Goal: Task Accomplishment & Management: Manage account settings

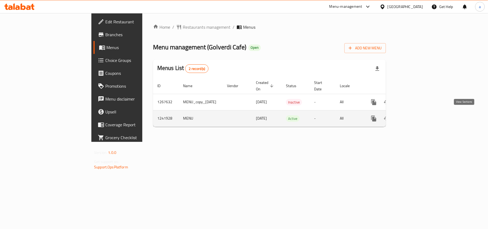
click at [414, 116] on icon "enhanced table" at bounding box center [412, 118] width 5 height 5
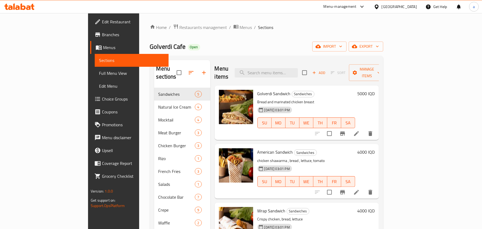
click at [99, 74] on span "Full Menu View" at bounding box center [131, 73] width 65 height 6
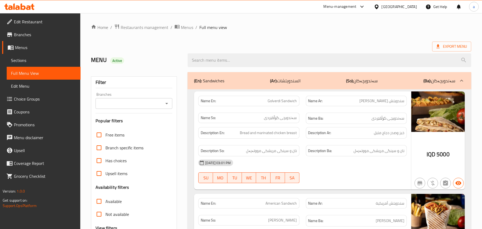
click at [238, 70] on div at bounding box center [329, 60] width 290 height 20
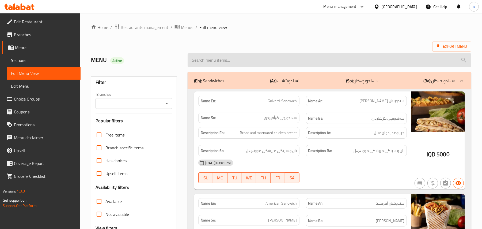
click at [238, 66] on input "search" at bounding box center [330, 60] width 284 height 14
paste input "Hot Spanish"
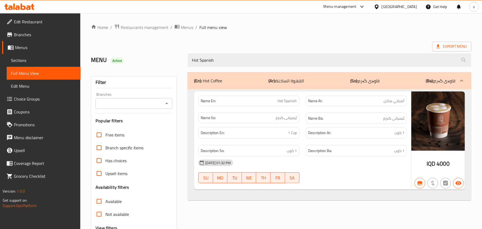
click at [164, 105] on icon "Open" at bounding box center [167, 103] width 6 height 6
type input "Hot Spanish"
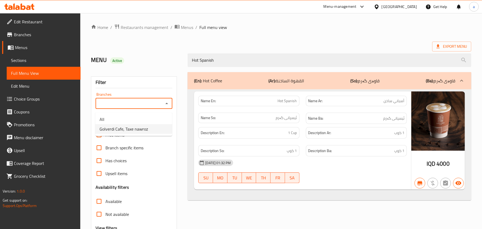
click at [141, 129] on span "Golverdi Cafe, Taxe nawroz" at bounding box center [124, 129] width 48 height 6
type input "Golverdi Cafe, Taxe nawroz"
click at [138, 27] on span "Restaurants management" at bounding box center [145, 27] width 48 height 6
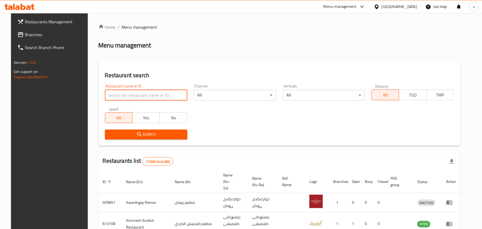
click at [138, 95] on input "search" at bounding box center [146, 95] width 82 height 11
paste input "Rene Choco"
type input "Rene Choco"
click button "Search" at bounding box center [146, 134] width 82 height 10
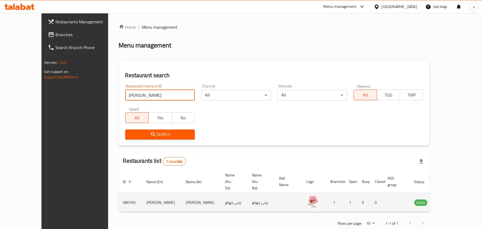
click at [449, 200] on icon "enhanced table" at bounding box center [446, 202] width 6 height 5
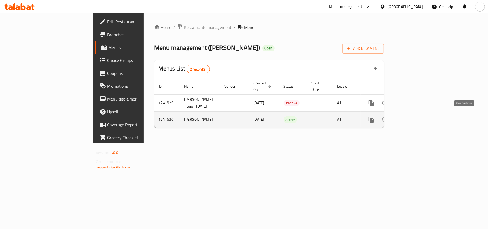
click at [416, 116] on link "enhanced table" at bounding box center [409, 119] width 13 height 13
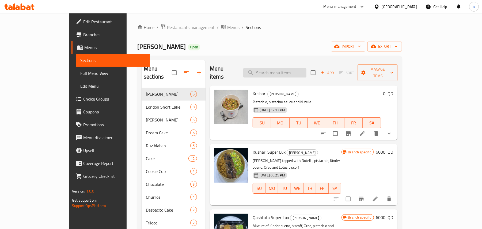
click at [292, 69] on input "search" at bounding box center [274, 72] width 63 height 9
paste input "Milka Belgian Cake"
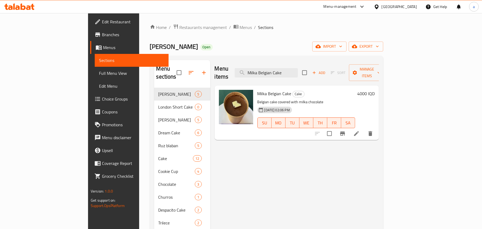
type input "Milka Belgian Cake"
click at [360, 130] on icon at bounding box center [356, 133] width 6 height 6
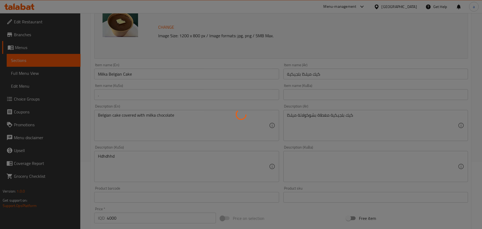
scroll to position [83, 0]
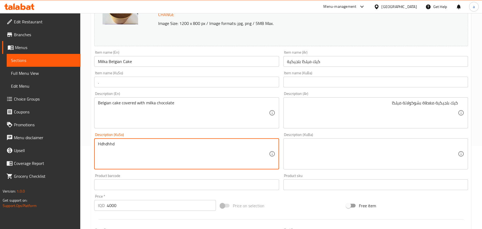
drag, startPoint x: 160, startPoint y: 152, endPoint x: 65, endPoint y: 155, distance: 94.9
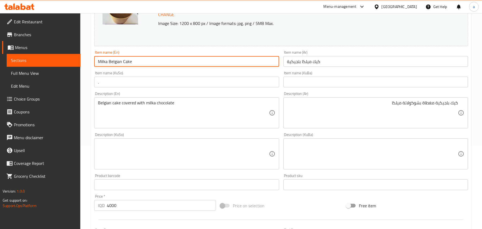
drag, startPoint x: 109, startPoint y: 67, endPoint x: 94, endPoint y: 64, distance: 15.7
click at [94, 65] on div "Item name (En) Milka Belgian Cake Item name (En)" at bounding box center [186, 58] width 189 height 21
click at [246, 153] on textarea at bounding box center [183, 153] width 171 height 25
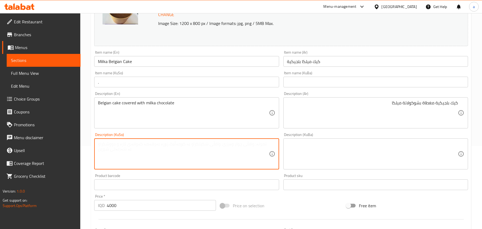
paste textarea "کێکی بەلجیکی کە بە شوکولاتەی شیری داپۆشراوە"
click at [192, 149] on textarea "کێکی بەلجیکی کە بە شوکولاتەی شیری داپۆشراوە" at bounding box center [183, 153] width 171 height 25
click at [239, 150] on textarea "کێکی بەلجیکی کە بە شوکولاتەی شیری" at bounding box center [183, 153] width 171 height 25
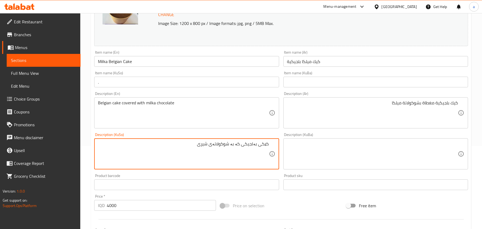
paste textarea "داپۆشراوە"
drag, startPoint x: 216, startPoint y: 151, endPoint x: 214, endPoint y: 150, distance: 2.9
click at [214, 150] on textarea "کێکی بەلجیکی داپۆشراوە بە شوکولاتەی شیری" at bounding box center [183, 153] width 171 height 25
click at [189, 149] on textarea "کێکی بەلجیکی داپۆشراوە بە چوکولاتەی شیری" at bounding box center [183, 153] width 171 height 25
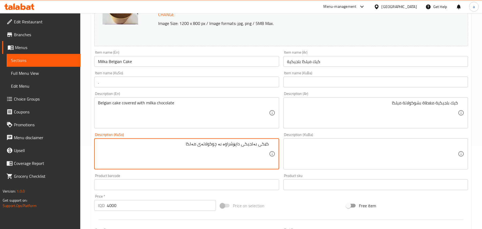
click at [191, 150] on textarea "کێکی بەلجیکی داپۆشراوە بە چوکولاتەی مەلکا" at bounding box center [183, 153] width 171 height 25
type textarea "کێکی بەلجیکی داپۆشراوە بە چوکولاتەی میکا"
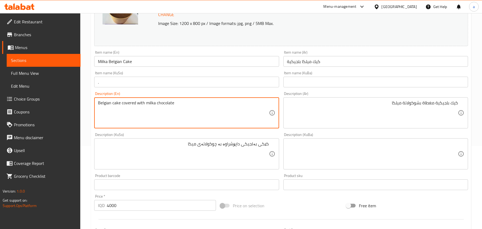
drag, startPoint x: 161, startPoint y: 105, endPoint x: 79, endPoint y: 104, distance: 82.5
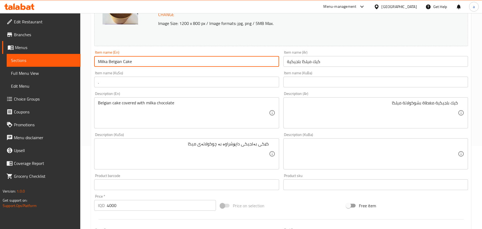
drag, startPoint x: 163, startPoint y: 61, endPoint x: 79, endPoint y: 67, distance: 83.7
click at [79, 67] on div "Edit Restaurant Branches Menus Sections Full Menu View Edit Menu Choice Groups …" at bounding box center [241, 147] width 482 height 435
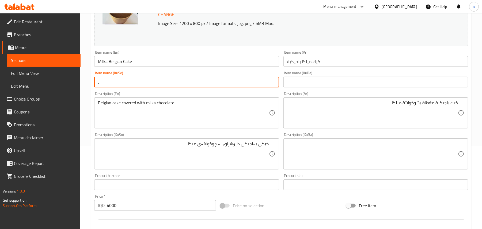
click at [212, 79] on input "." at bounding box center [186, 82] width 185 height 11
click at [216, 87] on input "." at bounding box center [186, 82] width 185 height 11
drag, startPoint x: 245, startPoint y: 87, endPoint x: 315, endPoint y: 86, distance: 70.2
click at [317, 86] on div "Change Image Size: 1200 x 800 px / Image formats: jpg, png / 5MB Max. Item name…" at bounding box center [281, 137] width 378 height 300
paste input "کێکی بەلجیکی میلکا"
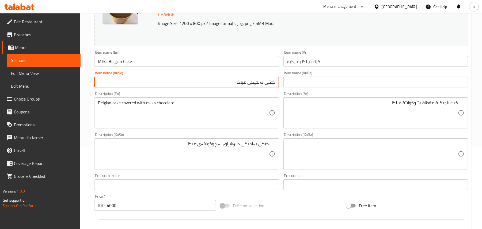
click at [262, 86] on input "کێکی بەلجیکی میلکا" at bounding box center [186, 82] width 185 height 11
click at [236, 86] on input "کێکی میلکا" at bounding box center [186, 82] width 185 height 11
paste input "بەلجیکی"
type input "کێکی میلکای بەلجیکی"
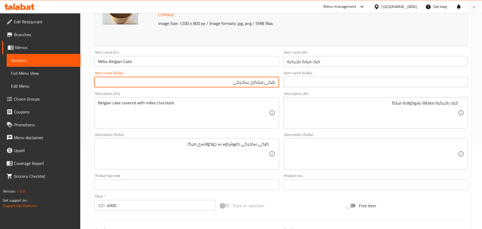
click at [341, 63] on input "كيك ميلكا بلجيكية" at bounding box center [376, 61] width 185 height 11
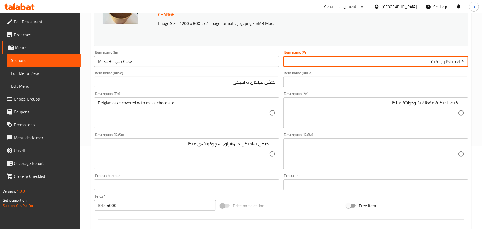
click at [447, 66] on input "كيك ميلكا بلجيكية" at bounding box center [376, 61] width 185 height 11
click at [432, 66] on input "كيك بلجيكية" at bounding box center [376, 61] width 185 height 11
paste input "ميلكا"
type input "كيك بلجيكية ميلكا"
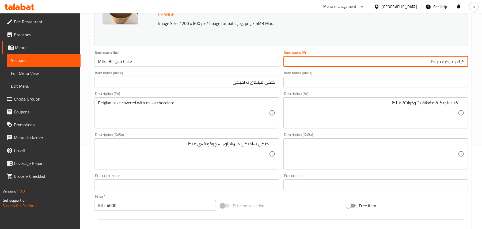
click at [262, 83] on input "کێکی میلکای بەلجیکی" at bounding box center [186, 82] width 185 height 11
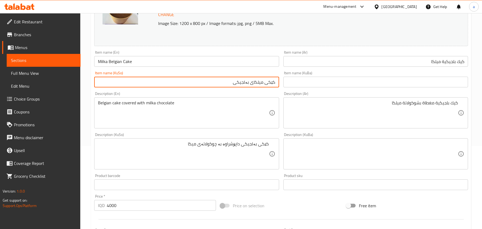
click at [262, 83] on input "کێکی میلکای بەلجیکی" at bounding box center [186, 82] width 185 height 11
click at [225, 86] on input "کێکی بەلجیکی" at bounding box center [186, 82] width 185 height 11
paste input "میلکای"
click at [246, 87] on input "کێکی بەلجیکی میلکا" at bounding box center [186, 82] width 185 height 11
type input "کێکی بەلجیکی میلکا"
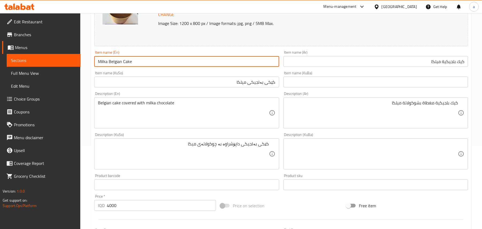
drag, startPoint x: 138, startPoint y: 62, endPoint x: 124, endPoint y: 65, distance: 14.1
click at [90, 65] on div "Home / Restaurants management / Menus / Sections / item / update Cake section U…" at bounding box center [281, 147] width 402 height 435
click at [135, 64] on input "Milka Belgian Cake" at bounding box center [186, 61] width 185 height 11
click at [143, 66] on input "Milka Belgian Cake" at bounding box center [186, 61] width 185 height 11
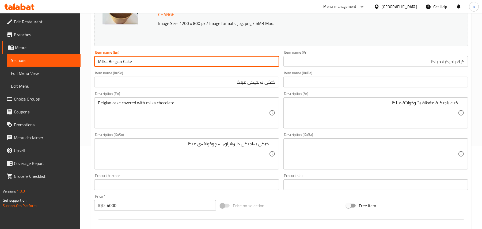
click at [244, 85] on input "کێکی بەلجیکی میلکا" at bounding box center [186, 82] width 185 height 11
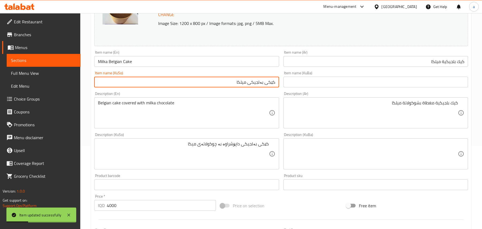
click at [244, 85] on input "کێکی بەلجیکی میلکا" at bounding box center [186, 82] width 185 height 11
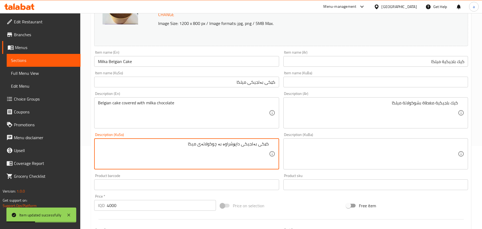
click at [190, 148] on textarea "کێکی بەلجیکی داپۆشراوە بە چوکولاتەی میکا" at bounding box center [183, 153] width 171 height 25
paste textarea "ل"
type textarea "کێکی بەلجیکی داپۆشراوە بە چوکولاتەی میلکا"
click at [140, 64] on input "Milka Belgian Cake" at bounding box center [186, 61] width 185 height 11
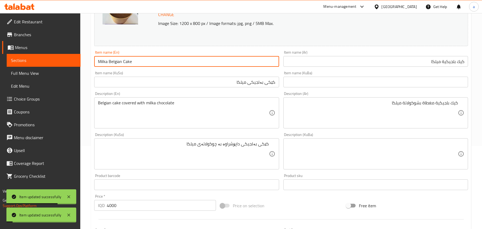
drag, startPoint x: 106, startPoint y: 68, endPoint x: 89, endPoint y: 66, distance: 17.2
click at [89, 66] on div "Home / Restaurants management / Menus / Sections / item / update Cake section U…" at bounding box center [281, 147] width 402 height 435
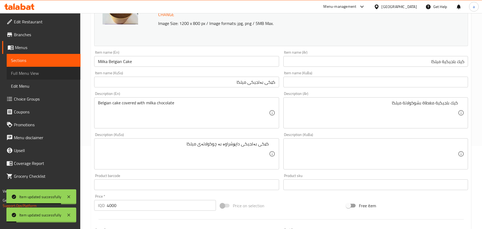
click at [36, 75] on span "Full Menu View" at bounding box center [43, 73] width 65 height 6
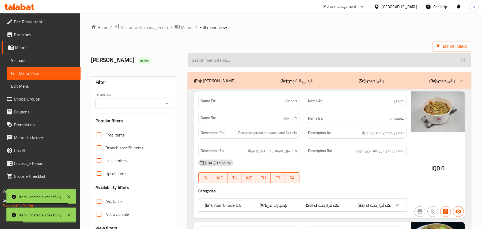
drag, startPoint x: 229, startPoint y: 51, endPoint x: 227, endPoint y: 61, distance: 9.4
click at [229, 52] on div at bounding box center [329, 60] width 290 height 20
click at [226, 62] on input "search" at bounding box center [330, 60] width 284 height 14
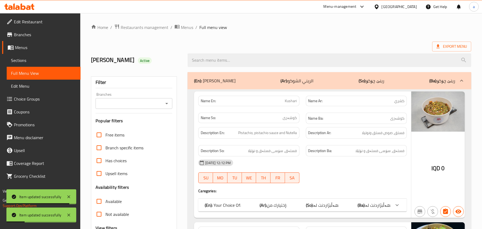
paste input "Milka Belgian Cake"
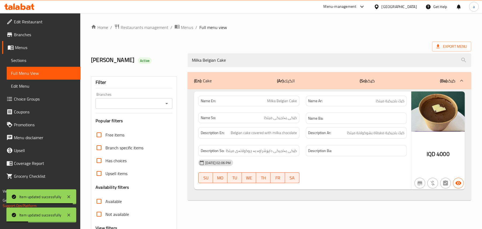
click at [167, 107] on icon "Open" at bounding box center [167, 103] width 6 height 6
type input "Milka Belgian Cake"
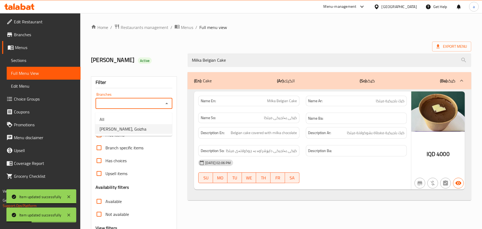
click at [144, 133] on li "Rene Choco, Goizha" at bounding box center [133, 129] width 77 height 10
type input "Rene Choco, Goizha"
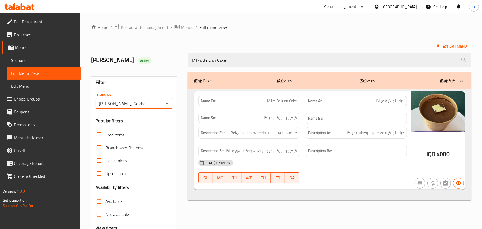
click at [159, 25] on span "Restaurants management" at bounding box center [145, 27] width 48 height 6
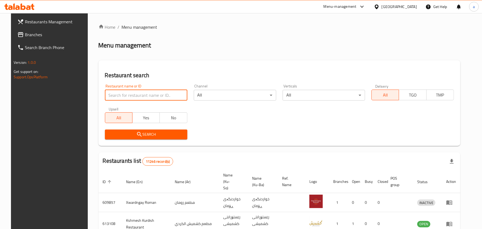
click at [140, 97] on input "search" at bounding box center [146, 95] width 82 height 11
paste input "Habib Restaurant"
type input "Habib Restaurant"
click button "Search" at bounding box center [146, 134] width 82 height 10
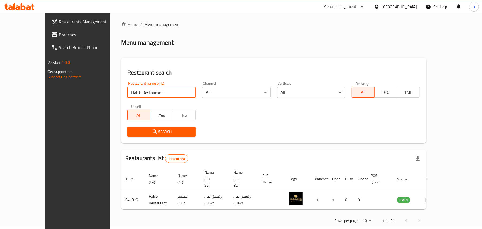
scroll to position [3, 0]
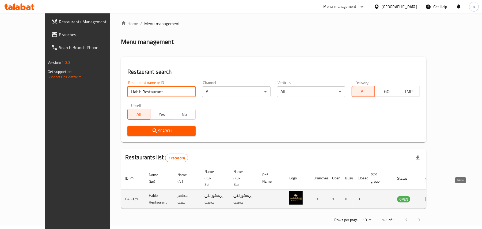
click at [432, 197] on icon "enhanced table" at bounding box center [429, 199] width 6 height 5
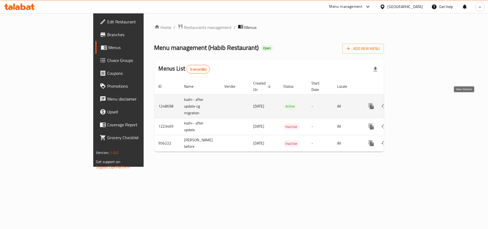
click at [413, 103] on icon "enhanced table" at bounding box center [409, 106] width 6 height 6
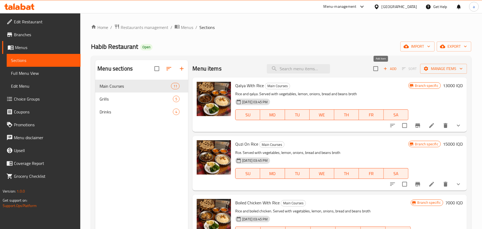
click at [384, 72] on span "Add" at bounding box center [390, 69] width 14 height 6
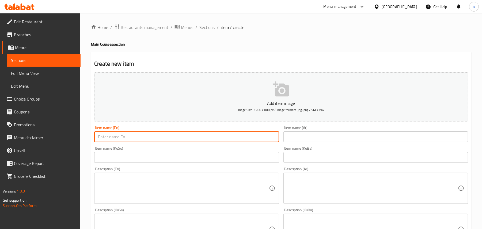
click at [138, 142] on input "text" at bounding box center [186, 136] width 185 height 11
paste input "Nashf Boiled Chicken"
type input "Nashf Boiled Chicken"
click at [335, 144] on div "Item name (Ar) Item name (Ar)" at bounding box center [375, 133] width 189 height 21
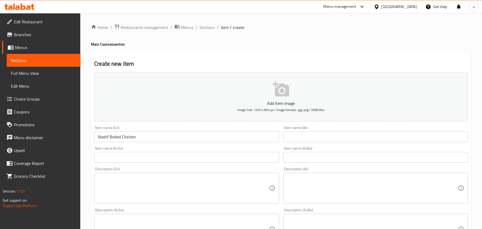
click at [332, 139] on input "text" at bounding box center [376, 136] width 185 height 11
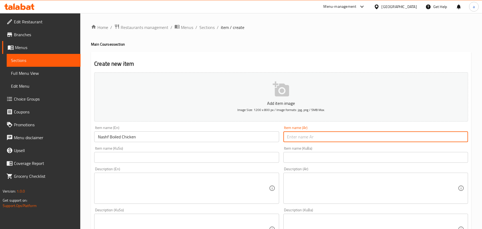
paste input "ناشف دجاج مسلوق"
click at [460, 139] on input "ناشف دجاج مسلوق" at bounding box center [376, 136] width 185 height 11
click at [413, 142] on input "دجاج مسلوق" at bounding box center [376, 136] width 185 height 11
paste input "ناشف"
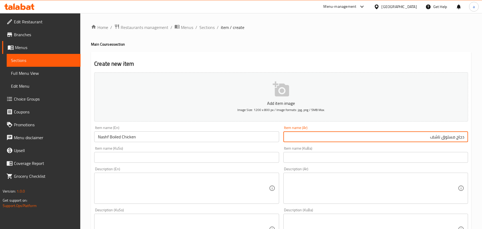
type input "دجاج مسلوق ناشف"
click at [226, 163] on input "text" at bounding box center [186, 157] width 185 height 11
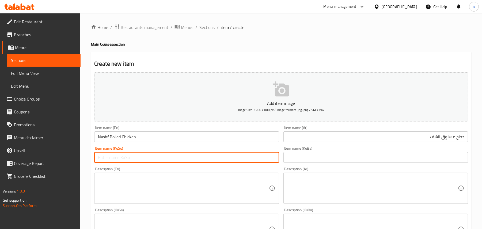
paste input "مریشکی کوڵاوی نەشف"
click at [241, 163] on input "مریشکی کوڵاوی نەشف" at bounding box center [186, 157] width 185 height 11
click at [239, 163] on input "مریشکی کوڵاوی ناشف" at bounding box center [186, 157] width 185 height 11
type input "مریشکی کوڵاوی ناشف"
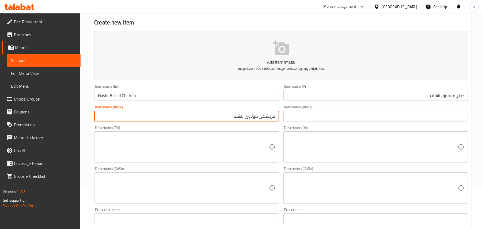
scroll to position [83, 0]
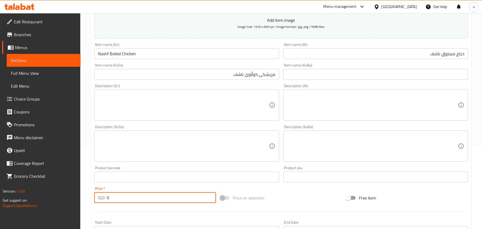
drag, startPoint x: 106, startPoint y: 206, endPoint x: 110, endPoint y: 206, distance: 4.0
click at [110, 203] on input "0" at bounding box center [161, 197] width 109 height 11
paste input "400"
type input "4000"
click at [154, 107] on textarea at bounding box center [183, 104] width 171 height 25
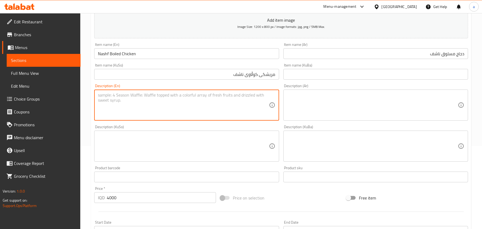
click at [140, 99] on textarea at bounding box center [183, 104] width 171 height 25
paste textarea "two piece of chicken"
click at [101, 99] on textarea "two piece of chicken" at bounding box center [183, 104] width 171 height 25
click at [103, 102] on textarea "2 piece of chicken" at bounding box center [183, 104] width 171 height 25
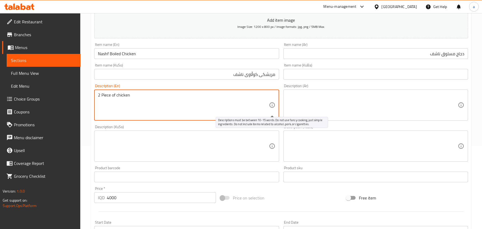
type textarea "2 Piece of chicken"
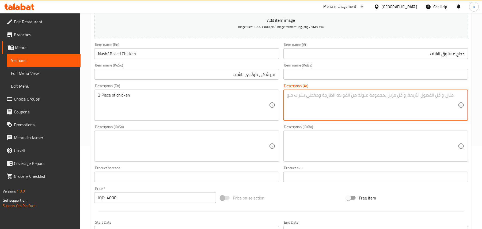
click at [358, 105] on textarea at bounding box center [372, 104] width 171 height 25
click at [412, 97] on textarea at bounding box center [372, 104] width 171 height 25
type textarea "2 قطع دجاج"
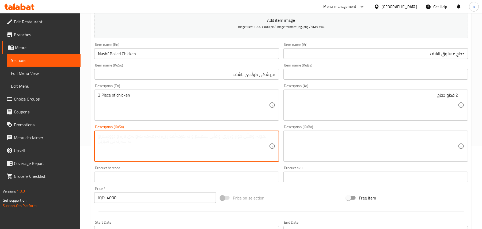
click at [243, 153] on textarea at bounding box center [183, 145] width 171 height 25
type textarea "2 پارچە مریشک"
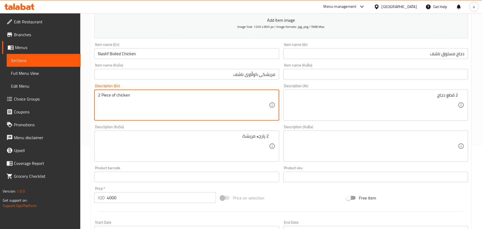
drag, startPoint x: 155, startPoint y: 98, endPoint x: 92, endPoint y: 100, distance: 63.0
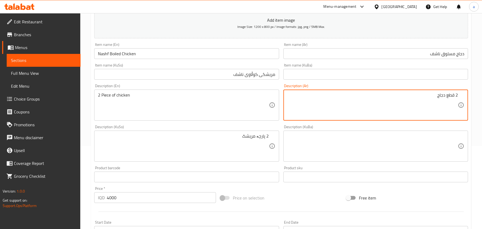
drag, startPoint x: 435, startPoint y: 101, endPoint x: 473, endPoint y: 97, distance: 37.7
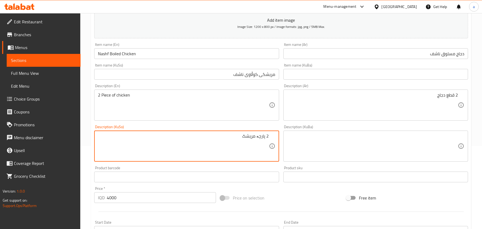
drag, startPoint x: 225, startPoint y: 143, endPoint x: 287, endPoint y: 141, distance: 61.9
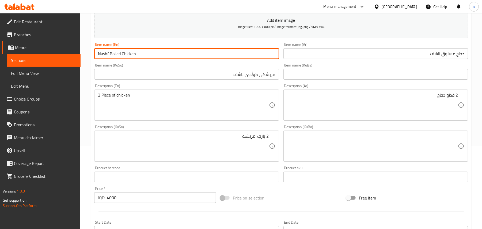
click at [156, 59] on input "Nashf Boiled Chicken" at bounding box center [186, 53] width 185 height 11
click at [157, 57] on input "Nashf Boiled Chicken" at bounding box center [186, 53] width 185 height 11
click at [118, 59] on input "Nashf Boiled Chicken" at bounding box center [186, 53] width 185 height 11
click at [169, 57] on input "Nashf Boiled Chicken" at bounding box center [186, 53] width 185 height 11
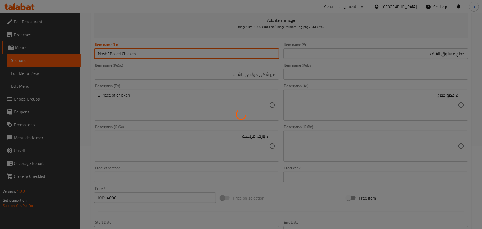
type input "0"
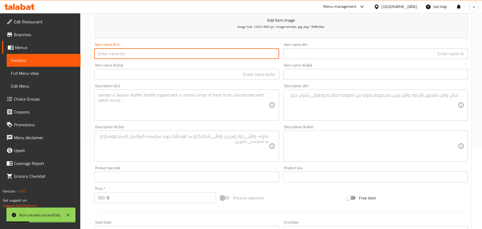
paste input "Nashf Grilled Chicken"
type input "Nashf Grilled Chicken"
click at [318, 57] on input "text" at bounding box center [376, 53] width 185 height 11
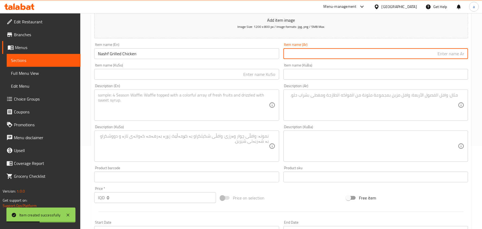
paste input "ناشف دجاج مشوي"
click at [461, 59] on input "ناشف دجاج مشوي" at bounding box center [376, 53] width 185 height 11
click at [425, 59] on input "دجاج مشوي" at bounding box center [376, 53] width 185 height 11
paste input "ناشف"
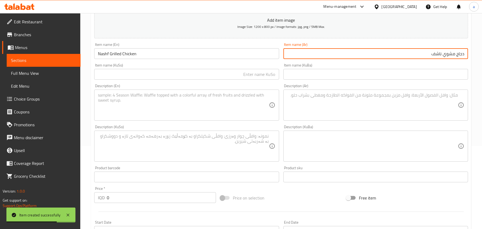
type input "دجاج مشوي ناشف"
click at [243, 80] on input "text" at bounding box center [186, 74] width 185 height 11
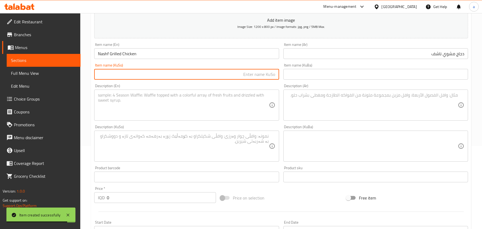
paste input "مریشکی کبابی نەشف"
click at [255, 80] on input "مریشکی کبابی نەشف" at bounding box center [186, 74] width 185 height 11
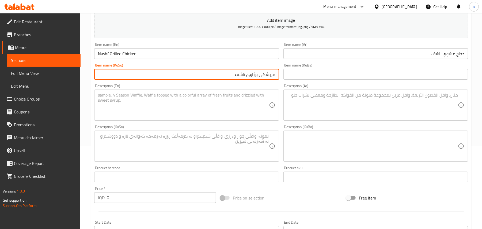
type input "مریشکی برژاوی ناشف"
click at [226, 106] on textarea at bounding box center [183, 104] width 171 height 25
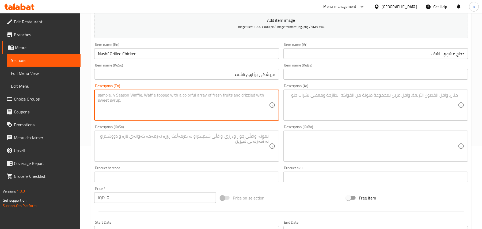
paste textarea "2 Piece of chicken"
type textarea "2 Piece of chicken"
click at [343, 106] on textarea at bounding box center [372, 104] width 171 height 25
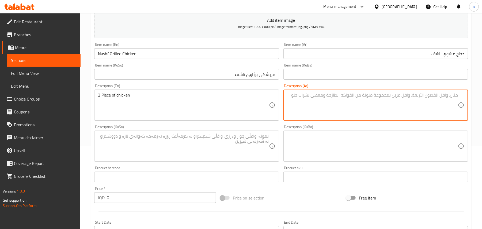
paste textarea "2 قطع دجاج"
type textarea "2 قطع دجاج"
click at [250, 145] on textarea at bounding box center [183, 145] width 171 height 25
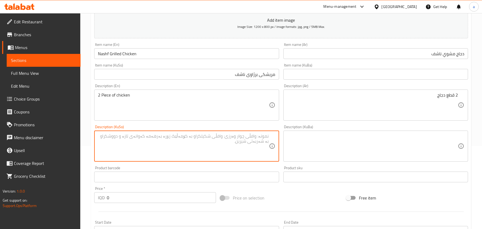
paste textarea "2 پارچە مریشک"
type textarea "2 پارچە مریشک"
drag, startPoint x: 112, startPoint y: 202, endPoint x: 106, endPoint y: 202, distance: 5.6
click at [106, 202] on div "IQD 0 Price *" at bounding box center [155, 197] width 122 height 11
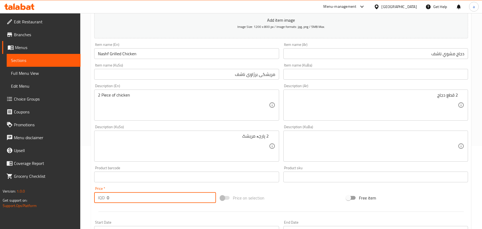
paste input "400"
type input "4000"
click at [156, 58] on input "Nashf Grilled Chicken" at bounding box center [186, 53] width 185 height 11
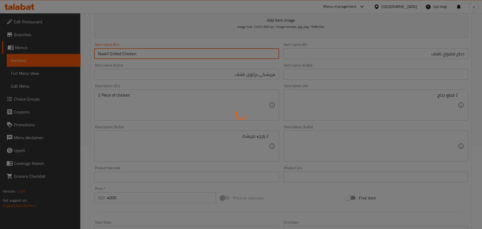
type input "0"
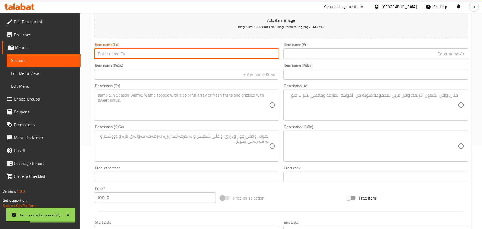
paste input "Nashf Meat Qalya"
type input "Nashf Meat Qalya"
click at [327, 59] on input "text" at bounding box center [376, 53] width 185 height 11
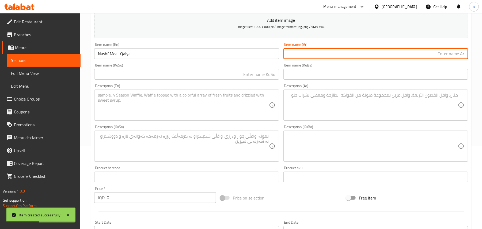
paste input "ناشف لحم قاليا"
click at [127, 57] on input "Nashf Meat Qalya" at bounding box center [186, 53] width 185 height 11
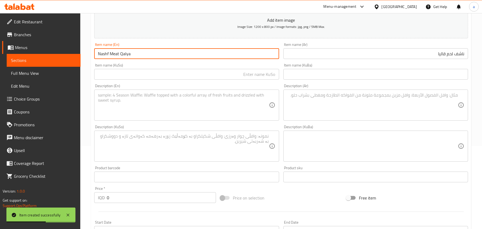
click at [127, 57] on input "Nashf Meat Qalya" at bounding box center [186, 53] width 185 height 11
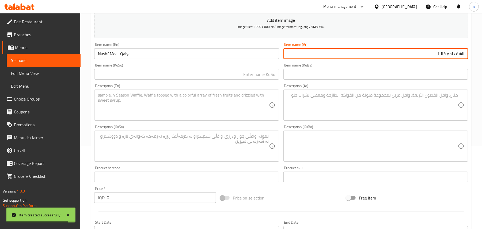
click at [439, 58] on input "ناشف لحم قاليا" at bounding box center [376, 53] width 185 height 11
paste input "لية"
click at [462, 57] on input "ناشف لحم قلية" at bounding box center [376, 53] width 185 height 11
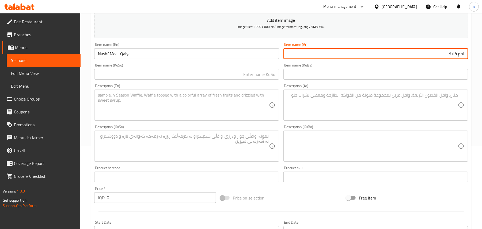
click at [440, 58] on input "لحم قلية" at bounding box center [376, 53] width 185 height 11
click at [464, 59] on input "لحم قلية" at bounding box center [376, 53] width 185 height 11
click at [462, 59] on input "لحم قلية" at bounding box center [376, 53] width 185 height 11
click at [463, 59] on input "لحم قلية" at bounding box center [376, 53] width 185 height 11
click at [435, 59] on input "لحم قلية" at bounding box center [376, 53] width 185 height 11
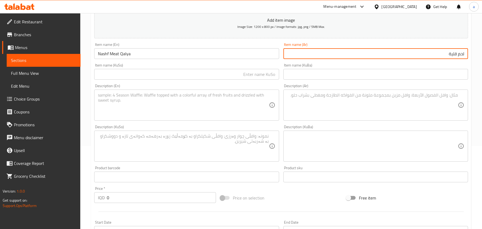
paste input "ناشف"
click at [457, 59] on input "لحم قلية ناشف" at bounding box center [376, 53] width 185 height 11
click at [464, 59] on input "لحم ناشف" at bounding box center [376, 53] width 185 height 11
click at [465, 59] on input "لحم ناشف" at bounding box center [376, 53] width 185 height 11
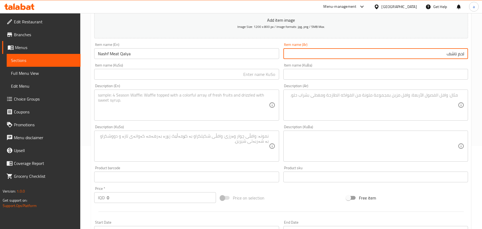
paste input "قلية"
type input "قلية لحم ناشف"
click at [272, 80] on input "text" at bounding box center [186, 74] width 185 height 11
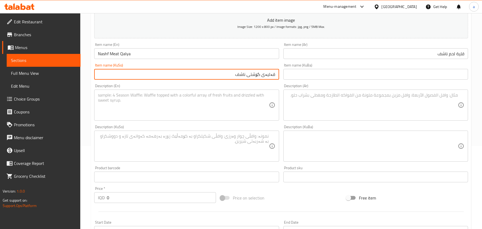
type input "قەلیەی گۆشتی ناشف"
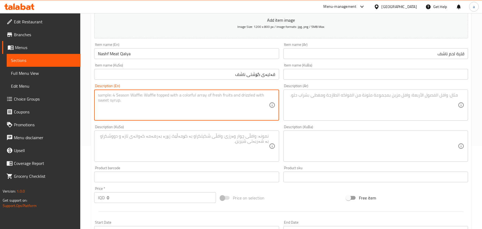
click at [241, 107] on textarea at bounding box center [183, 104] width 171 height 25
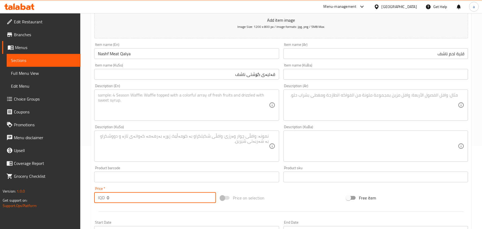
drag, startPoint x: 112, startPoint y: 206, endPoint x: 103, endPoint y: 198, distance: 12.5
click at [93, 205] on div "Price   * IQD 0 Price *" at bounding box center [155, 194] width 126 height 21
paste input "900"
type input "9000"
click at [122, 107] on textarea at bounding box center [183, 104] width 171 height 25
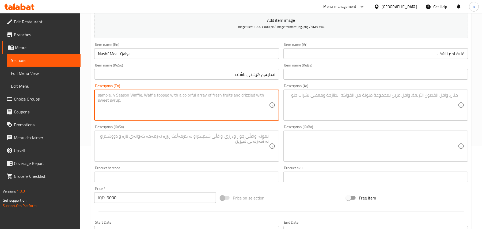
paste textarea "plate of meat qalya"
click at [97, 99] on div "plate of meat qalya Description (En)" at bounding box center [186, 104] width 185 height 31
click at [99, 101] on textarea "plate of meat qalya" at bounding box center [183, 104] width 171 height 25
drag, startPoint x: 133, startPoint y: 99, endPoint x: 123, endPoint y: 110, distance: 14.8
click at [123, 110] on textarea "1 Plate of meat qalya" at bounding box center [183, 104] width 171 height 25
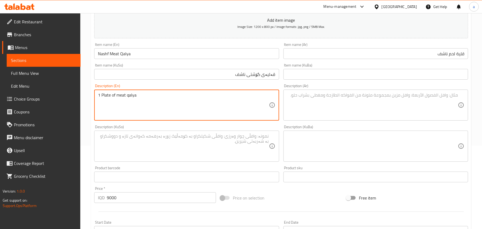
type textarea "1 Plate of meat qalya"
click at [368, 110] on textarea at bounding box center [372, 104] width 171 height 25
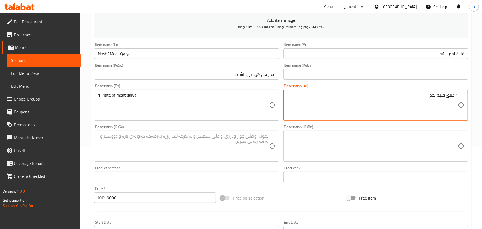
type textarea "1 طبق قلية لحم"
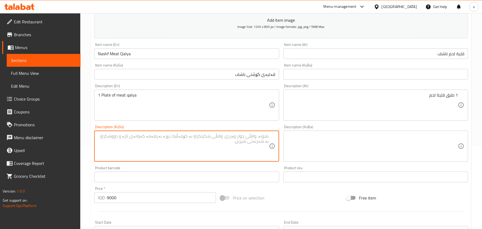
click at [238, 149] on textarea at bounding box center [183, 145] width 171 height 25
type textarea "1 قاپ قەلیەی گۆشت"
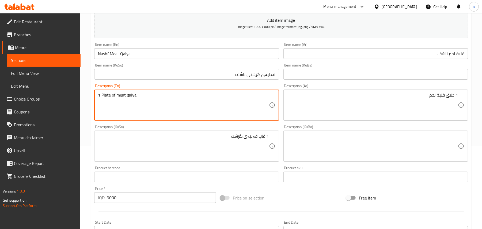
click at [146, 59] on input "Nashf Meat Qalya" at bounding box center [186, 53] width 185 height 11
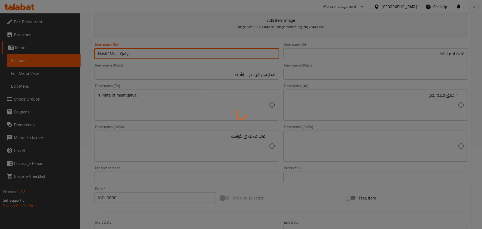
type input "0"
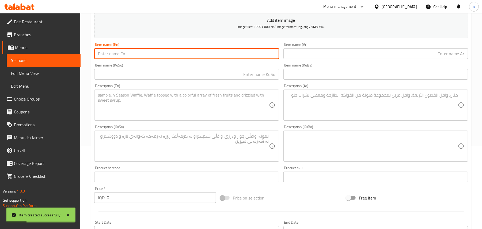
paste input "Nashf Meat Qouzy"
type input "Nashf Meat Qouzy"
click at [352, 50] on div "Item name (Ar) Item name (Ar)" at bounding box center [376, 51] width 185 height 16
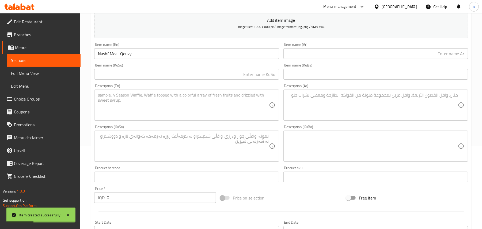
click at [356, 55] on input "text" at bounding box center [376, 53] width 185 height 11
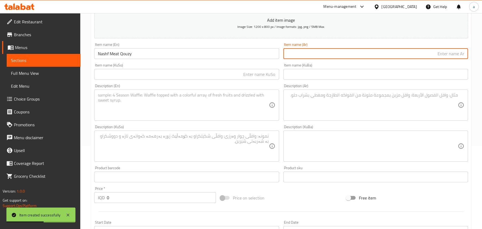
paste input "ناشف لحم قوزي"
click at [450, 59] on input "ناشف لحم قوزي" at bounding box center [376, 53] width 185 height 11
click at [426, 59] on input "ناشف قوزي" at bounding box center [376, 53] width 185 height 11
click at [459, 59] on input "ناشف قوزي" at bounding box center [376, 53] width 185 height 11
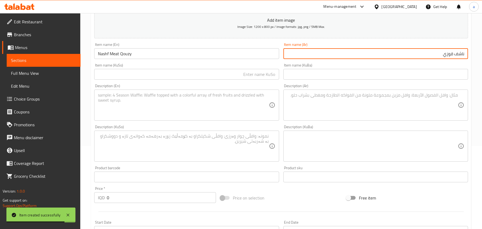
click at [437, 58] on input "ناشف قوزي" at bounding box center [376, 53] width 185 height 11
paste input "لحم"
click at [461, 56] on input "ناشف قوزي لحم" at bounding box center [376, 53] width 185 height 11
click at [431, 58] on input "قوزي لحم" at bounding box center [376, 53] width 185 height 11
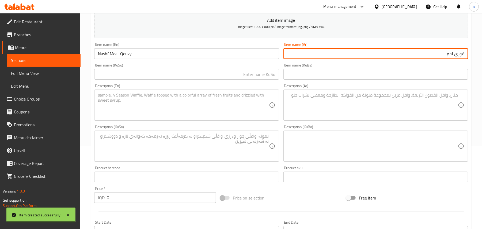
paste input "ناشف"
type input "قوزي لحم ناشف"
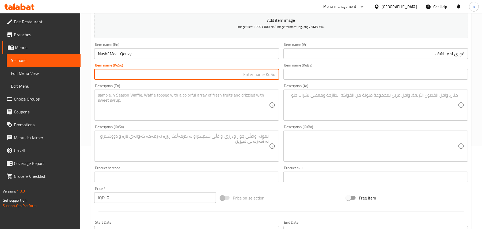
click at [266, 78] on input "text" at bounding box center [186, 74] width 185 height 11
type input "قۆزی گۆشتی ناشف"
drag, startPoint x: 109, startPoint y: 205, endPoint x: 103, endPoint y: 199, distance: 8.7
click at [104, 203] on div "IQD 0 Price *" at bounding box center [155, 197] width 122 height 11
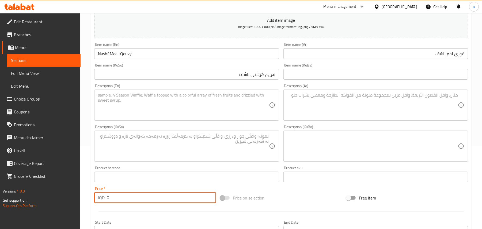
paste input "1200"
type input "12000"
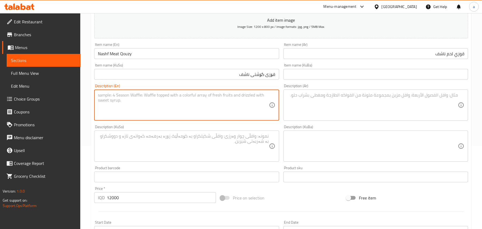
drag, startPoint x: 228, startPoint y: 107, endPoint x: 244, endPoint y: 101, distance: 17.3
click at [228, 107] on textarea at bounding box center [183, 104] width 171 height 25
paste textarea "1 Plate of qouzi"
type textarea "1 Plate of qouzi"
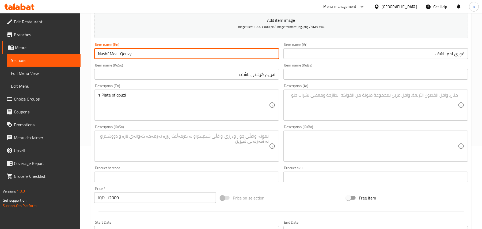
drag, startPoint x: 134, startPoint y: 59, endPoint x: 131, endPoint y: 58, distance: 3.6
click at [131, 58] on input "Nashf Meat Qouzy" at bounding box center [186, 53] width 185 height 11
type input "Nashf Meat Qouzi"
click at [379, 112] on textarea at bounding box center [372, 104] width 171 height 25
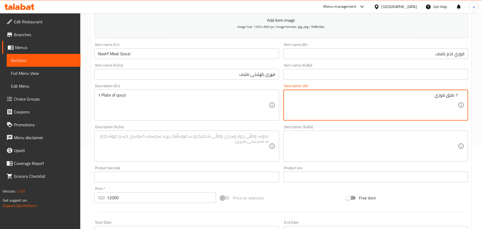
type textarea "1 طبق قوزي"
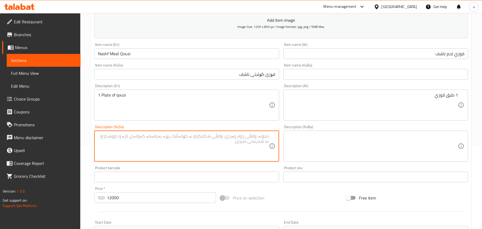
click at [250, 150] on textarea at bounding box center [183, 145] width 171 height 25
type textarea "1 قاپ قۆزی"
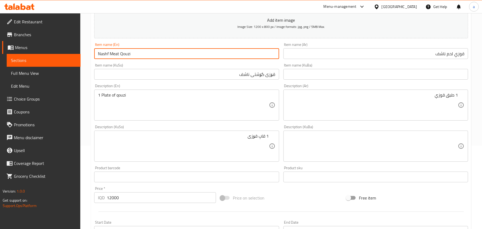
click at [173, 57] on input "Nashf Meat Qouzi" at bounding box center [186, 53] width 185 height 11
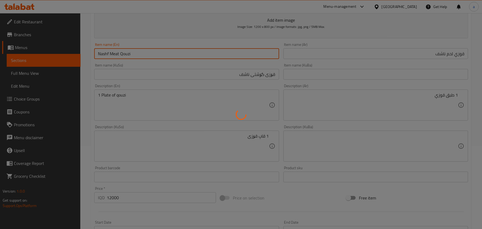
type input "0"
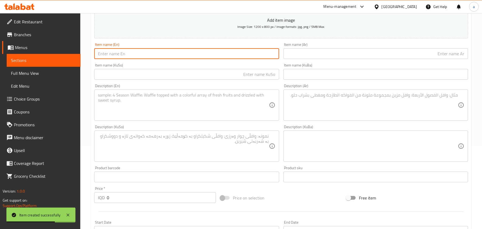
click at [153, 59] on input "text" at bounding box center [186, 53] width 185 height 11
paste input "Grilled Chicken with Rice"
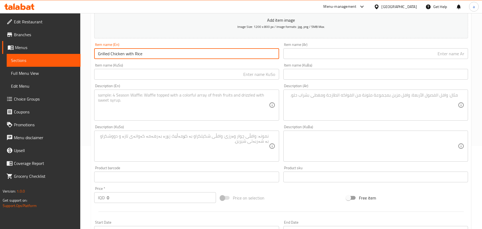
type input "Grilled Chicken with Rice"
drag, startPoint x: 362, startPoint y: 58, endPoint x: 367, endPoint y: 60, distance: 4.9
click at [362, 58] on input "text" at bounding box center [376, 53] width 185 height 11
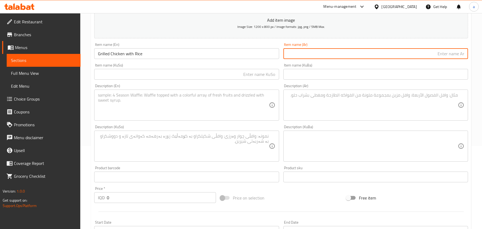
paste input "دجاج مشوي مع أرز"
type input "دجاج مشوي مع أرز"
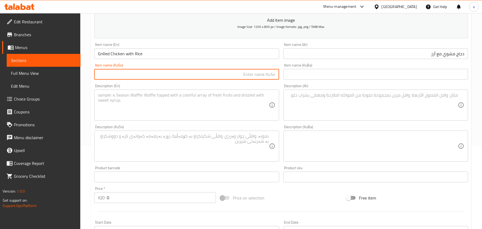
click at [233, 80] on input "text" at bounding box center [186, 74] width 185 height 11
paste input "مریشکی کبابی لەگەڵ برنج"
click at [252, 79] on input "مریشکی کبابی لەگەڵ برنج" at bounding box center [186, 74] width 185 height 11
type input "مریشکی برژاو لەگەڵ برنج"
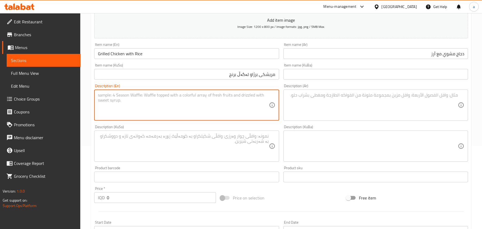
click at [202, 114] on textarea at bounding box center [183, 104] width 171 height 25
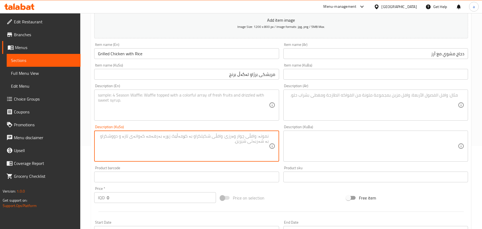
click at [206, 148] on textarea at bounding box center [183, 145] width 171 height 25
paste textarea "پێشکەش دەکرێت لەگەڵ شلەی فاسۆلیا، زەڵاتە و نان ."
type textarea "پێشکەش دەکرێت لەگەڵ شلەی فاسۆلیا، زەڵاتە و نان ."
click at [325, 107] on textarea at bounding box center [372, 104] width 171 height 25
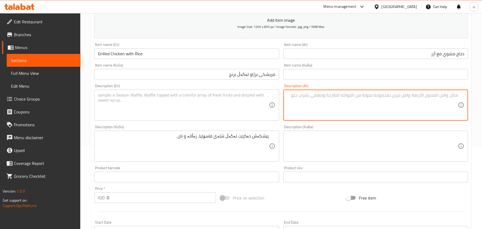
paste textarea "Served with bean broth, salad and bread"
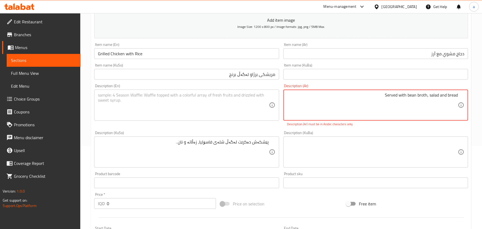
type textarea "Served with bean broth, salad and bread"
click at [232, 108] on textarea at bounding box center [183, 104] width 171 height 25
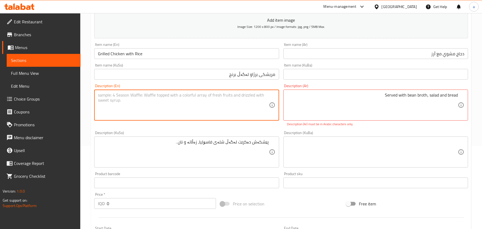
paste textarea "Served with bean broth, salad and bread"
type textarea "Served with bean broth, salad and bread"
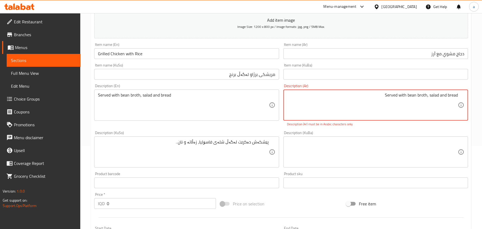
paste textarea "تقدم مع مرق فاصوليا، سلطة وخبز"
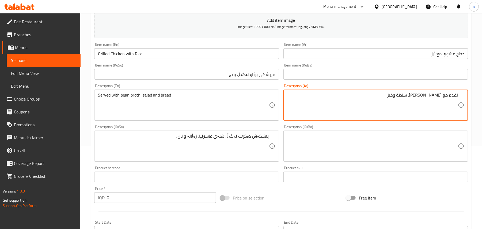
type textarea "تقدم مع مرق فاصوليا، سلطة وخبز"
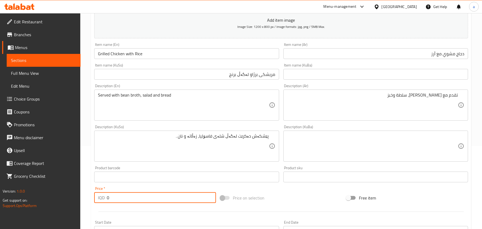
drag, startPoint x: 109, startPoint y: 203, endPoint x: 105, endPoint y: 203, distance: 3.5
click at [105, 203] on div "IQD 0 Price *" at bounding box center [155, 197] width 122 height 11
type input "7000"
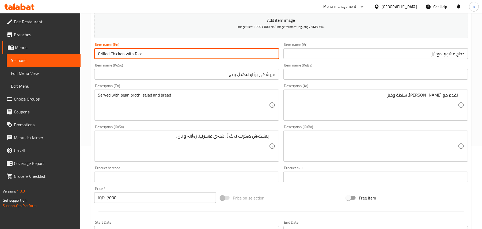
drag, startPoint x: 153, startPoint y: 57, endPoint x: 88, endPoint y: 57, distance: 65.6
click at [88, 57] on div "Home / Restaurants management / Menus / Sections / item / create Main Courses s…" at bounding box center [281, 143] width 402 height 427
click at [151, 53] on input "Grilled Chicken with Rice" at bounding box center [186, 53] width 185 height 11
click at [156, 57] on input "Grilled Chicken with Rice" at bounding box center [186, 53] width 185 height 11
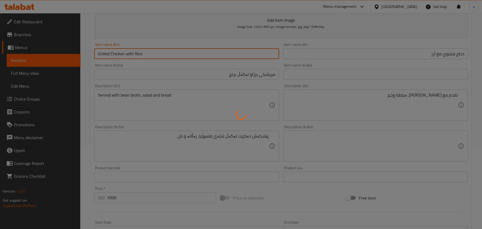
type input "0"
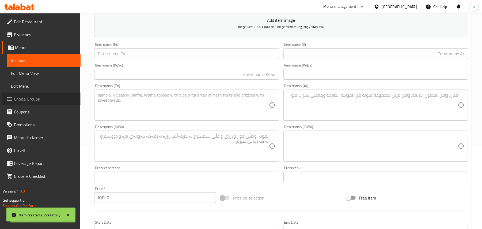
click at [48, 99] on span "Choice Groups" at bounding box center [45, 99] width 62 height 6
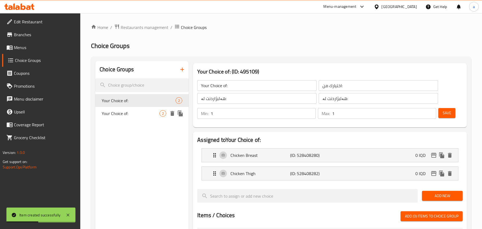
click at [161, 115] on span "2" at bounding box center [163, 113] width 6 height 5
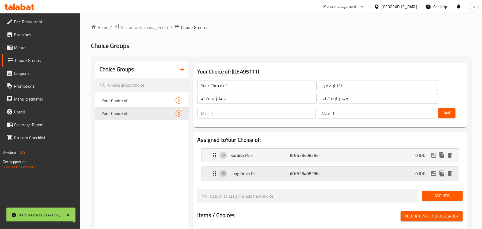
click at [289, 171] on div "Long Grain Rice (ID: 528408286) 0 IQD" at bounding box center [332, 173] width 240 height 13
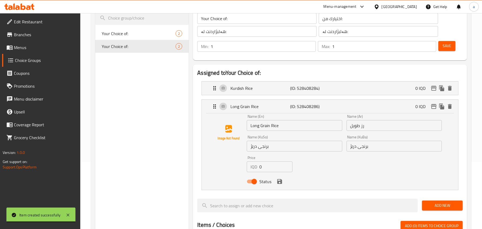
scroll to position [83, 0]
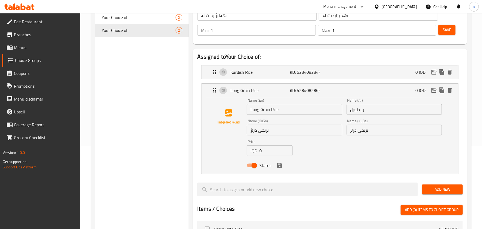
click at [268, 114] on input "Long Grain Rice" at bounding box center [294, 109] width 95 height 11
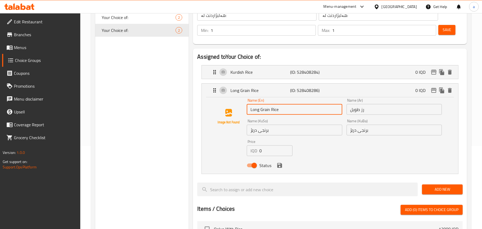
click at [268, 114] on input "Long Grain Rice" at bounding box center [294, 109] width 95 height 11
drag, startPoint x: 288, startPoint y: 112, endPoint x: 250, endPoint y: 112, distance: 37.8
click at [250, 112] on input "Long Grain Rice" at bounding box center [294, 109] width 95 height 11
click at [256, 114] on input "Long Grain Rice" at bounding box center [294, 109] width 95 height 11
click at [265, 115] on input "Long Grain Rice" at bounding box center [294, 109] width 95 height 11
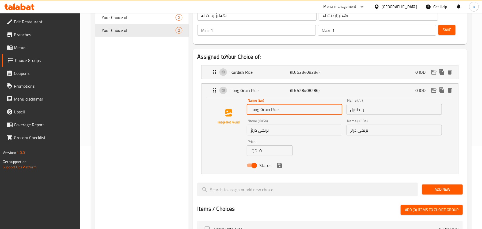
click at [265, 115] on input "Long Grain Rice" at bounding box center [294, 109] width 95 height 11
click at [281, 113] on input "Long Rice" at bounding box center [294, 109] width 95 height 11
type input "Long Rice"
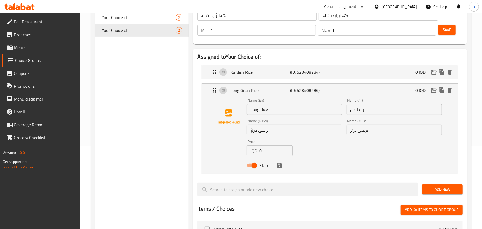
click at [158, 143] on div "Choice Groups Your Choice of: 2 Your Choice of: 2" at bounding box center [141, 189] width 93 height 422
click at [281, 74] on p "Kurdish Rice" at bounding box center [261, 72] width 60 height 6
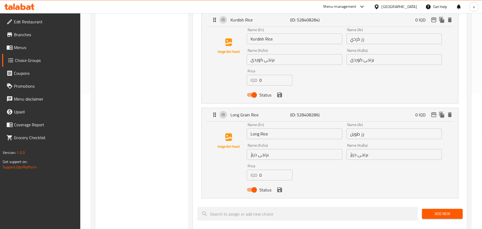
scroll to position [0, 0]
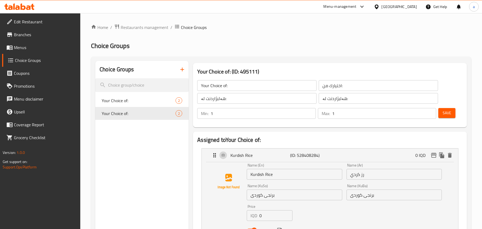
click at [447, 116] on span "Save" at bounding box center [447, 113] width 9 height 7
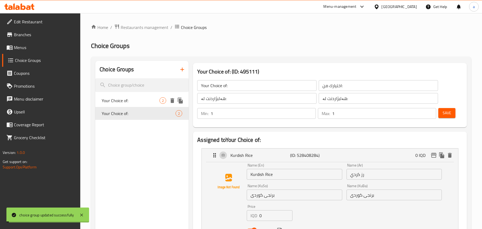
click at [145, 104] on span "Your Choice of:" at bounding box center [131, 100] width 58 height 6
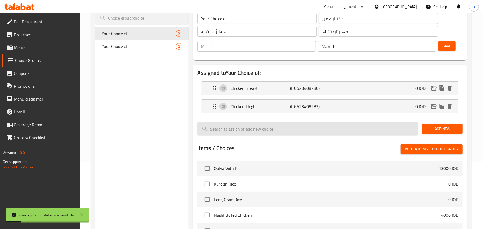
scroll to position [83, 0]
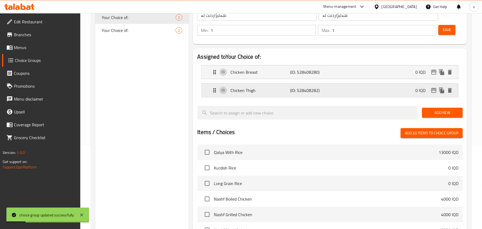
click at [283, 93] on p "Chicken Thigh" at bounding box center [261, 90] width 60 height 6
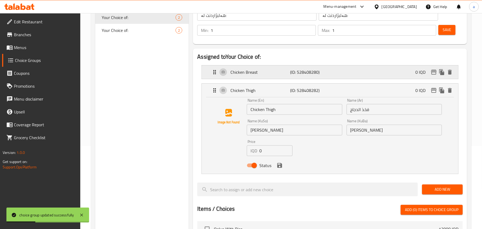
click at [297, 73] on p "(ID: 528408280)" at bounding box center [310, 72] width 40 height 6
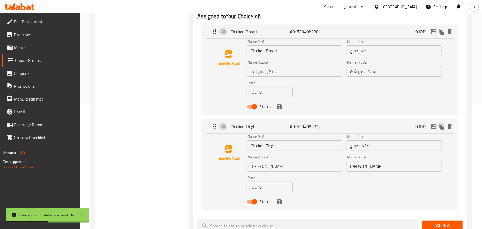
scroll to position [124, 0]
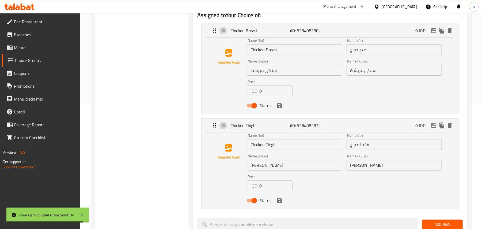
click at [274, 75] on input "سنگی مریشک" at bounding box center [294, 70] width 95 height 11
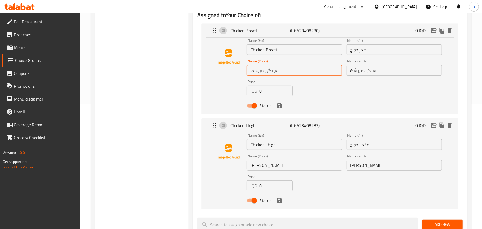
type input "سینگی مریشک"
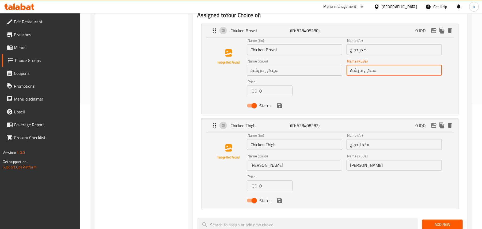
click at [374, 76] on input "سنگی مریشک" at bounding box center [394, 70] width 95 height 11
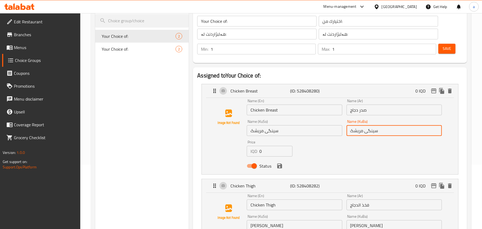
scroll to position [41, 0]
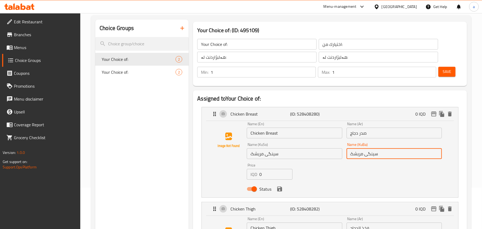
type input "سینگی مریشک"
click at [443, 75] on span "Save" at bounding box center [447, 71] width 9 height 7
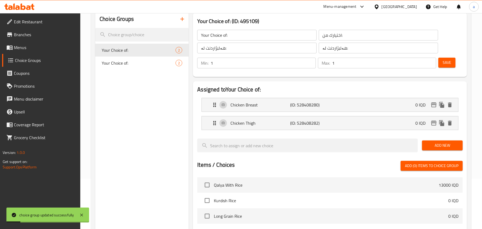
scroll to position [0, 0]
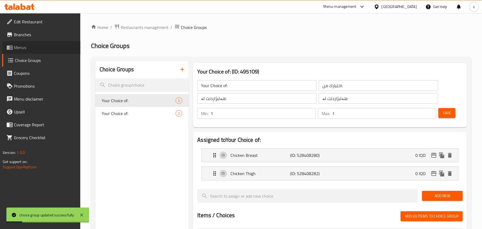
click at [28, 46] on span "Menus" at bounding box center [45, 47] width 62 height 6
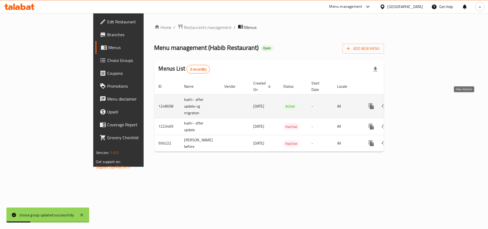
click at [413, 103] on icon "enhanced table" at bounding box center [409, 106] width 6 height 6
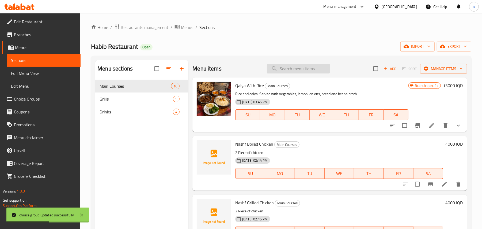
click at [309, 71] on input "search" at bounding box center [298, 68] width 63 height 9
paste input "Grilled Chicken with Rice"
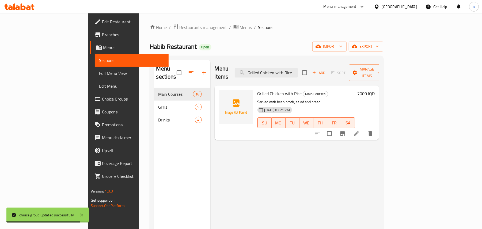
type input "Grilled Chicken with Rice"
click at [364, 130] on li at bounding box center [356, 134] width 15 height 10
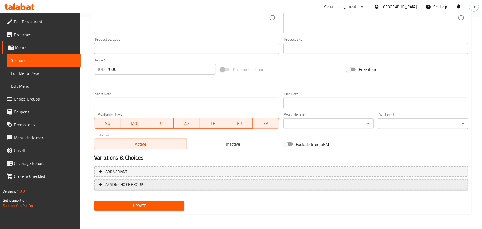
click at [301, 183] on span "ASSIGN CHOICE GROUP" at bounding box center [281, 184] width 364 height 7
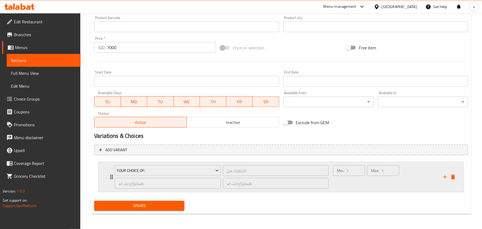
click at [363, 182] on div "Min: 1 ​" at bounding box center [349, 177] width 34 height 26
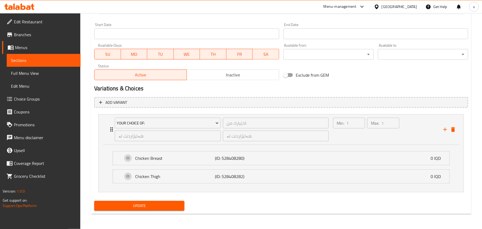
scroll to position [290, 0]
click at [445, 128] on icon "add" at bounding box center [445, 129] width 4 height 4
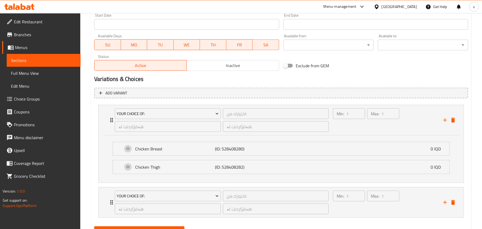
scroll to position [326, 0]
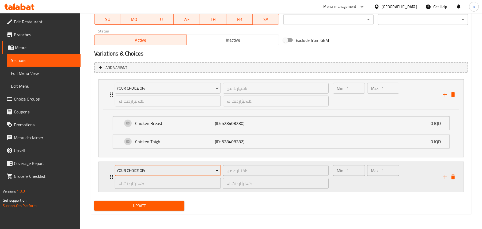
click at [209, 169] on span "Your Choice of:" at bounding box center [168, 170] width 102 height 7
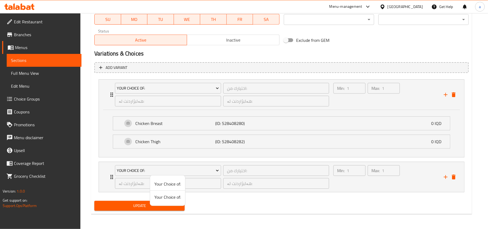
click at [173, 198] on span "Your Choice of:" at bounding box center [167, 197] width 27 height 6
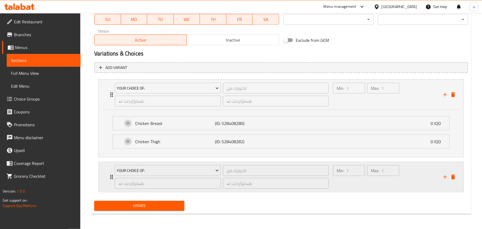
drag, startPoint x: 354, startPoint y: 189, endPoint x: 354, endPoint y: 186, distance: 3.2
click at [354, 189] on div "Min: 1 ​" at bounding box center [349, 177] width 34 height 26
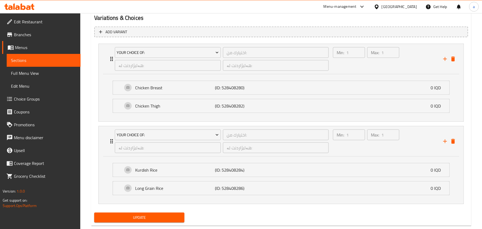
scroll to position [374, 0]
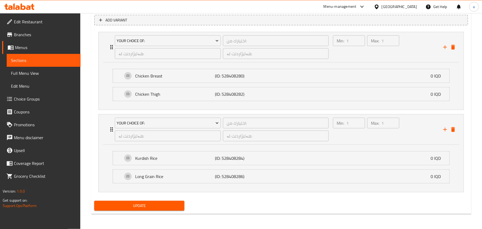
click at [172, 207] on span "Update" at bounding box center [140, 205] width 82 height 7
click at [308, 176] on div "Long Grain Rice (ID: 528408286) 0 IQD" at bounding box center [283, 175] width 320 height 13
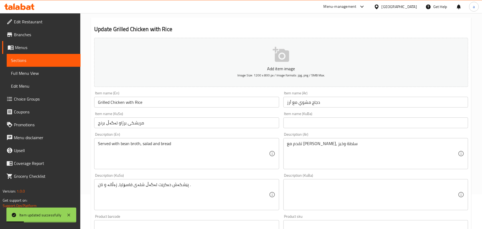
scroll to position [0, 0]
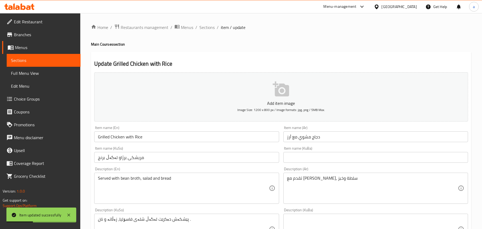
click at [22, 97] on span "Choice Groups" at bounding box center [45, 99] width 62 height 6
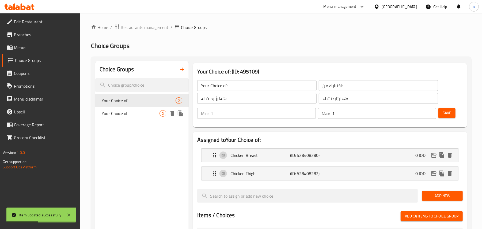
click at [157, 116] on span "Your Choice of:" at bounding box center [131, 113] width 58 height 6
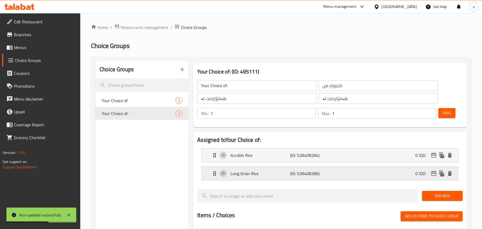
click at [273, 174] on p "Long Grain Rice" at bounding box center [261, 173] width 60 height 6
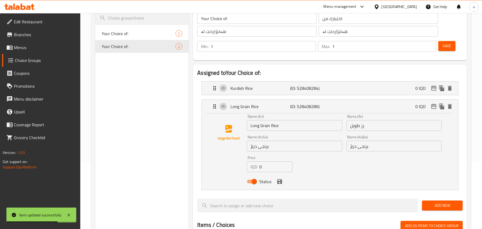
scroll to position [83, 0]
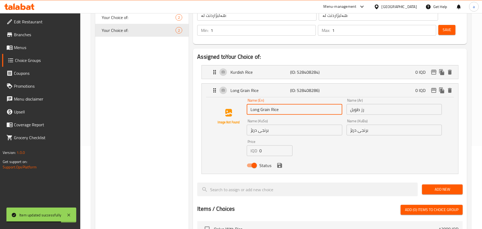
click at [268, 114] on input "Long Grain Rice" at bounding box center [294, 109] width 95 height 11
click at [280, 168] on icon "save" at bounding box center [279, 165] width 5 height 5
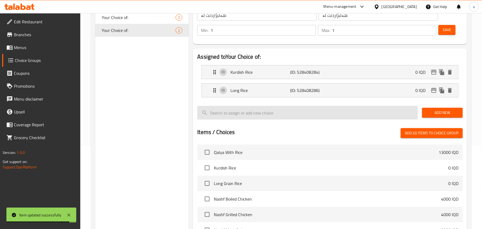
type input "Long Rice"
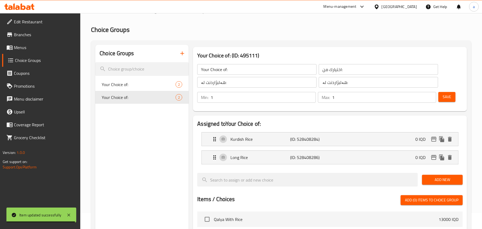
scroll to position [0, 0]
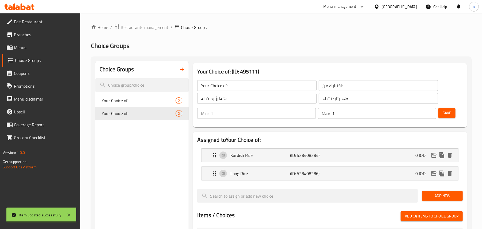
click at [446, 116] on span "Save" at bounding box center [447, 113] width 9 height 7
click at [43, 61] on span "Choice Groups" at bounding box center [45, 60] width 61 height 6
drag, startPoint x: 39, startPoint y: 49, endPoint x: 52, endPoint y: 55, distance: 14.4
click at [39, 49] on span "Menus" at bounding box center [45, 47] width 62 height 6
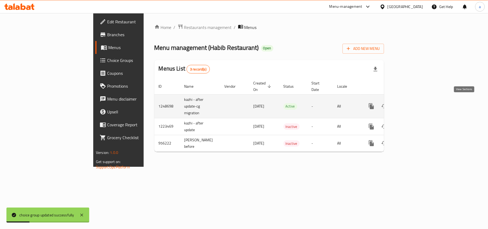
click at [412, 104] on icon "enhanced table" at bounding box center [409, 106] width 5 height 5
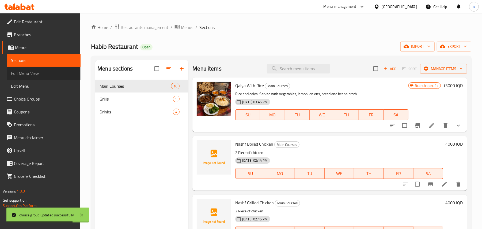
click at [54, 73] on span "Full Menu View" at bounding box center [43, 73] width 65 height 6
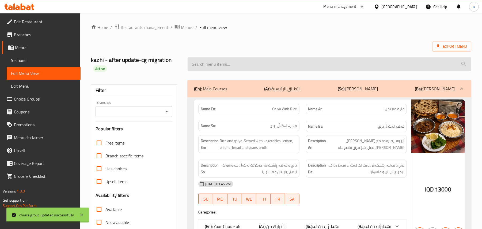
click at [239, 69] on input "search" at bounding box center [330, 64] width 284 height 14
paste input "Grilled Chicken with Rice"
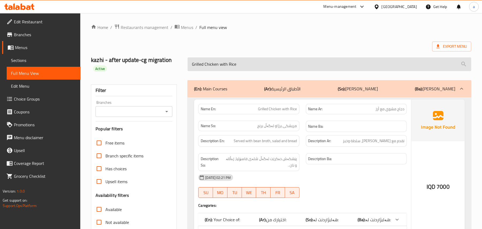
drag, startPoint x: 244, startPoint y: 67, endPoint x: 248, endPoint y: 69, distance: 4.7
click at [248, 69] on input "Grilled Chicken with Rice" at bounding box center [330, 64] width 284 height 14
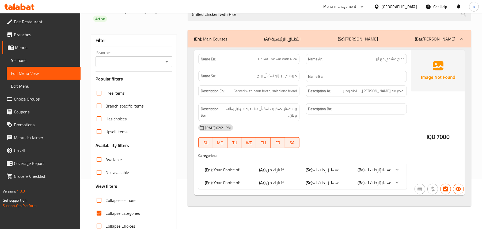
scroll to position [73, 0]
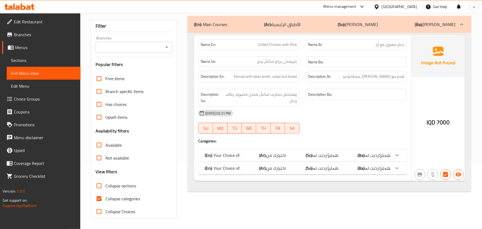
type input "Grilled Chicken with Rice"
click at [102, 196] on input "Collapse categories" at bounding box center [99, 198] width 13 height 13
checkbox input "false"
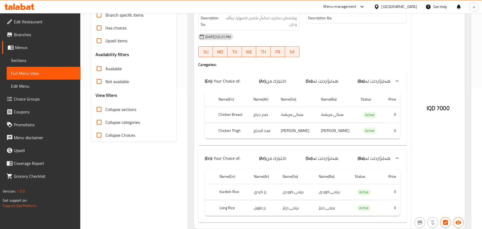
scroll to position [157, 0]
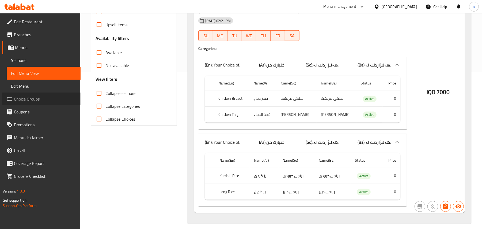
click at [21, 102] on span "Choice Groups" at bounding box center [45, 99] width 62 height 6
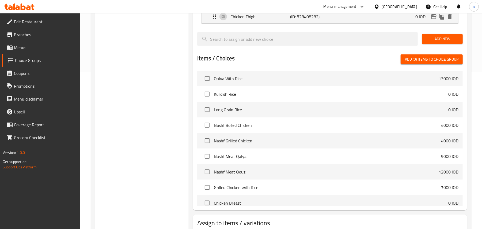
scroll to position [76, 0]
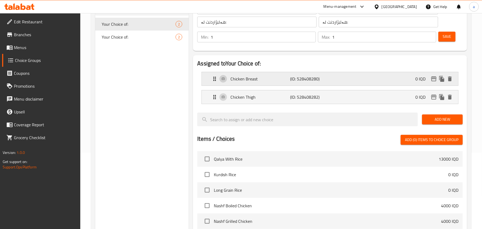
click at [277, 85] on div "Chicken Breast (ID: 528408280) 0 IQD" at bounding box center [332, 78] width 240 height 13
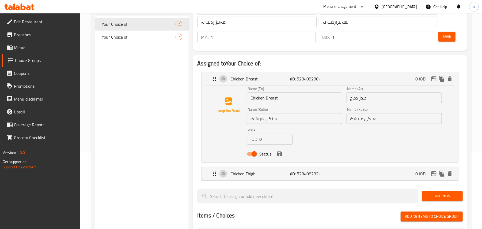
click at [274, 124] on input "سنگی مریشک" at bounding box center [294, 118] width 95 height 11
type input "سینگی مریشک"
click at [374, 124] on input "سنگی مریشک" at bounding box center [394, 118] width 95 height 11
click at [282, 156] on icon "save" at bounding box center [279, 153] width 5 height 5
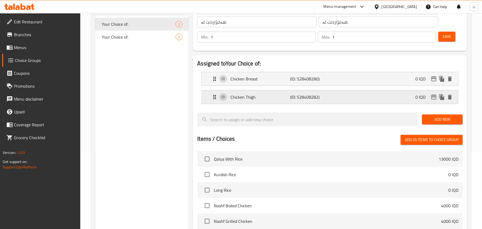
type input "سینگی مریشک"
click at [452, 43] on div "Save" at bounding box center [448, 37] width 22 height 13
click at [449, 40] on span "Save" at bounding box center [447, 36] width 9 height 7
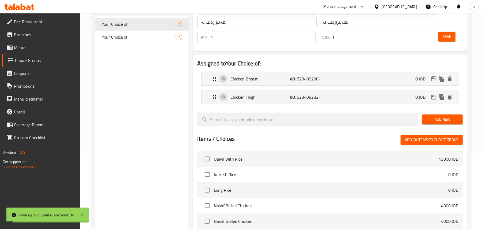
click at [33, 50] on span "Menus" at bounding box center [45, 47] width 62 height 6
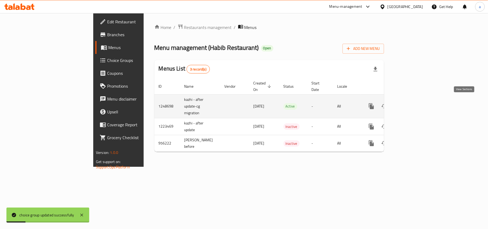
click at [413, 105] on icon "enhanced table" at bounding box center [409, 106] width 6 height 6
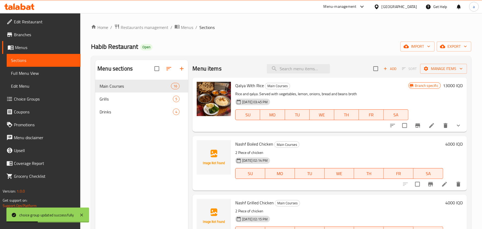
click at [43, 74] on span "Full Menu View" at bounding box center [43, 73] width 65 height 6
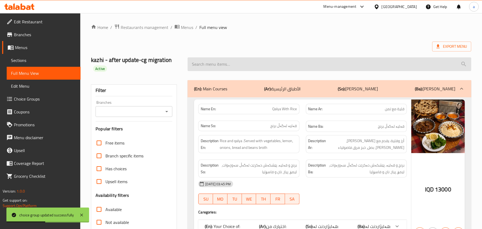
click at [224, 71] on input "search" at bounding box center [330, 64] width 284 height 14
paste input "Grilled Chicken with Rice"
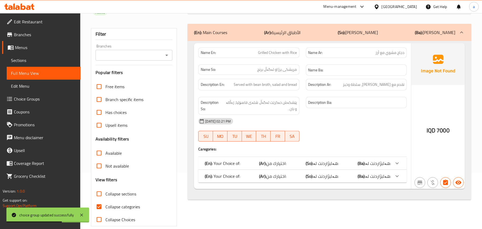
scroll to position [73, 0]
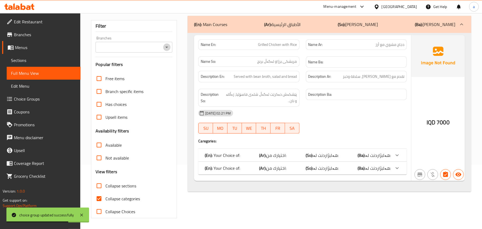
click at [165, 44] on icon "Open" at bounding box center [167, 47] width 6 height 6
type input "Grilled Chicken with Rice"
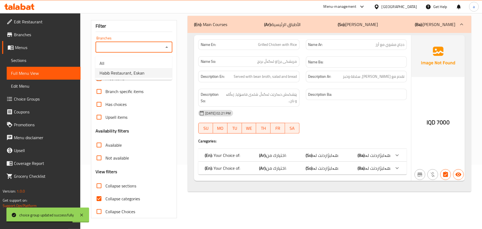
click at [150, 68] on li "Habib Restaurant, Eskan" at bounding box center [133, 73] width 77 height 10
type input "Habib Restaurant, Eskan"
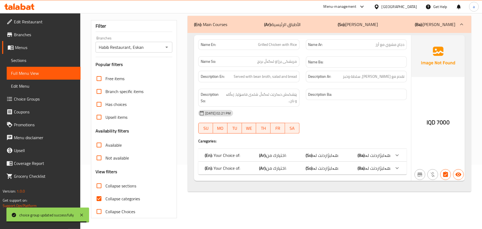
click at [108, 201] on span "Collapse categories" at bounding box center [122, 198] width 35 height 6
click at [105, 201] on input "Collapse categories" at bounding box center [99, 198] width 13 height 13
checkbox input "false"
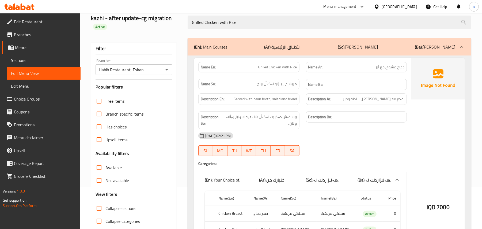
scroll to position [0, 0]
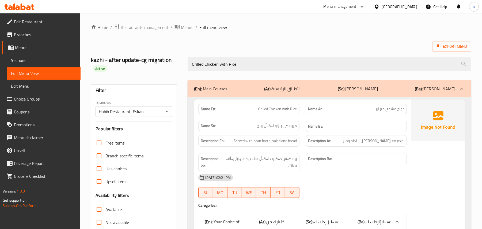
drag, startPoint x: 251, startPoint y: 66, endPoint x: 153, endPoint y: 69, distance: 97.5
click at [154, 69] on div "kazhi - after update-cg migration Active Grilled Chicken with Rice" at bounding box center [281, 64] width 387 height 32
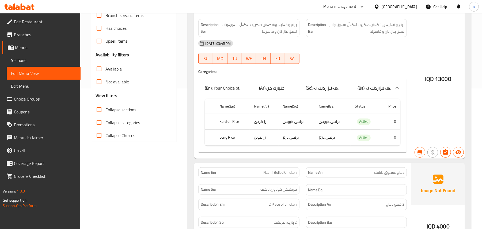
scroll to position [167, 0]
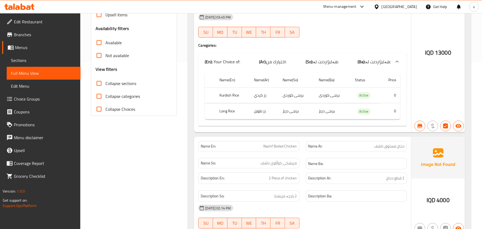
click at [102, 90] on input "Collapse sections" at bounding box center [99, 83] width 13 height 13
checkbox input "true"
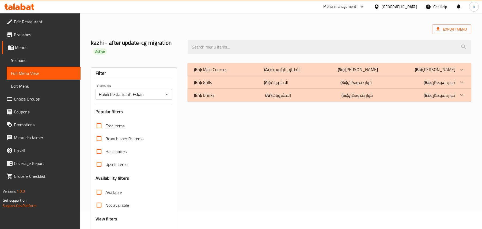
scroll to position [0, 0]
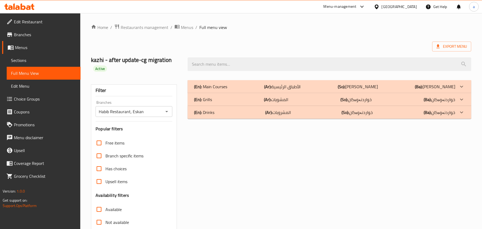
click at [301, 90] on p "(Ar): الأطباق الرئيسية" at bounding box center [283, 86] width 36 height 6
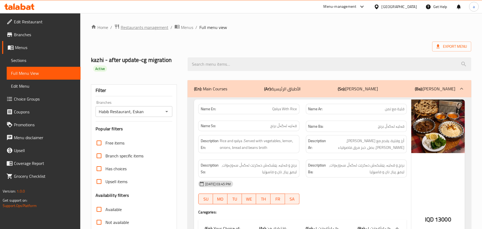
click at [148, 24] on span "Restaurants management" at bounding box center [145, 27] width 48 height 6
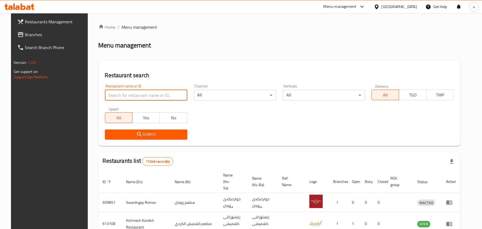
click at [140, 97] on input "search" at bounding box center [146, 95] width 82 height 11
paste input "The Vinery"
type input "The Vinery"
click button "Search" at bounding box center [146, 134] width 82 height 10
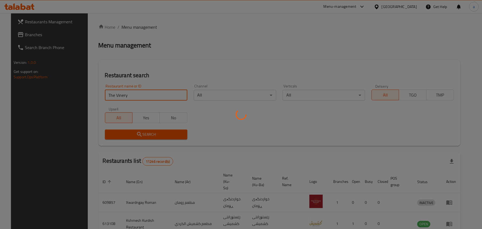
scroll to position [3, 0]
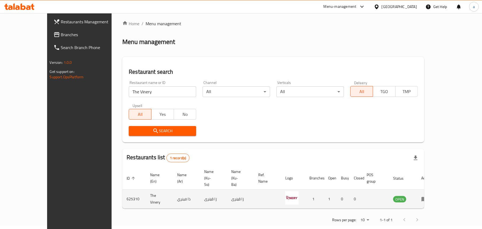
click at [431, 195] on link "enhanced table" at bounding box center [426, 198] width 10 height 6
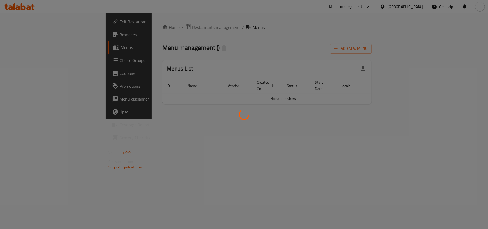
click at [462, 189] on div at bounding box center [244, 114] width 488 height 229
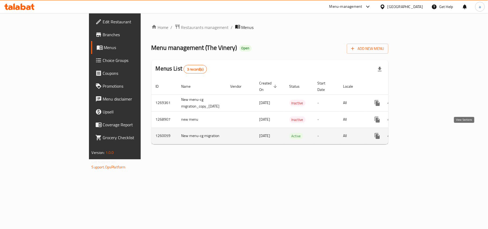
click at [419, 133] on icon "enhanced table" at bounding box center [415, 136] width 6 height 6
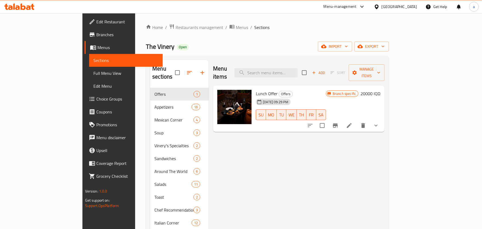
click at [93, 76] on span "Full Menu View" at bounding box center [125, 73] width 65 height 6
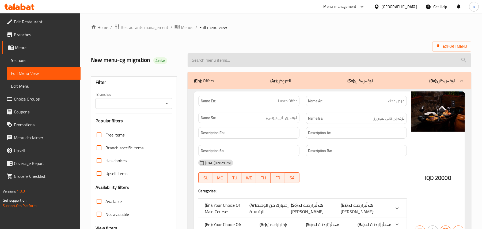
click at [235, 64] on input "search" at bounding box center [330, 60] width 284 height 14
paste input "Paella for 2 Person"
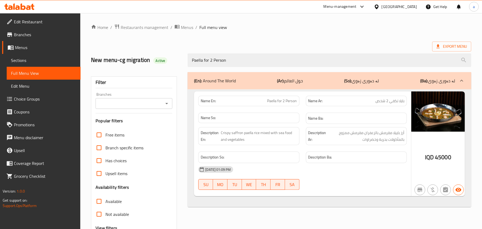
click at [163, 104] on button "Open" at bounding box center [166, 103] width 7 height 7
type input "Paella for 2 Person"
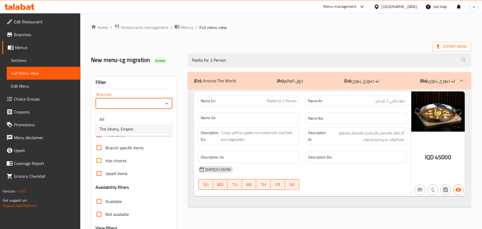
click at [139, 130] on li "The Vinery, Empire" at bounding box center [133, 129] width 77 height 10
type input "The Vinery, Empire"
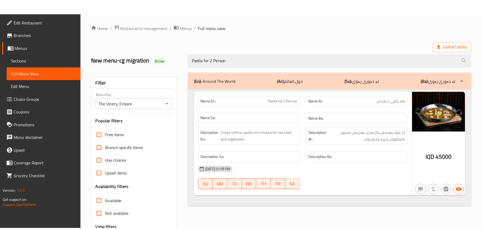
scroll to position [65, 0]
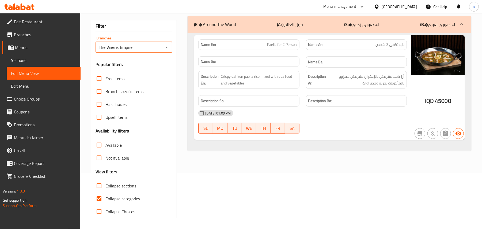
click at [41, 63] on span "Sections" at bounding box center [43, 60] width 65 height 6
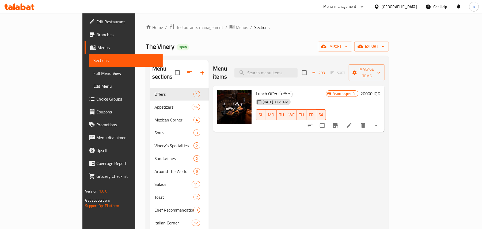
click at [292, 76] on div "Menu items Add Sort Manage items" at bounding box center [299, 72] width 172 height 25
click at [292, 75] on div "Menu items Add Sort Manage items" at bounding box center [299, 72] width 172 height 25
click at [292, 72] on input "search" at bounding box center [266, 72] width 63 height 9
paste input "Paella for 2 Person"
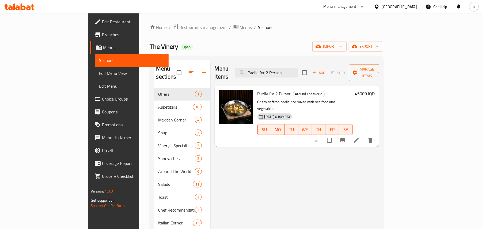
type input "Paella for 2 Person"
click at [360, 137] on icon at bounding box center [356, 140] width 6 height 6
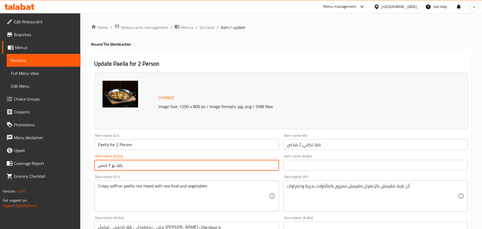
click at [221, 170] on input "پاێلا بۆ ٢ کەس" at bounding box center [186, 165] width 185 height 11
click at [273, 170] on input "پاێلا بۆ ٢ کەس" at bounding box center [186, 165] width 185 height 11
click at [261, 169] on input "پایلا بۆ ٢ کەس" at bounding box center [186, 165] width 185 height 11
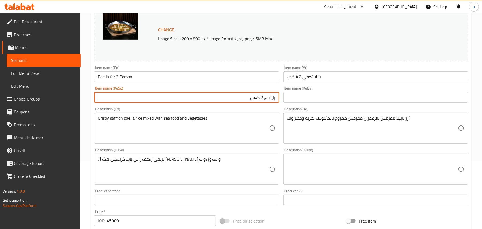
scroll to position [83, 0]
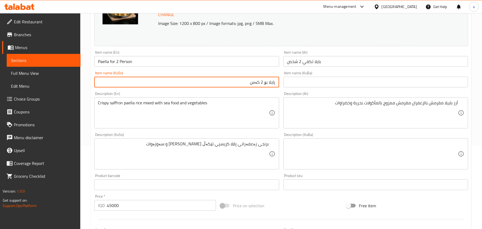
click at [272, 87] on input "پایلا بۆ 2 کەس" at bounding box center [186, 82] width 185 height 11
type input "پاێلا بۆ 2 کەس"
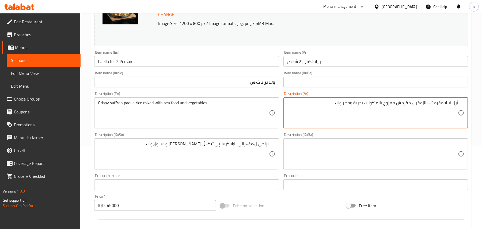
drag, startPoint x: 420, startPoint y: 108, endPoint x: 410, endPoint y: 105, distance: 10.4
click at [452, 108] on textarea "أرز باييلا مقرمش بال مقرمش ممزوج بالمأكولات بحرية وخضراوات" at bounding box center [372, 112] width 171 height 25
paste textarea "عفران"
click at [410, 107] on textarea "أرز زعفران باييلا مقرمش بال مقرمش ممزوج بالمأكولات بحرية وخضراوات" at bounding box center [372, 112] width 171 height 25
click at [411, 107] on textarea "أرز زعفران باييلا مقرمش بال مقرمش ممزوج بالمأكولات بحرية وخضراوات" at bounding box center [372, 112] width 171 height 25
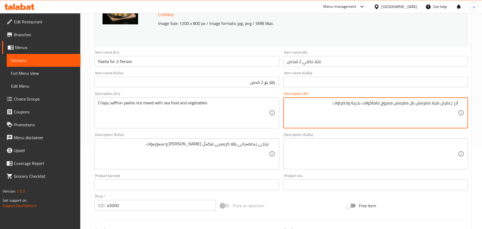
drag, startPoint x: 394, startPoint y: 107, endPoint x: 413, endPoint y: 107, distance: 18.2
click at [413, 107] on textarea "أرز زعفران باييلا مقرمش بال مقرمش ممزوج بالمأكولات بحرية وخضراوات" at bounding box center [372, 112] width 171 height 25
type textarea "أرز زعفران باييلا مقرمش ممزوج بالمأكولات بحرية وخضراوات"
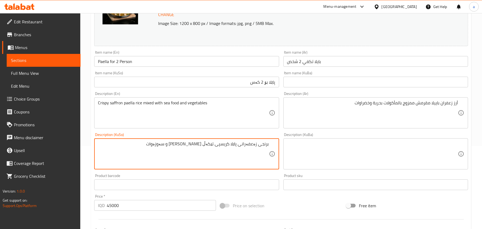
click at [203, 150] on textarea "برنجی زەعفەرانی پاێلا کریسپی تێکەڵ بە خواردنی دەریایی و سەوزەوات" at bounding box center [183, 153] width 171 height 25
click at [192, 152] on textarea "برنجی زەعفەرانی پاێلا کریسپی تێکەڵکراوە بە خواردنی دەریایی و سەوزەوات" at bounding box center [183, 153] width 171 height 25
type textarea "برنجی زەعفەرانی پاێلا کریسپی تێکەڵکراوە لەگەل خواردنی دەریایی و سەوزەوات"
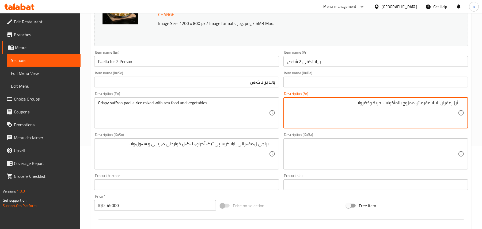
type textarea "أرز زعفران باييلا مقرمش ممزوج بالمأكولات بحرية وخضروات"
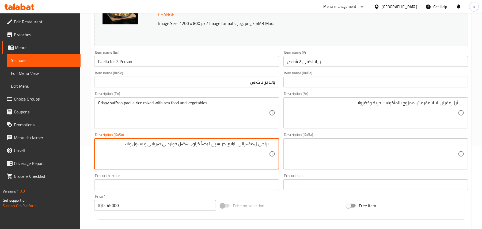
type textarea "برنجی زەعفەرانی پاێلای کریسپی تێکەڵکراوە لەگەل خواردنی دەریایی و سەوزەوات"
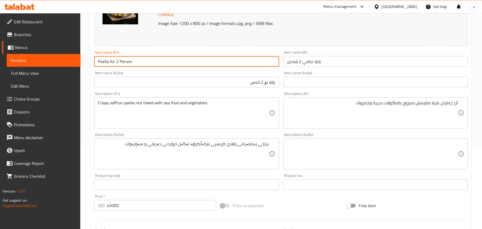
drag, startPoint x: 149, startPoint y: 64, endPoint x: 88, endPoint y: 64, distance: 61.0
click at [88, 64] on div "Home / Restaurants management / Menus / Sections / item / update Around The Wor…" at bounding box center [281, 147] width 402 height 435
click at [144, 61] on input "Paella for 2 Person" at bounding box center [186, 61] width 185 height 11
click at [145, 61] on input "Paella for 2 Person" at bounding box center [186, 61] width 185 height 11
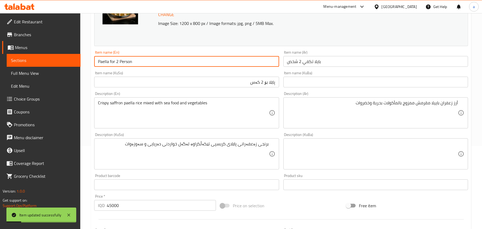
click at [28, 72] on span "Full Menu View" at bounding box center [43, 73] width 65 height 6
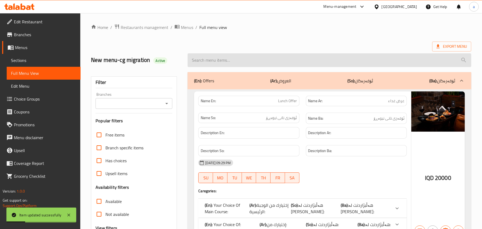
click at [246, 67] on input "search" at bounding box center [330, 60] width 284 height 14
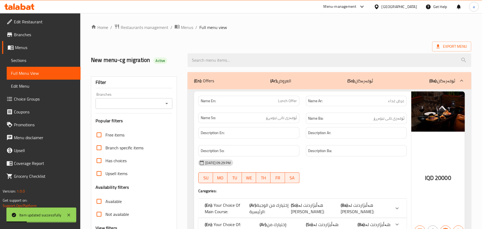
paste input "Paella for 2 Person"
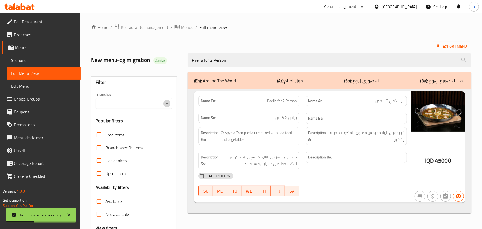
click at [164, 106] on icon "Open" at bounding box center [167, 103] width 6 height 6
type input "Paella for 2 Person"
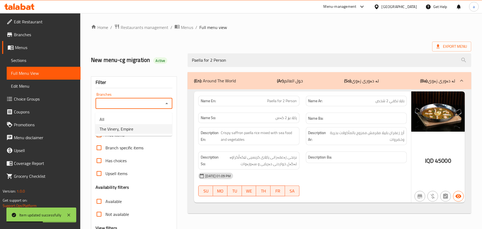
click at [127, 130] on span "The Vinery, Empire" at bounding box center [117, 129] width 34 height 6
type input "The Vinery, Empire"
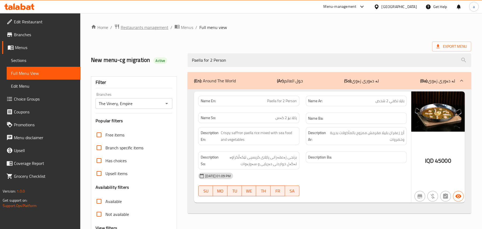
click at [163, 28] on span "Restaurants management" at bounding box center [145, 27] width 48 height 6
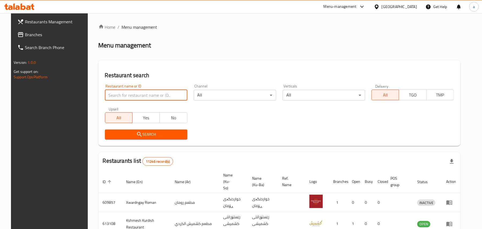
click at [146, 99] on input "search" at bounding box center [146, 95] width 82 height 11
paste input "Big Sliders"
type input "Big Sliders"
click button "Search" at bounding box center [146, 134] width 82 height 10
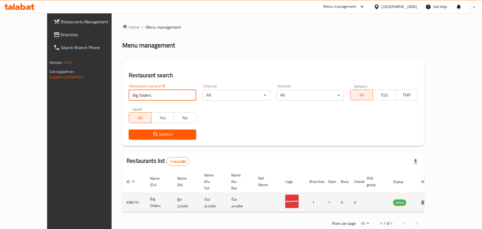
click at [428, 200] on icon "enhanced table" at bounding box center [425, 202] width 6 height 5
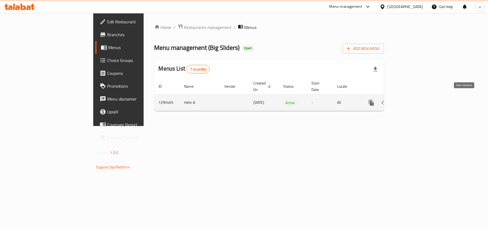
click at [413, 99] on icon "enhanced table" at bounding box center [409, 102] width 6 height 6
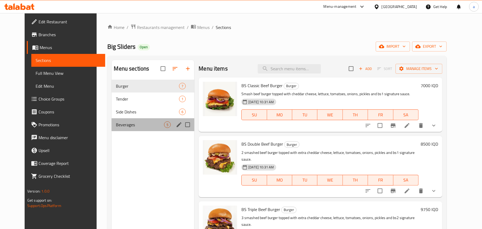
click at [144, 131] on div "Beverages 5" at bounding box center [153, 124] width 83 height 13
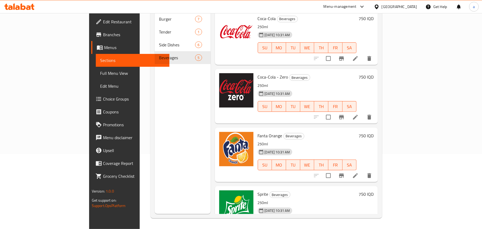
click at [103, 102] on span "Choice Groups" at bounding box center [134, 99] width 62 height 6
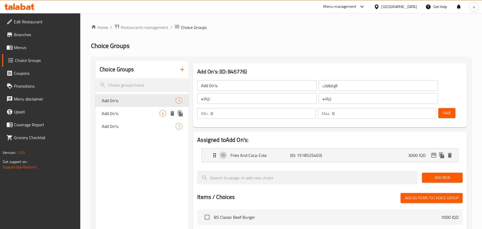
click at [158, 120] on div "Add On's: 4" at bounding box center [141, 113] width 93 height 13
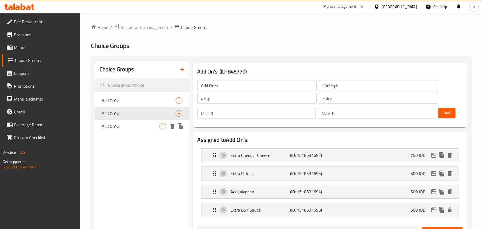
click at [148, 135] on nav "Add On's: 1 Add On's: 4 Add On's: 1" at bounding box center [141, 113] width 93 height 43
click at [145, 133] on div "Add On's: 1" at bounding box center [141, 126] width 93 height 13
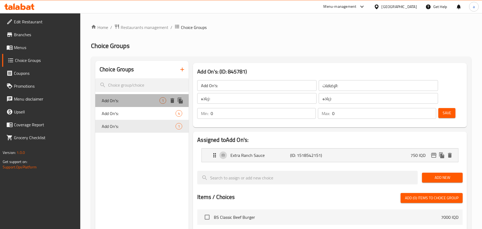
click at [137, 104] on span "Add On's:" at bounding box center [131, 100] width 58 height 6
type input "Add On's:"
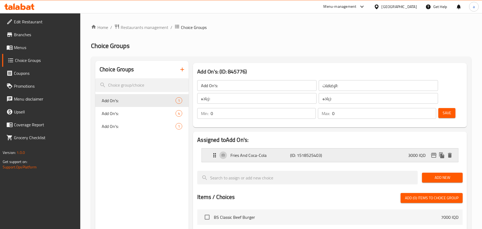
click at [236, 156] on p "Fries And Coca-Cola" at bounding box center [261, 155] width 60 height 6
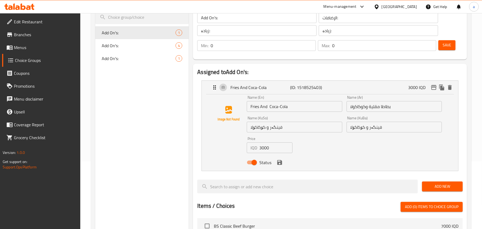
scroll to position [83, 0]
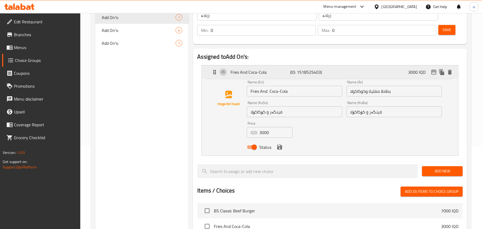
click at [262, 75] on p "Fries And Coca-Cola" at bounding box center [261, 72] width 60 height 6
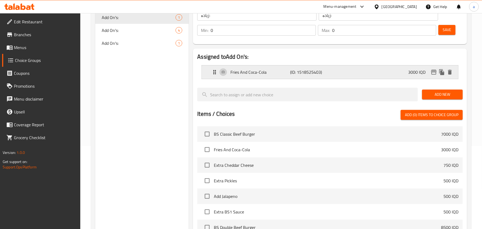
click at [241, 71] on p "Fries And Coca-Cola" at bounding box center [261, 72] width 60 height 6
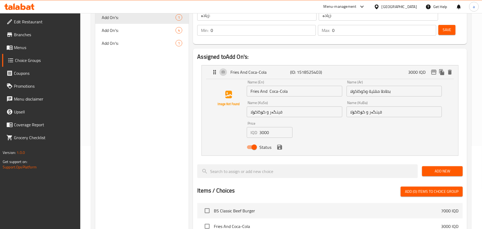
click at [251, 96] on input "Fries And Coca-Cola" at bounding box center [294, 91] width 95 height 11
click at [280, 149] on icon "save" at bounding box center [280, 147] width 6 height 6
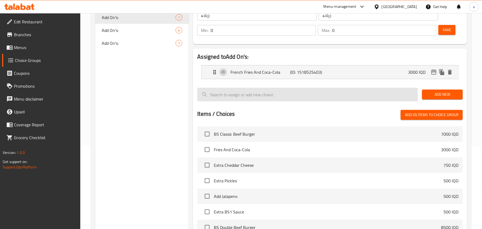
type input "French Fries And Coca-Cola"
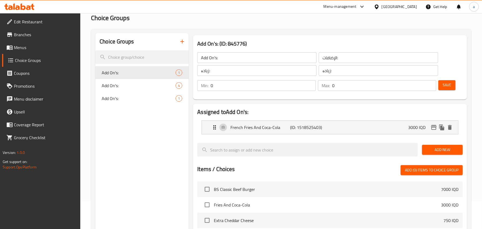
scroll to position [0, 0]
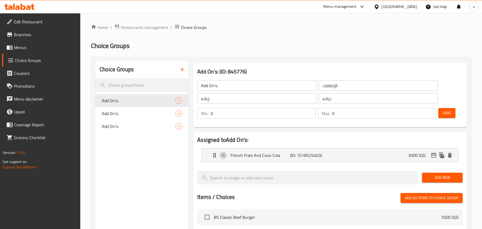
click at [443, 115] on span "Save" at bounding box center [447, 113] width 9 height 7
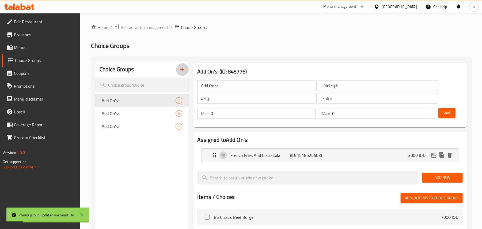
click at [179, 70] on button "button" at bounding box center [182, 69] width 13 height 13
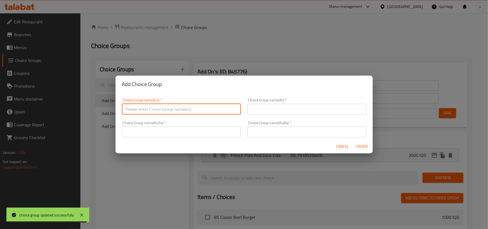
click at [186, 109] on input "text" at bounding box center [181, 109] width 119 height 11
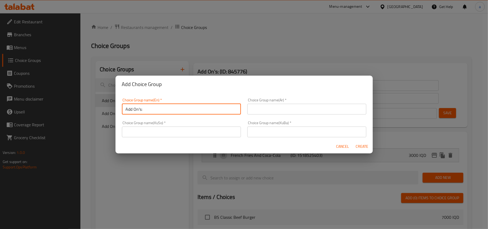
type input "Add On's:"
click at [341, 109] on input "text" at bounding box center [306, 109] width 119 height 11
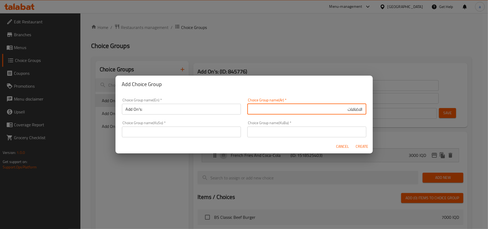
type input "الاضافات"
click at [233, 131] on input "text" at bounding box center [181, 131] width 119 height 11
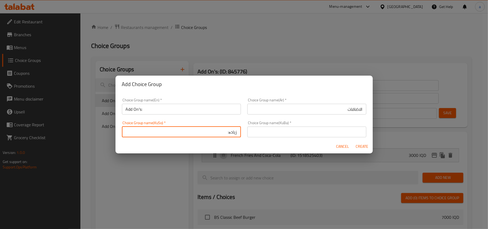
click at [228, 132] on input "زیادە:" at bounding box center [181, 131] width 119 height 11
type input "زیادە:"
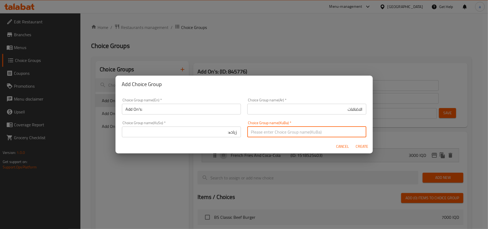
click at [296, 130] on input "text" at bounding box center [306, 131] width 119 height 11
paste input "زیادە:"
type input "زیادە:"
click at [359, 147] on span "Create" at bounding box center [361, 146] width 13 height 7
type input "Add On's:"
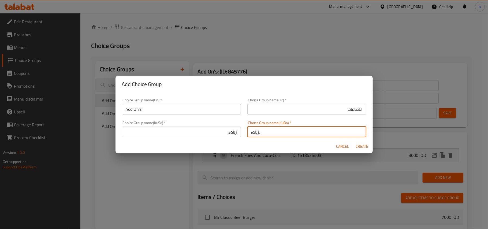
type input "الاضافات"
type input "زیادە:"
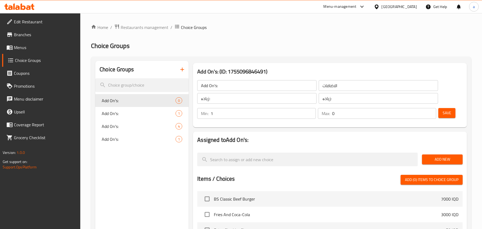
click at [310, 113] on input "1" at bounding box center [263, 113] width 105 height 11
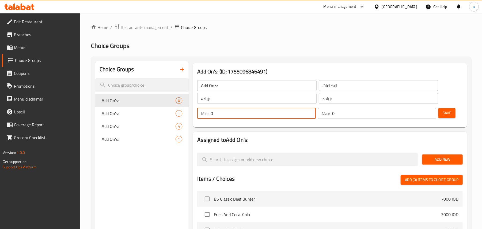
type input "0"
click at [312, 117] on input "0" at bounding box center [263, 113] width 105 height 11
click at [441, 159] on span "Add New" at bounding box center [442, 159] width 32 height 7
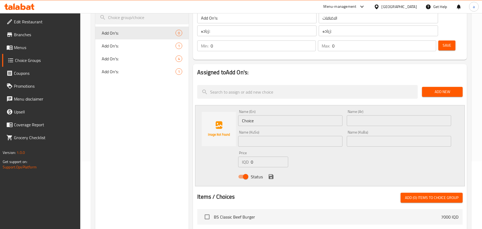
scroll to position [83, 0]
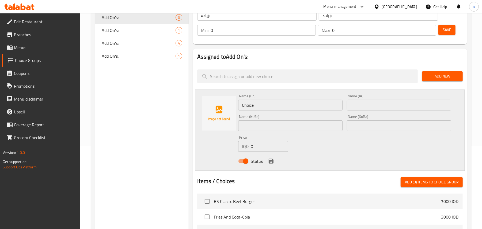
click at [244, 107] on input "Choice" at bounding box center [290, 105] width 104 height 11
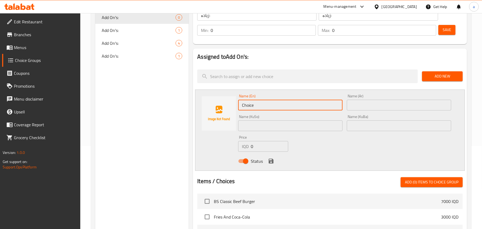
click at [244, 107] on input "Choice" at bounding box center [290, 105] width 104 height 11
paste input "oca-Cola"
type input "Coca-Cola"
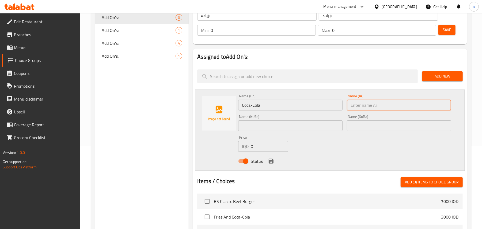
click at [367, 110] on input "text" at bounding box center [399, 105] width 104 height 11
paste input "كوكاكولا"
type input "كوكاكولا"
click at [307, 127] on input "text" at bounding box center [290, 125] width 104 height 11
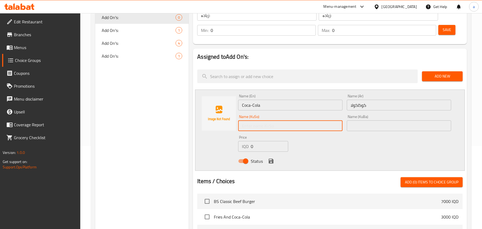
paste input "کۆکا کۆلا"
type input "کۆکا کۆلا"
click at [245, 150] on div "IQD 0 Price" at bounding box center [263, 146] width 50 height 11
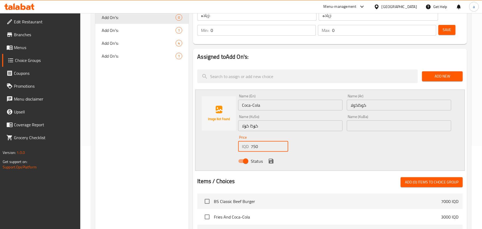
type input "750"
click at [271, 163] on icon "save" at bounding box center [271, 160] width 5 height 5
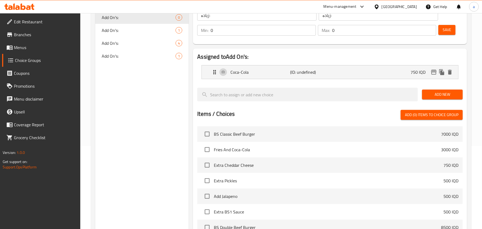
click at [448, 99] on button "Add New" at bounding box center [442, 94] width 41 height 10
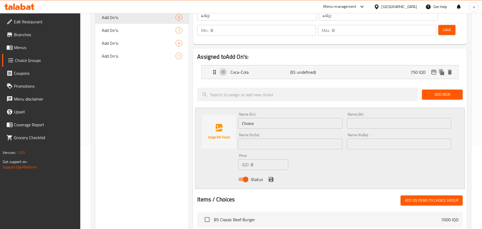
click at [265, 149] on input "text" at bounding box center [290, 143] width 104 height 11
paste input "کۆکاکۆلا - زیرۆ"
type input "کۆکاکۆلا - زیرۆ"
click at [356, 127] on input "text" at bounding box center [399, 123] width 104 height 11
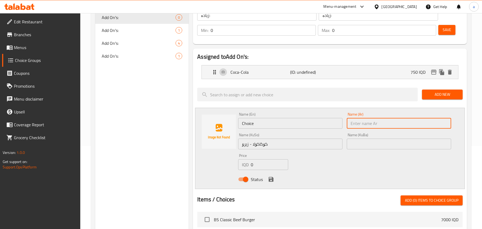
paste input "كوكاكولا - زيرو"
type input "كوكاكولا - زيرو"
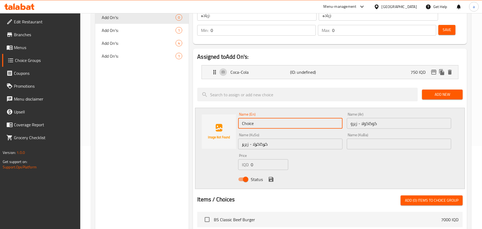
drag, startPoint x: 264, startPoint y: 130, endPoint x: 172, endPoint y: 130, distance: 91.8
click at [172, 131] on div "Choice Groups Add On's: 0 Add On's: 1 Add On's: 4 Add On's: 1 Add On's: (ID: 17…" at bounding box center [282, 184] width 374 height 413
paste input "oca-Cola - Zero"
type input "Coca-Cola - Zero"
drag, startPoint x: 257, startPoint y: 171, endPoint x: 236, endPoint y: 173, distance: 21.3
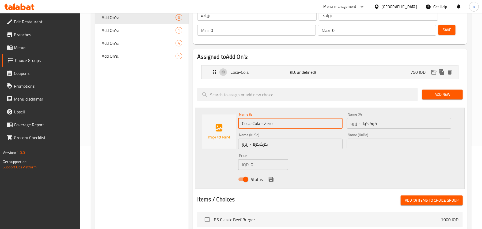
click at [236, 175] on div "Name (En) Coca-Cola - Zero Name (En) Name (Ar) كوكاكولا - زيرو Name (Ar) Name (…" at bounding box center [330, 148] width 270 height 81
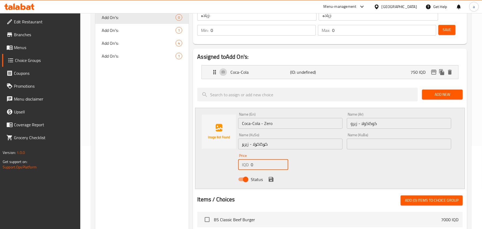
paste input "75"
type input "750"
click at [273, 181] on icon "save" at bounding box center [271, 179] width 5 height 5
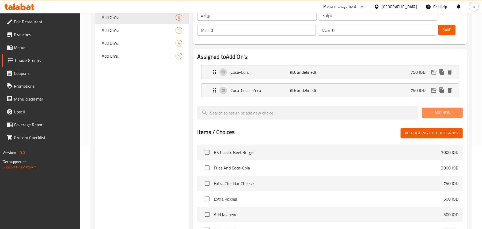
click at [433, 116] on span "Add New" at bounding box center [442, 112] width 32 height 7
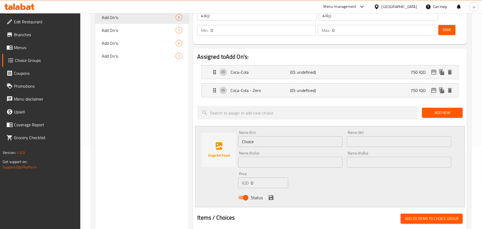
click at [286, 169] on div "Name (KuSo) Name (KuSo)" at bounding box center [290, 159] width 109 height 21
click at [289, 167] on input "text" at bounding box center [290, 162] width 104 height 11
paste input "فانتا پرتەقاڵ"
type input "فانتا پرتەقاڵ"
click at [369, 145] on input "text" at bounding box center [399, 141] width 104 height 11
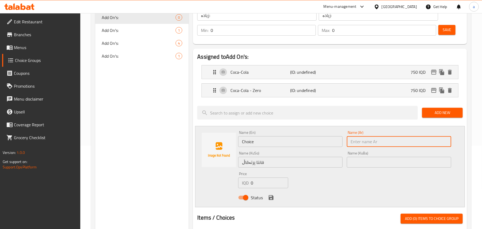
paste input "فانتا برتقال"
type input "فانتا برتقال"
drag, startPoint x: 267, startPoint y: 147, endPoint x: 199, endPoint y: 147, distance: 67.7
click at [199, 147] on div "Name (En) Choice Name (En) Name (Ar) فانتا برتقال Name (Ar) Name (KuSo) فانتا پ…" at bounding box center [330, 166] width 270 height 81
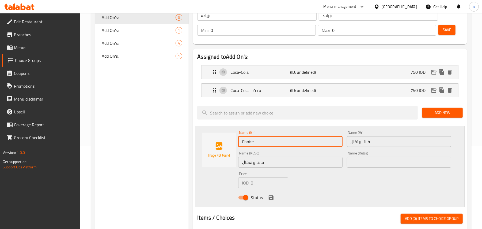
paste input "Fanta Orang"
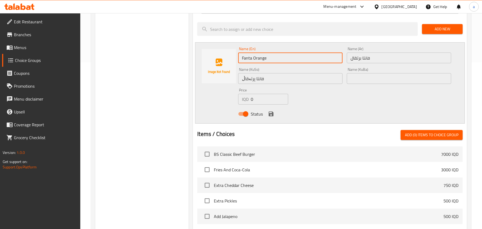
type input "Fanta Orange"
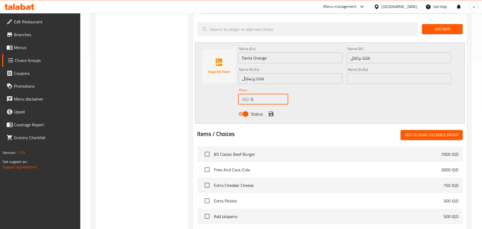
drag, startPoint x: 250, startPoint y: 105, endPoint x: 259, endPoint y: 101, distance: 9.9
click at [236, 108] on div "Name (En) Fanta Orange Name (En) Name (Ar) فانتا برتقال Name (Ar) Name (KuSo) ف…" at bounding box center [330, 82] width 270 height 81
paste input "75"
type input "750"
click at [273, 116] on icon "save" at bounding box center [271, 114] width 6 height 6
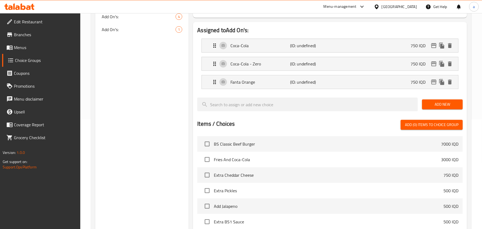
scroll to position [83, 0]
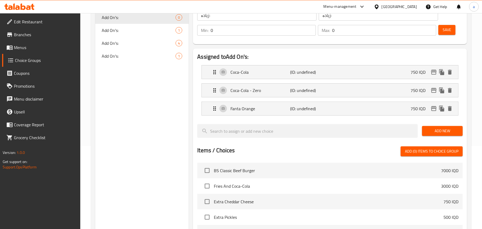
click at [438, 132] on span "Add New" at bounding box center [442, 130] width 32 height 7
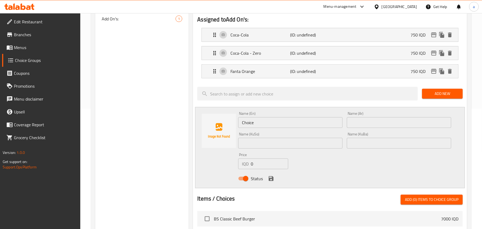
scroll to position [122, 0]
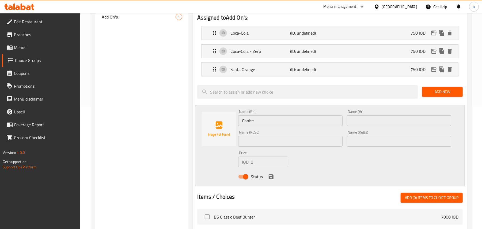
click at [276, 144] on input "text" at bounding box center [290, 141] width 104 height 11
paste input "سپرایت"
type input "سپرایت"
click at [361, 126] on input "text" at bounding box center [399, 120] width 104 height 11
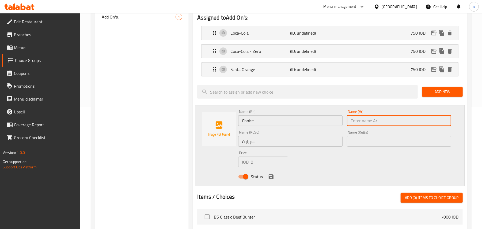
paste input "سبرايت"
type input "سبرايت"
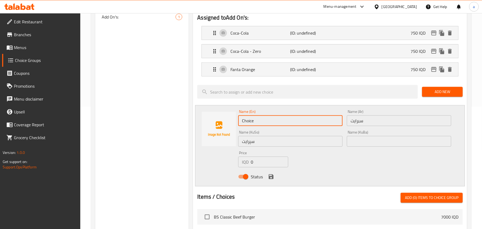
drag, startPoint x: 247, startPoint y: 129, endPoint x: 185, endPoint y: 122, distance: 62.5
click at [167, 132] on div "Choice Groups Add On's: 0 Add On's: 1 Add On's: 4 Add On's: 1 Add On's: (ID: 17…" at bounding box center [282, 163] width 374 height 449
paste input "Sprit"
type input "Sprite"
click at [235, 170] on div "Name (En) Sprite Name (En) Name (Ar) سبرايت Name (Ar) Name (KuSo) سپرایت Name (…" at bounding box center [330, 145] width 270 height 81
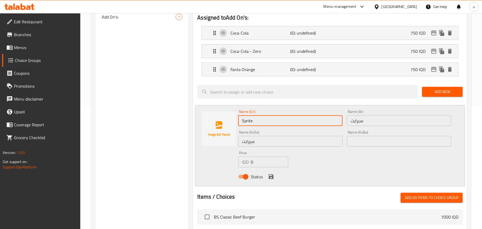
paste input "75"
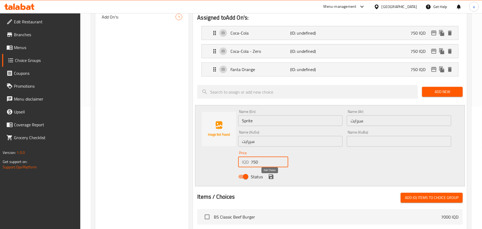
type input "750"
click at [273, 179] on icon "save" at bounding box center [271, 176] width 5 height 5
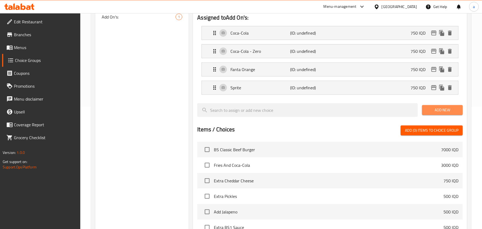
click at [442, 113] on span "Add New" at bounding box center [442, 110] width 32 height 7
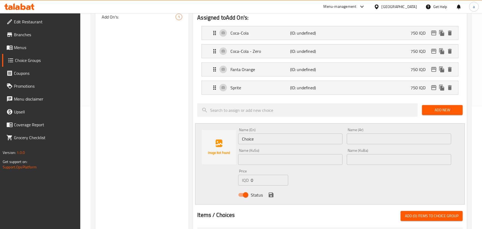
click at [282, 165] on input "text" at bounding box center [290, 159] width 104 height 11
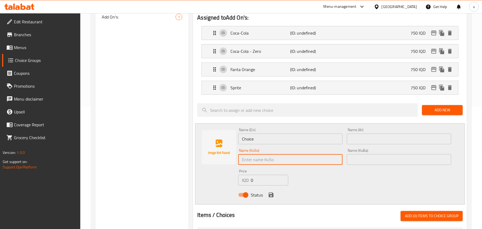
paste input "ئاوی کانزایی"
type input "ئاوی کانزایی"
click at [390, 144] on input "text" at bounding box center [399, 138] width 104 height 11
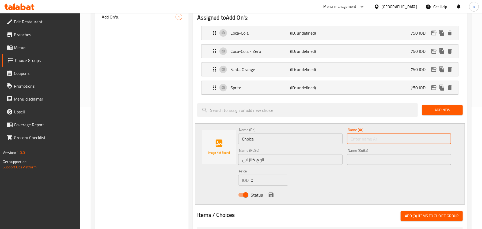
paste input "مياه معدنية"
type input "مياه معدنية"
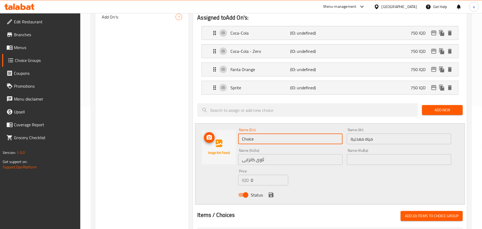
drag, startPoint x: 273, startPoint y: 143, endPoint x: 233, endPoint y: 143, distance: 40.4
click at [233, 147] on div "Name (En) Choice Name (En) Name (Ar) مياه معدنية Name (Ar) Name (KuSo) ئاوی کان…" at bounding box center [330, 163] width 270 height 81
paste input "Mineral Water"
type input "Mineral Water"
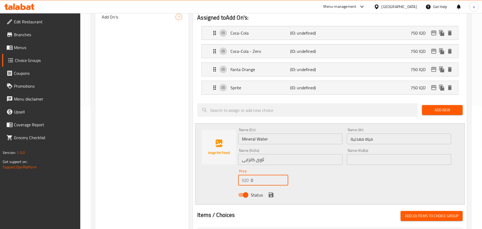
drag, startPoint x: 260, startPoint y: 184, endPoint x: 235, endPoint y: 186, distance: 24.8
click at [235, 186] on div "Name (En) Mineral Water Name (En) Name (Ar) مياه معدنية Name (Ar) Name (KuSo) ئ…" at bounding box center [330, 163] width 270 height 81
type input "500"
click at [271, 198] on icon "save" at bounding box center [271, 194] width 6 height 6
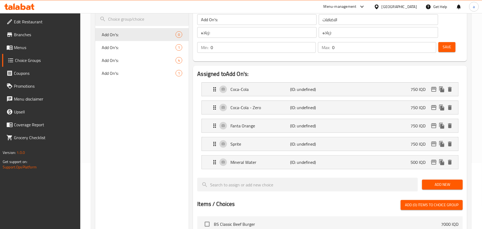
scroll to position [39, 0]
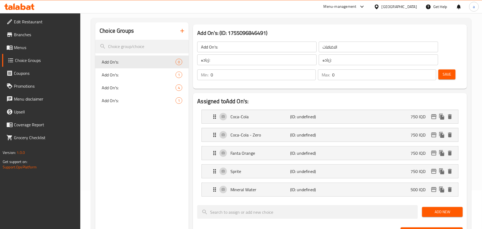
click at [446, 78] on span "Save" at bounding box center [447, 74] width 9 height 7
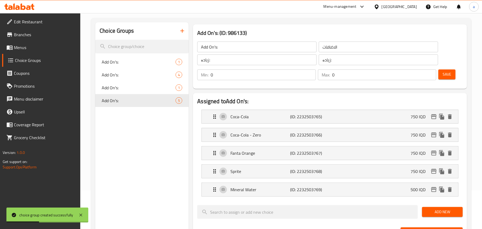
click at [26, 45] on span "Menus" at bounding box center [45, 47] width 62 height 6
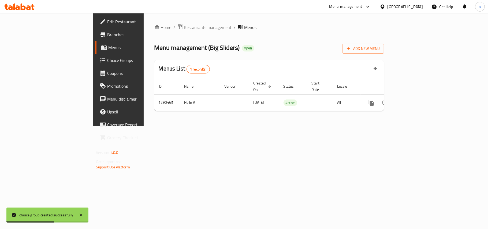
drag, startPoint x: 34, startPoint y: 63, endPoint x: 40, endPoint y: 68, distance: 7.8
click at [107, 63] on span "Choice Groups" at bounding box center [138, 60] width 63 height 6
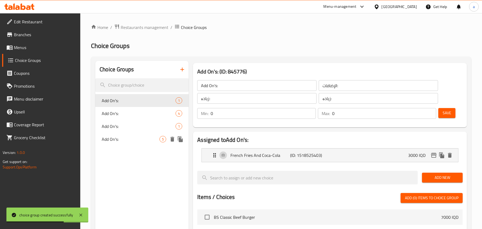
click at [134, 138] on div "Add On's: 5" at bounding box center [141, 139] width 93 height 13
type input "Add On's:"
type input "الاضافات"
type input "زیادە:"
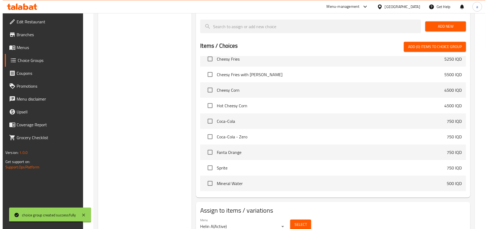
scroll to position [252, 0]
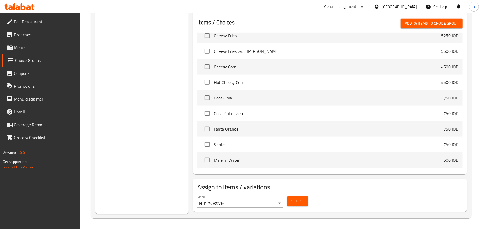
click at [300, 201] on span "Select" at bounding box center [298, 201] width 12 height 7
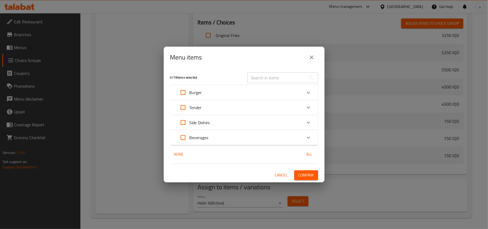
click at [186, 93] on input "Expand" at bounding box center [182, 92] width 13 height 13
checkbox input "true"
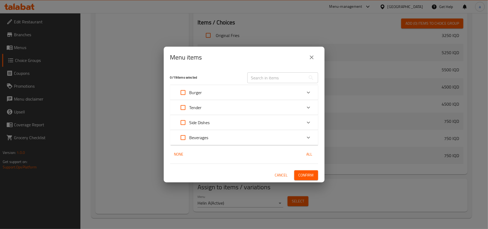
checkbox input "true"
click at [305, 93] on icon "Expand" at bounding box center [308, 92] width 6 height 6
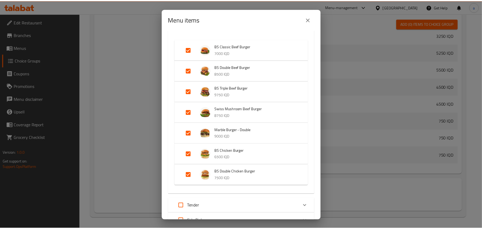
scroll to position [0, 0]
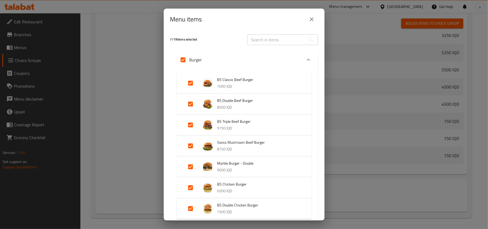
click at [305, 61] on icon "Expand" at bounding box center [308, 59] width 6 height 6
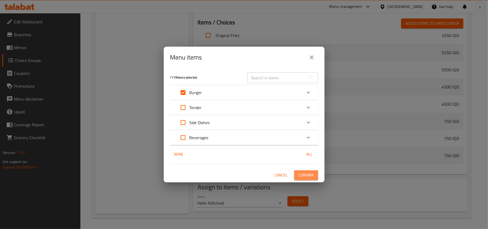
click at [304, 173] on span "Confirm" at bounding box center [305, 175] width 15 height 7
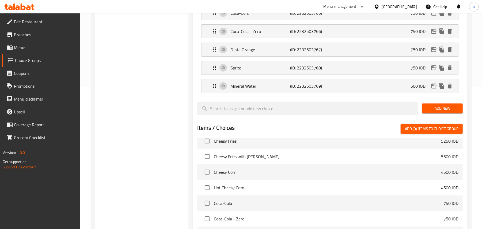
scroll to position [250, 0]
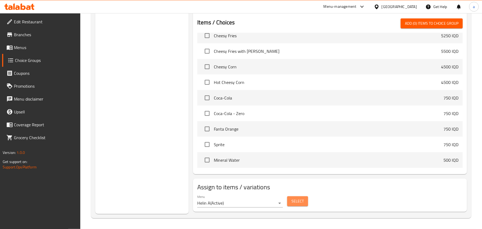
click at [301, 204] on span "Select" at bounding box center [298, 201] width 12 height 7
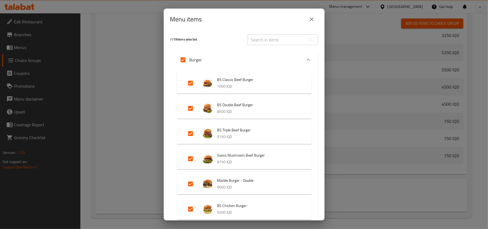
click at [274, 64] on div "Burger" at bounding box center [238, 59] width 125 height 13
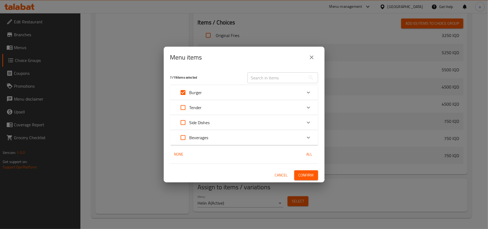
click at [313, 172] on div "7 / 19 items selected ​ Burger BS Classic Beef Burger 7000 IQD BS Double Beef B…" at bounding box center [244, 125] width 161 height 114
click at [312, 174] on span "Confirm" at bounding box center [305, 175] width 15 height 7
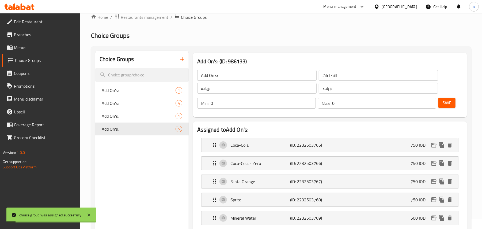
scroll to position [0, 0]
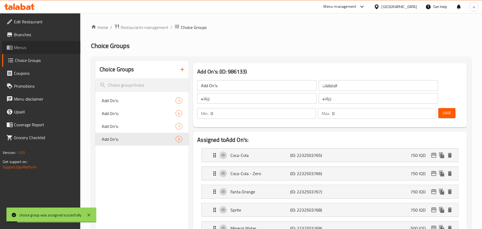
click at [36, 50] on span "Menus" at bounding box center [45, 47] width 62 height 6
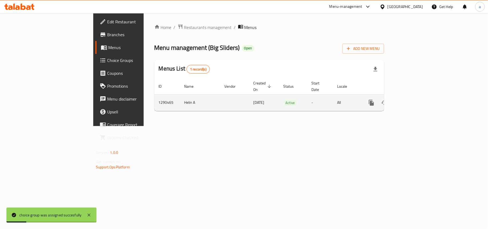
click at [416, 97] on link "enhanced table" at bounding box center [409, 102] width 13 height 13
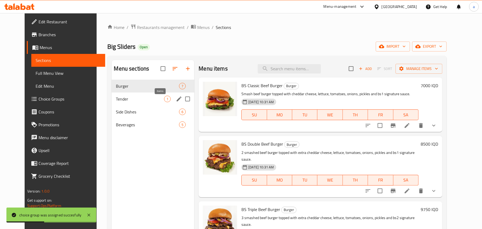
click at [164, 101] on span "1" at bounding box center [167, 98] width 6 height 5
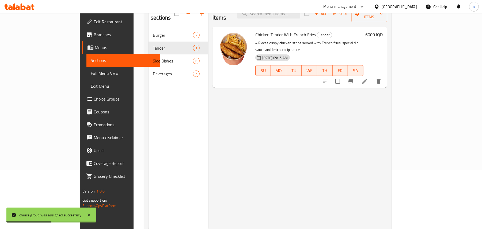
scroll to position [76, 0]
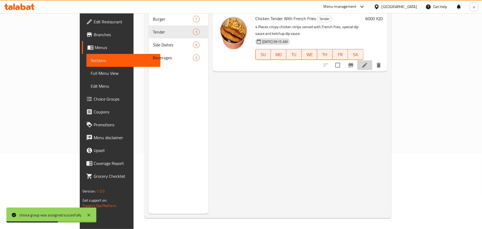
click at [372, 60] on li at bounding box center [364, 65] width 15 height 10
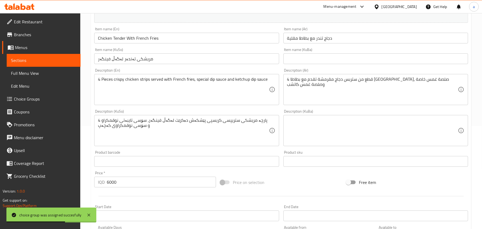
scroll to position [222, 0]
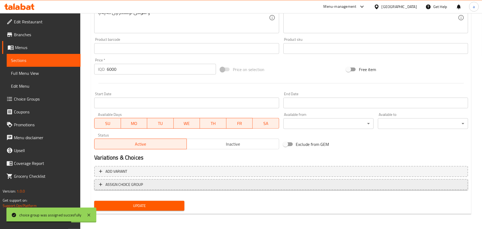
click at [275, 183] on span "ASSIGN CHOICE GROUP" at bounding box center [281, 184] width 364 height 7
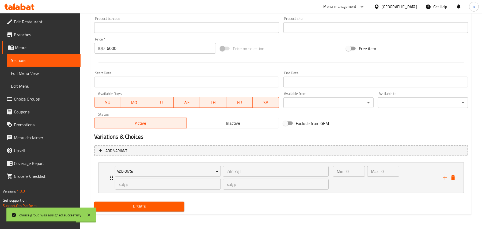
scroll to position [250, 0]
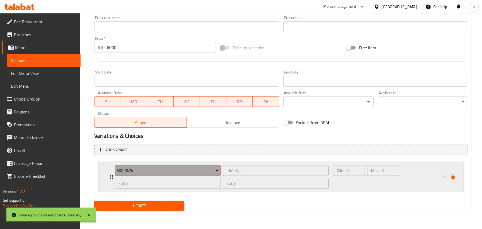
click at [208, 171] on span "Add On's:" at bounding box center [168, 170] width 102 height 7
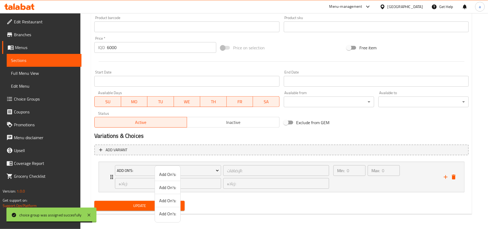
drag, startPoint x: 331, startPoint y: 181, endPoint x: 353, endPoint y: 183, distance: 22.5
click at [332, 182] on div at bounding box center [244, 114] width 488 height 229
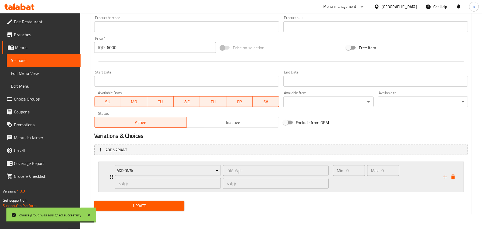
click at [353, 183] on div "Min: 0 ​" at bounding box center [349, 177] width 34 height 26
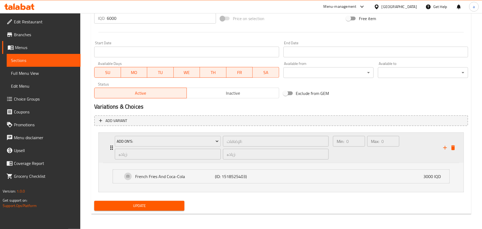
scroll to position [279, 0]
click at [303, 173] on div "French Fries And Coca-Cola (ID: 1518525403) 3000 IQD" at bounding box center [283, 175] width 320 height 13
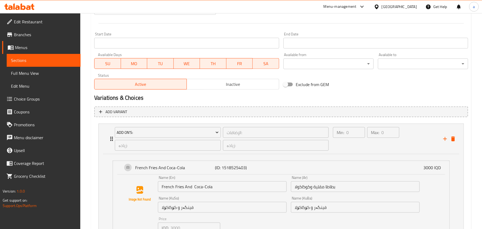
scroll to position [356, 0]
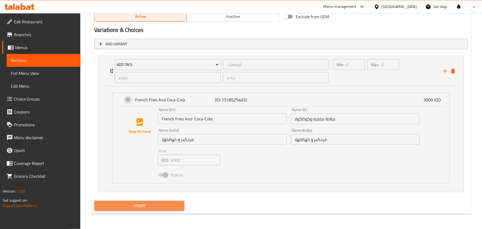
click at [171, 208] on span "Update" at bounding box center [140, 205] width 82 height 7
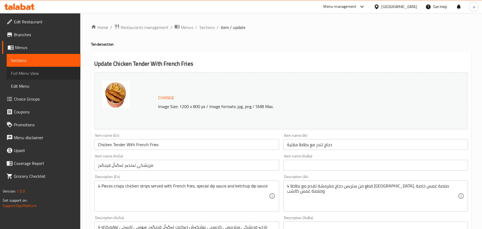
click at [41, 76] on span "Full Menu View" at bounding box center [43, 73] width 65 height 6
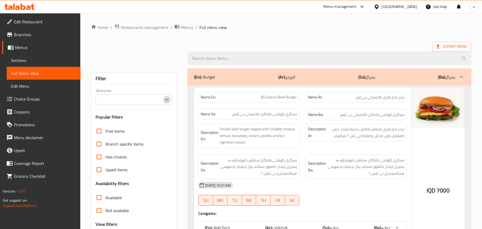
click at [169, 98] on icon "Open" at bounding box center [167, 99] width 6 height 6
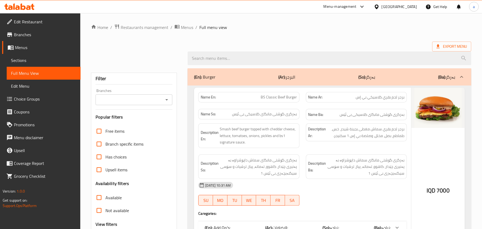
click at [166, 100] on icon "Open" at bounding box center [166, 99] width 3 height 1
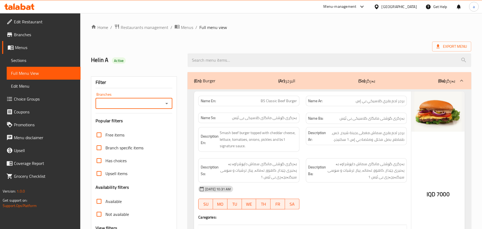
click at [167, 104] on icon "Open" at bounding box center [167, 103] width 6 height 6
click at [144, 125] on li "Big Sliders, Sarbasti" at bounding box center [133, 129] width 77 height 10
type input "Big Sliders, Sarbasti"
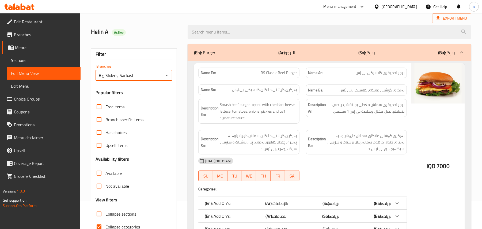
scroll to position [65, 0]
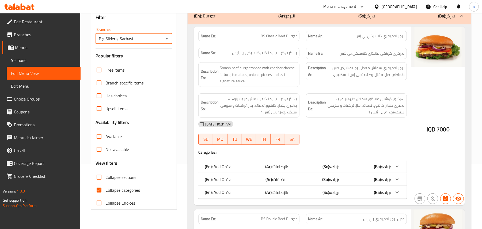
click at [103, 182] on input "Collapse sections" at bounding box center [99, 177] width 13 height 13
checkbox input "true"
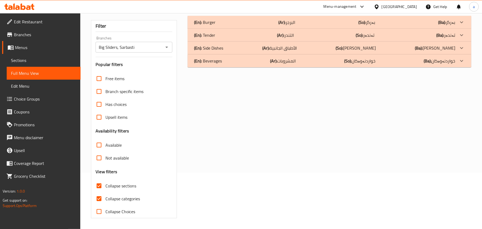
click at [102, 197] on input "Collapse categories" at bounding box center [99, 198] width 13 height 13
checkbox input "false"
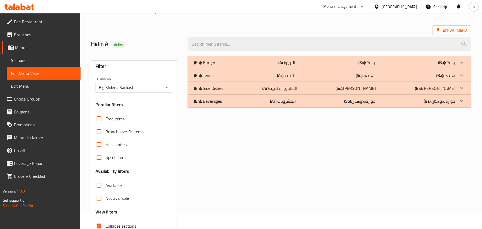
scroll to position [0, 0]
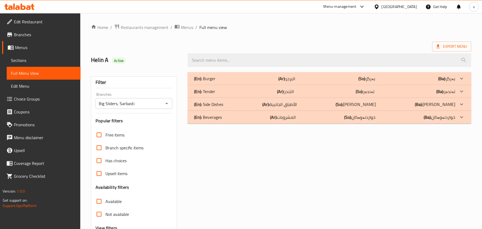
click at [257, 85] on div "(En): Tender (Ar): التندر (So): تەندەر (Ba): تەندەر" at bounding box center [330, 78] width 284 height 13
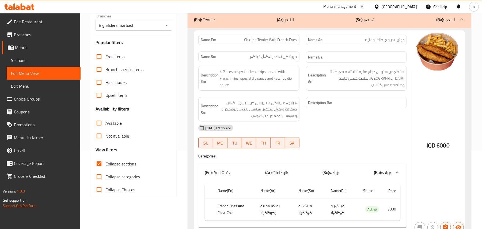
scroll to position [51, 0]
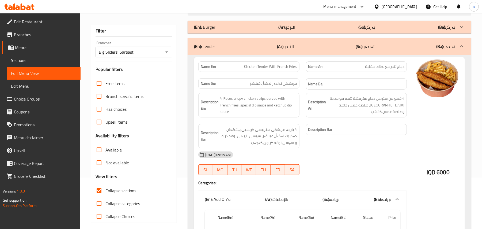
click at [317, 30] on div "(En): Burger (Ar): البرجر (So): بەرگر (Ba): بەرگر" at bounding box center [324, 27] width 261 height 6
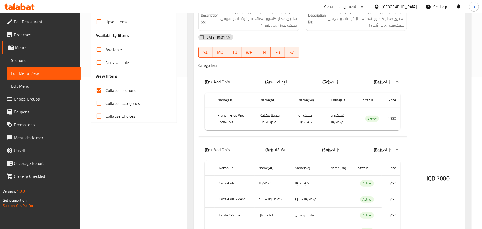
scroll to position [0, 0]
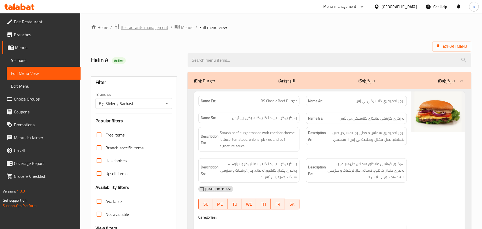
click at [149, 28] on span "Restaurants management" at bounding box center [145, 27] width 48 height 6
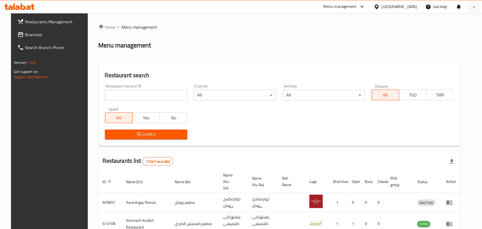
click at [124, 99] on input "search" at bounding box center [146, 95] width 82 height 11
paste input "Pizza Jwan"
type input "Pizza Jwan"
click button "Search" at bounding box center [146, 134] width 82 height 10
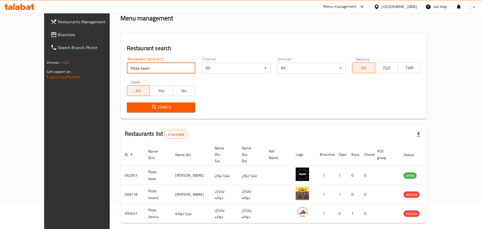
scroll to position [42, 0]
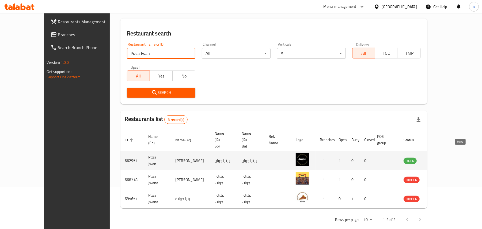
click at [437, 160] on icon "enhanced table" at bounding box center [436, 161] width 2 height 2
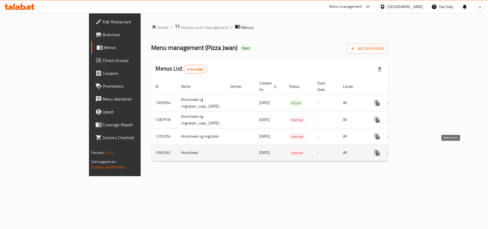
click at [405, 152] on icon "enhanced table" at bounding box center [403, 152] width 4 height 5
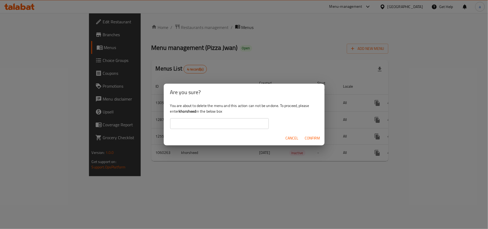
click at [195, 112] on b "khorsheed" at bounding box center [187, 111] width 17 height 7
click at [196, 112] on b "khorsheed" at bounding box center [187, 111] width 17 height 7
copy b "khorsheed"
click at [197, 120] on input "text" at bounding box center [219, 123] width 99 height 11
paste input "khorsheed"
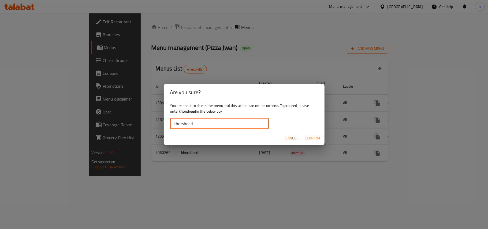
type input "khorsheed"
click at [308, 138] on span "Confirm" at bounding box center [312, 138] width 15 height 7
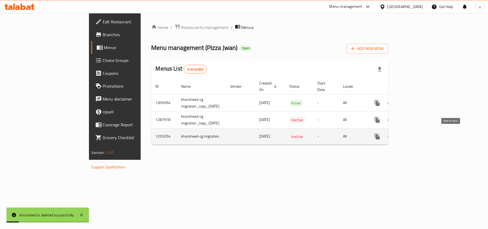
click at [405, 134] on icon "enhanced table" at bounding box center [403, 136] width 4 height 5
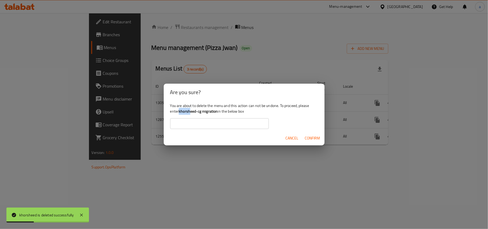
drag, startPoint x: 196, startPoint y: 111, endPoint x: 203, endPoint y: 112, distance: 7.5
click at [203, 112] on div "You are about to delete the menu and this action can not be undone. To proceed,…" at bounding box center [244, 116] width 161 height 30
click at [186, 110] on div "You are about to delete the menu and this action can not be undone. To proceed,…" at bounding box center [244, 116] width 161 height 30
drag, startPoint x: 191, startPoint y: 111, endPoint x: 196, endPoint y: 112, distance: 5.1
click at [196, 112] on div "You are about to delete the menu and this action can not be undone. To proceed,…" at bounding box center [244, 116] width 161 height 30
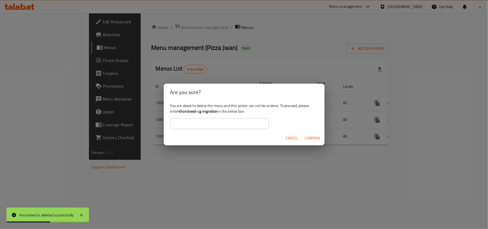
click at [184, 112] on div "You are about to delete the menu and this action can not be undone. To proceed,…" at bounding box center [244, 116] width 161 height 30
drag, startPoint x: 192, startPoint y: 112, endPoint x: 232, endPoint y: 114, distance: 40.2
click at [217, 114] on b "khorsheed-cg migration" at bounding box center [198, 111] width 39 height 7
copy b "khorsheed-cg migration"
click at [216, 123] on input "text" at bounding box center [219, 123] width 99 height 11
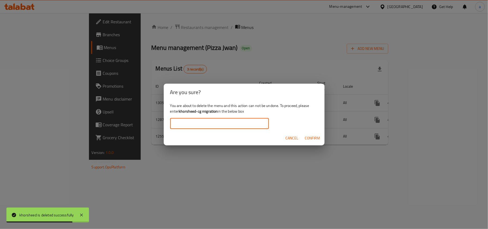
paste input "khorsheed-cg migration"
type input "khorsheed-cg migration"
click at [308, 140] on span "Confirm" at bounding box center [312, 138] width 15 height 7
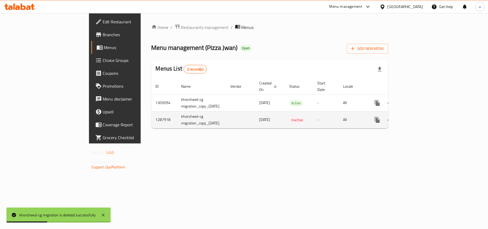
click at [405, 117] on icon "enhanced table" at bounding box center [403, 119] width 4 height 5
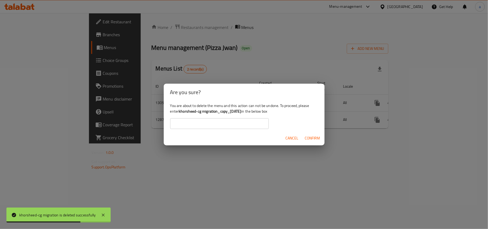
drag, startPoint x: 192, startPoint y: 112, endPoint x: 267, endPoint y: 114, distance: 75.0
click at [241, 114] on b "khorsheed-cg migration_copy_08/05/2025" at bounding box center [210, 111] width 62 height 7
copy b "khorsheed-cg migration_copy_08/05/2025"
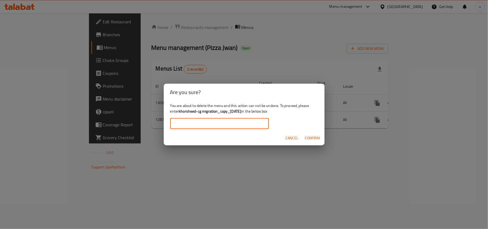
click at [241, 122] on input "text" at bounding box center [219, 123] width 99 height 11
paste input "khorsheed-cg migration_copy_08/05/2025"
type input "khorsheed-cg migration_copy_08/05/2025"
click at [309, 138] on span "Confirm" at bounding box center [312, 138] width 15 height 7
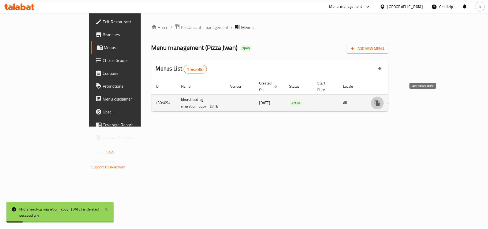
click at [380, 100] on icon "more" at bounding box center [377, 103] width 6 height 6
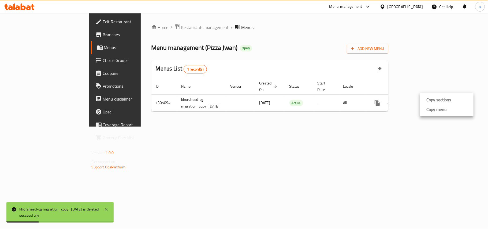
click at [185, 50] on div at bounding box center [244, 114] width 488 height 229
drag, startPoint x: 151, startPoint y: 47, endPoint x: 182, endPoint y: 50, distance: 31.5
click at [182, 50] on span "Menu management ( Pizza Jwan )" at bounding box center [194, 47] width 86 height 12
copy span "Pizza Jwan"
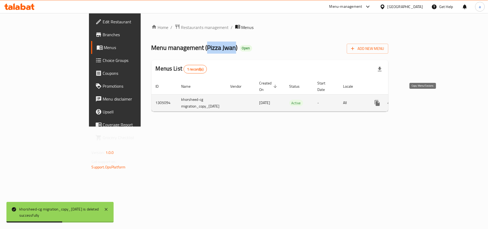
click at [379, 100] on icon "more" at bounding box center [376, 103] width 5 height 6
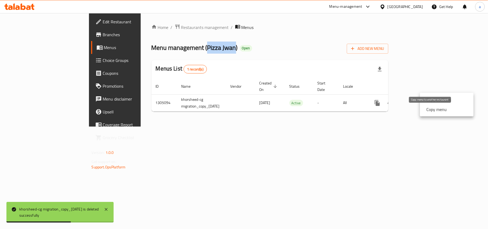
click at [426, 111] on strong "Copy menu" at bounding box center [436, 109] width 20 height 6
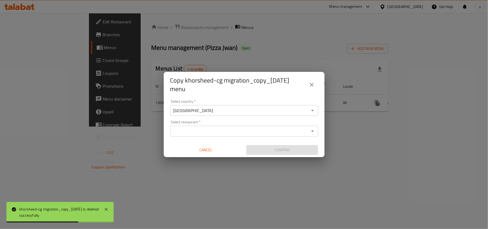
click at [189, 132] on input "Select restaurant   *" at bounding box center [240, 130] width 136 height 7
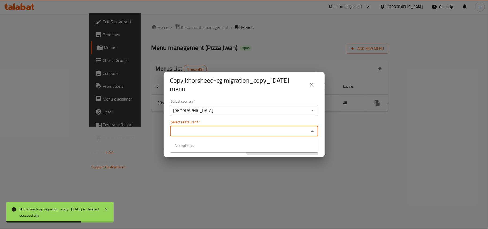
paste input "Pizza Jwan"
type input "Pizza Jwan"
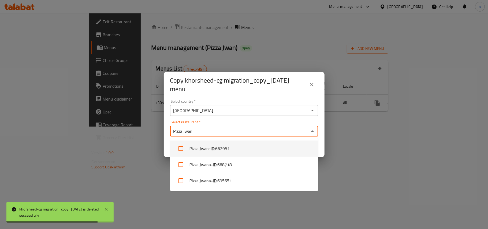
click at [180, 147] on input "checkbox" at bounding box center [180, 148] width 13 height 13
checkbox input "true"
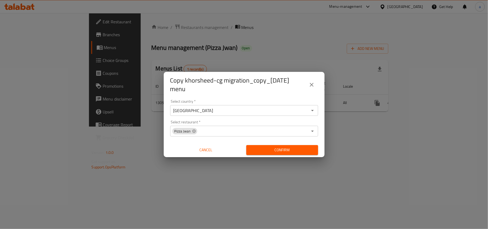
click at [321, 144] on div "Select country   * Iraq Select country * Select restaurant   * Pizza Jwan Selec…" at bounding box center [244, 127] width 161 height 60
click at [307, 147] on span "Confirm" at bounding box center [281, 149] width 63 height 7
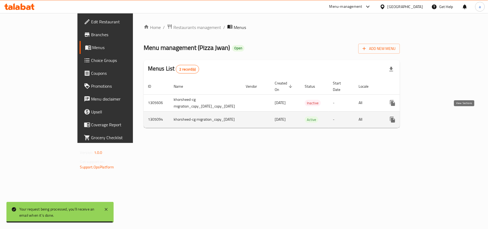
click at [433, 117] on icon "enhanced table" at bounding box center [430, 119] width 5 height 5
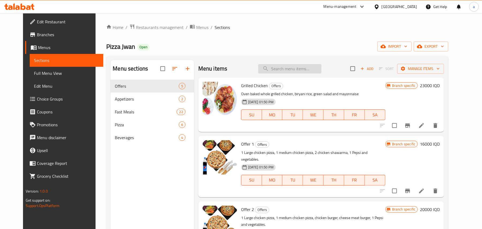
click at [280, 71] on input "search" at bounding box center [289, 68] width 63 height 9
paste input "زنجر 5 قطع"
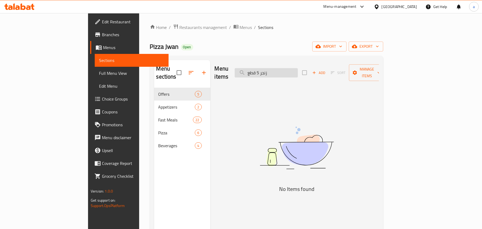
drag, startPoint x: 291, startPoint y: 74, endPoint x: 270, endPoint y: 72, distance: 21.5
click at [271, 73] on input "زنجر 5 قطع" at bounding box center [266, 72] width 63 height 9
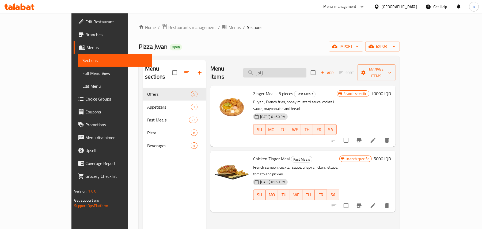
click at [296, 70] on input "زنجر" at bounding box center [274, 72] width 63 height 9
type input "زنجر"
click at [362, 138] on icon "Branch-specific-item" at bounding box center [359, 140] width 5 height 4
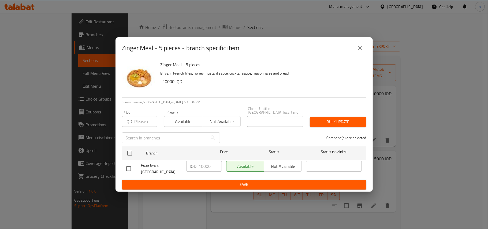
click at [361, 51] on icon "close" at bounding box center [359, 48] width 6 height 6
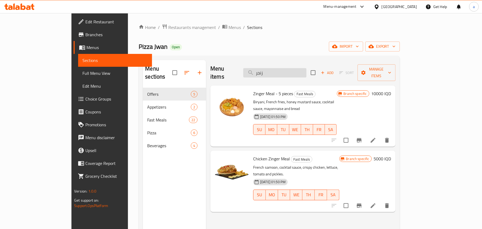
click at [301, 72] on input "زنجر" at bounding box center [274, 72] width 63 height 9
click at [362, 138] on icon "Branch-specific-item" at bounding box center [359, 140] width 5 height 4
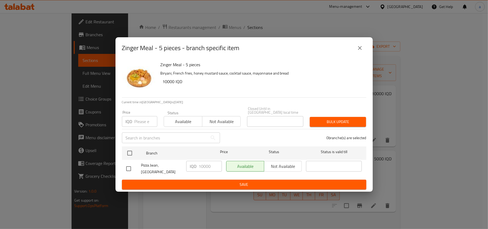
click at [130, 165] on input "checkbox" at bounding box center [128, 168] width 11 height 11
checkbox input "true"
click at [204, 169] on input "10000" at bounding box center [210, 166] width 23 height 11
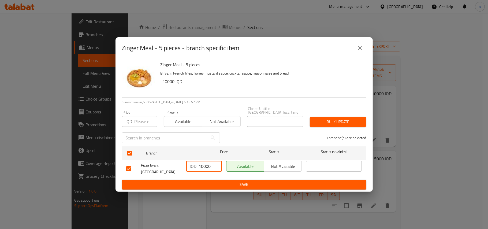
paste input "2"
type input "20000"
click at [208, 181] on span "Save" at bounding box center [244, 184] width 236 height 7
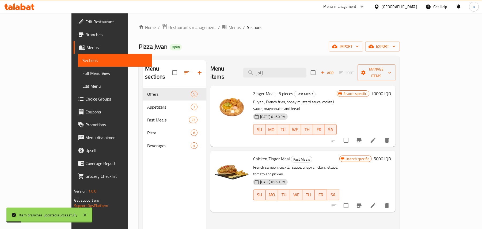
click at [232, 77] on div "Menu items زنجر Add Sort Manage items" at bounding box center [302, 72] width 185 height 25
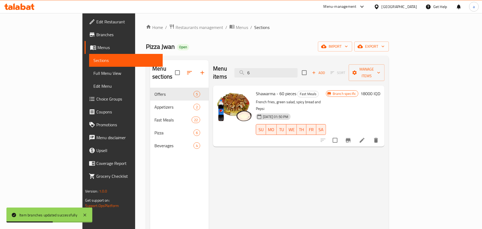
type input "6"
drag, startPoint x: 289, startPoint y: 68, endPoint x: 262, endPoint y: 75, distance: 28.4
click at [262, 75] on div "Menu items 6 Add Sort Manage items" at bounding box center [299, 72] width 172 height 25
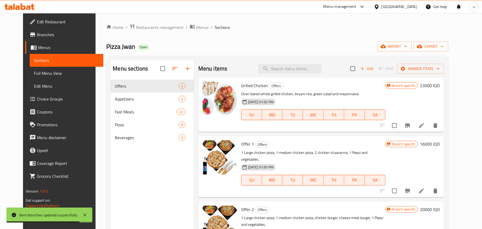
drag, startPoint x: 283, startPoint y: 71, endPoint x: 281, endPoint y: 75, distance: 4.8
click at [283, 71] on input "search" at bounding box center [289, 68] width 63 height 9
paste input "كرسبي"
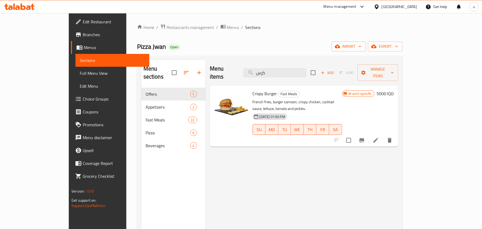
click at [253, 89] on span "Crispy Burger" at bounding box center [265, 93] width 25 height 8
copy span "Crispy"
drag, startPoint x: 294, startPoint y: 71, endPoint x: 262, endPoint y: 74, distance: 32.3
click at [262, 74] on div "Menu items كرس Add Sort Manage items" at bounding box center [304, 72] width 188 height 25
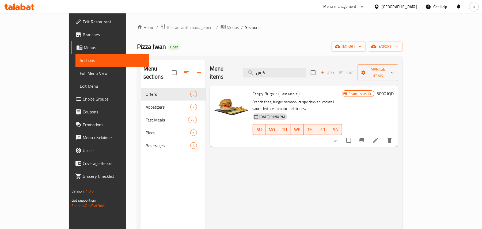
paste input "Crispy"
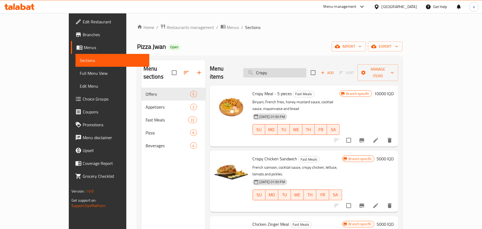
click at [281, 70] on input "Crispy" at bounding box center [274, 72] width 63 height 9
paste input "زنجر 5 قطع"
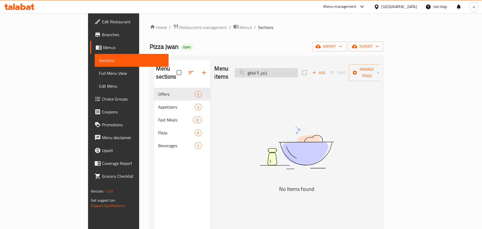
drag, startPoint x: 291, startPoint y: 71, endPoint x: 269, endPoint y: 72, distance: 22.0
click at [269, 72] on input "زنجر 5 قطع" at bounding box center [266, 72] width 63 height 9
click at [282, 72] on input "زنجر 5 قطع" at bounding box center [266, 72] width 63 height 9
drag, startPoint x: 290, startPoint y: 73, endPoint x: 271, endPoint y: 73, distance: 19.3
click at [271, 73] on input "زنجر 5 قطع" at bounding box center [266, 72] width 63 height 9
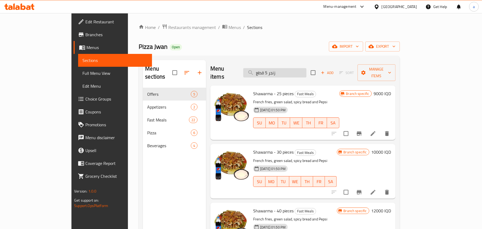
click at [298, 70] on input "زنجر 5 قطع" at bounding box center [274, 72] width 63 height 9
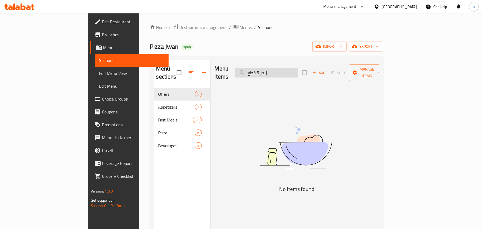
drag, startPoint x: 289, startPoint y: 73, endPoint x: 278, endPoint y: 72, distance: 11.8
click at [278, 72] on input "زنجر 5 قطع" at bounding box center [266, 72] width 63 height 9
click at [283, 72] on input "زنجر 5 قطع" at bounding box center [266, 72] width 63 height 9
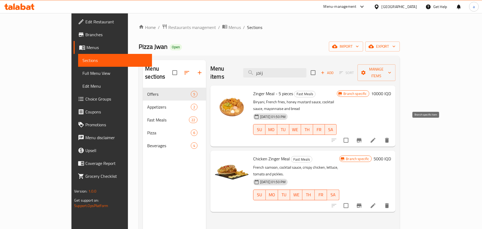
type input "زنجر"
click at [363, 137] on icon "Branch-specific-item" at bounding box center [359, 140] width 6 height 6
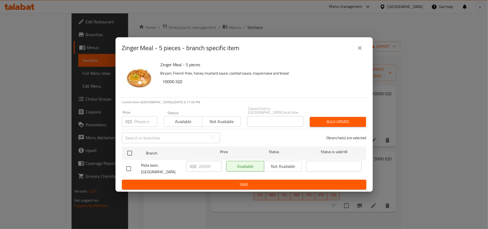
click at [362, 51] on icon "close" at bounding box center [359, 48] width 6 height 6
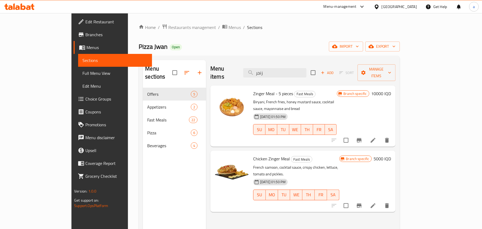
drag, startPoint x: 289, startPoint y: 71, endPoint x: 213, endPoint y: 80, distance: 76.8
click at [213, 80] on div "Menu items زنجر Add Sort Manage items Zinger Meal - 5 pieces Fast Meals Biryani…" at bounding box center [301, 174] width 190 height 229
paste input "كرسبي"
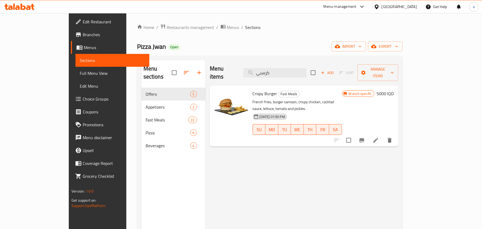
click at [253, 89] on span "Crispy Burger" at bounding box center [265, 93] width 25 height 8
copy span "Crispy"
drag, startPoint x: 295, startPoint y: 70, endPoint x: 256, endPoint y: 76, distance: 39.3
click at [256, 76] on div "Menu items كرسبي Add Sort Manage items" at bounding box center [304, 72] width 188 height 25
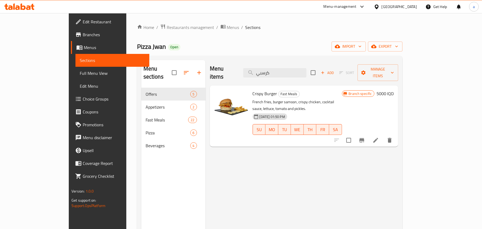
paste input "Crispy"
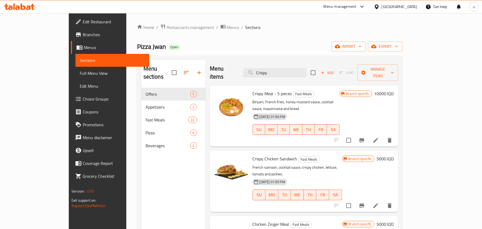
type input "Crispy"
click at [364, 138] on icon "Branch-specific-item" at bounding box center [362, 140] width 5 height 4
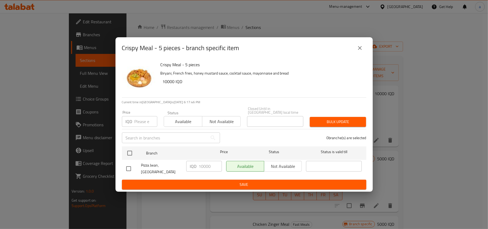
click at [356, 54] on button "close" at bounding box center [359, 47] width 13 height 13
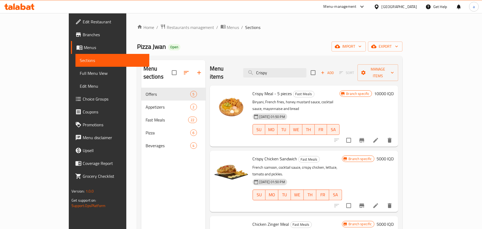
click at [253, 89] on span "Crispy Meal - 5 pieces" at bounding box center [272, 93] width 39 height 8
copy h6 "Crispy Meal - 5 pieces"
click at [218, 76] on div "Menu items Crispy Add Sort Manage items" at bounding box center [304, 72] width 188 height 25
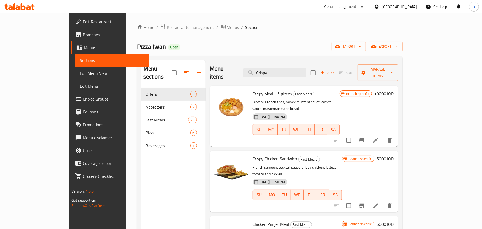
paste input "بيتزا لحم"
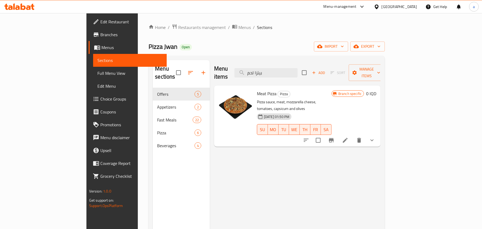
type input "بيتزا لحم"
click at [375, 137] on icon "show more" at bounding box center [372, 140] width 6 height 6
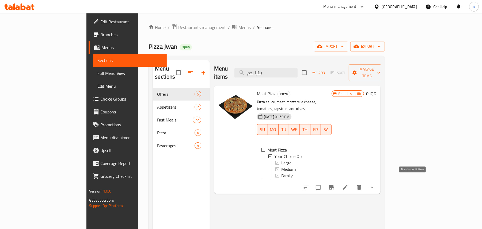
click at [334, 185] on icon "Branch-specific-item" at bounding box center [331, 187] width 5 height 4
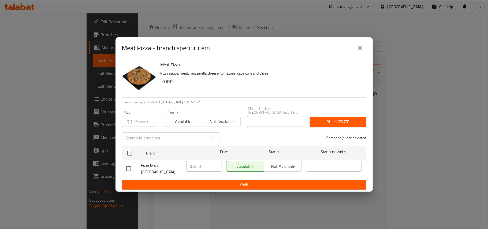
drag, startPoint x: 356, startPoint y: 55, endPoint x: 359, endPoint y: 82, distance: 27.6
click at [356, 54] on button "close" at bounding box center [359, 47] width 13 height 13
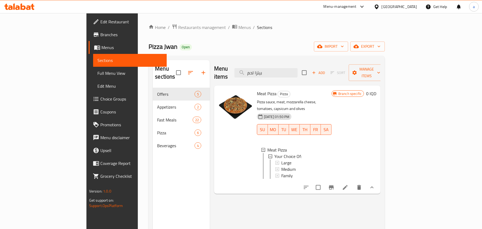
click at [348, 185] on icon at bounding box center [345, 187] width 5 height 5
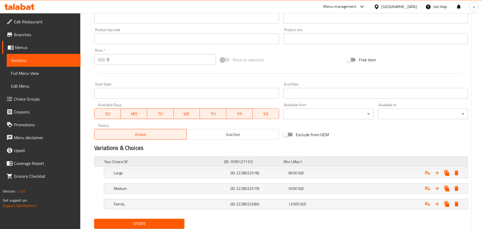
scroll to position [256, 0]
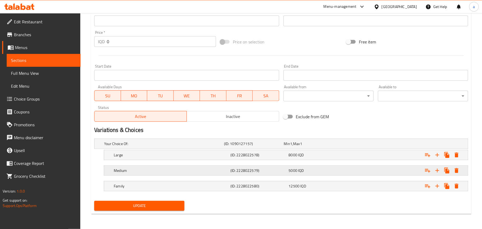
click at [289, 149] on div "Medium (ID: 2228022579) 5000 IQD" at bounding box center [283, 144] width 360 height 12
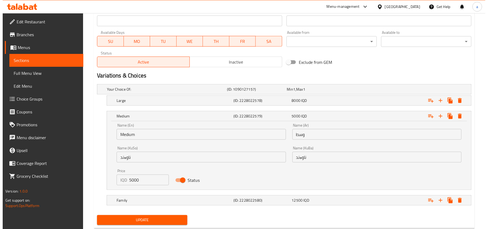
scroll to position [0, 0]
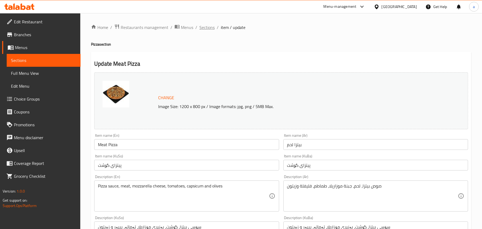
click at [215, 25] on span "Sections" at bounding box center [206, 27] width 15 height 6
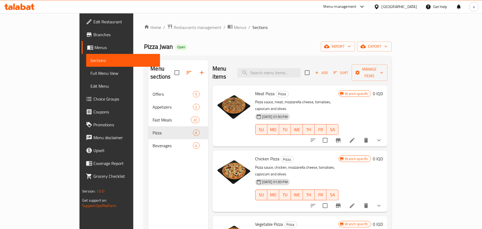
click at [279, 75] on div "Menu items Add Sort Manage items" at bounding box center [300, 72] width 175 height 25
click at [284, 71] on input "search" at bounding box center [268, 72] width 63 height 9
paste input "بيتزا دجاج"
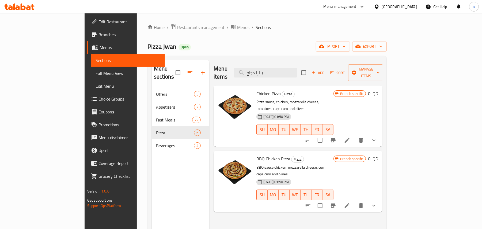
type input "بيتزا دجاج"
click at [355, 135] on li at bounding box center [347, 140] width 15 height 10
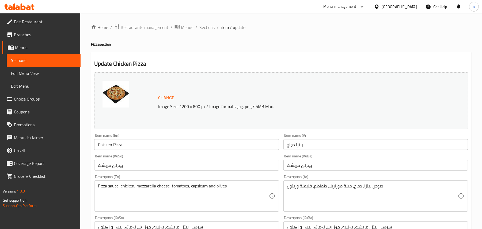
click at [210, 30] on span "Sections" at bounding box center [206, 27] width 15 height 6
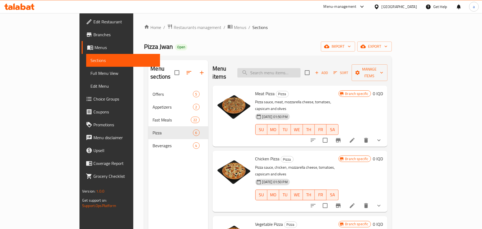
click at [273, 69] on input "search" at bounding box center [268, 72] width 63 height 9
paste input "بيتزا باربكيو"
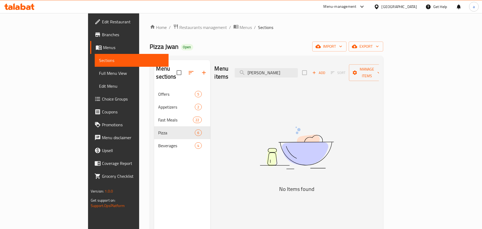
drag, startPoint x: 304, startPoint y: 69, endPoint x: 212, endPoint y: 74, distance: 91.5
click at [215, 74] on div "Menu items بيتزا باربكيو Add Sort Manage items" at bounding box center [297, 72] width 164 height 25
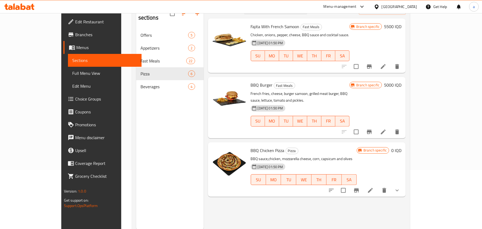
scroll to position [76, 0]
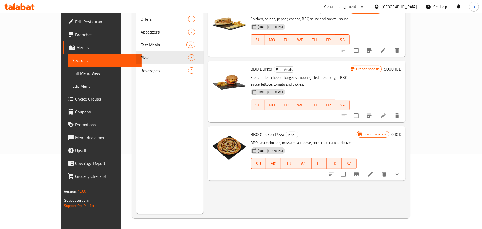
type input "bbq"
click at [404, 176] on button "show more" at bounding box center [397, 174] width 13 height 13
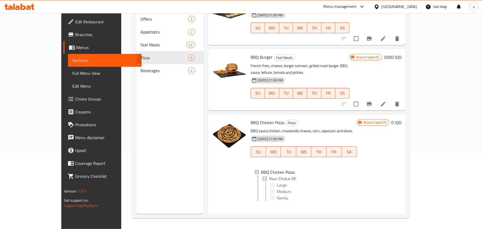
scroll to position [19, 0]
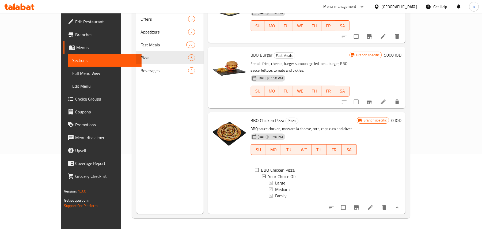
click at [374, 205] on icon at bounding box center [370, 207] width 6 height 6
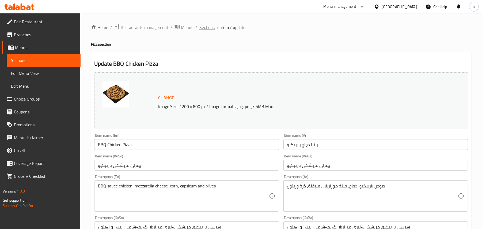
click at [212, 24] on span "Sections" at bounding box center [206, 27] width 15 height 6
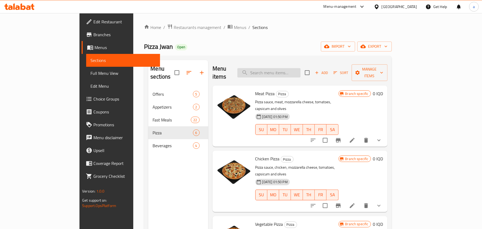
click at [278, 72] on input "search" at bounding box center [268, 72] width 63 height 9
paste input "[PERSON_NAME]"
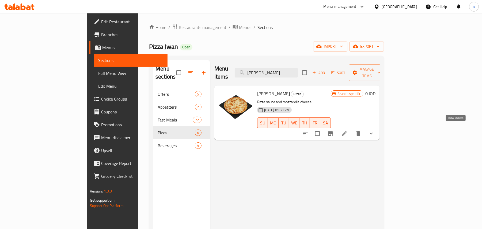
type input "[PERSON_NAME]"
click at [375, 131] on icon "show more" at bounding box center [371, 133] width 6 height 6
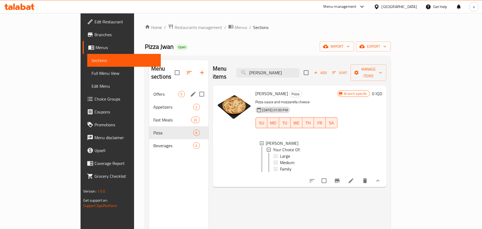
drag, startPoint x: 312, startPoint y: 70, endPoint x: 151, endPoint y: 89, distance: 162.4
click at [151, 89] on div "Menu sections Offers 5 Appetizers 2 Fast Meals 22 Pizza 6 Beverages 4 Menu item…" at bounding box center [267, 174] width 237 height 229
paste input "نغو"
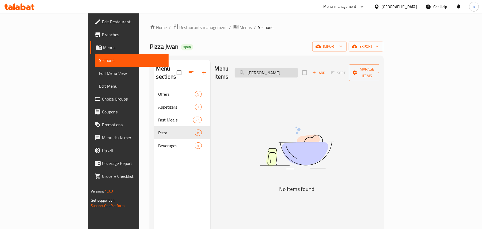
click at [281, 71] on input "بيتزا مانغو" at bounding box center [266, 72] width 63 height 9
click at [285, 71] on input "بيتزا مانجو" at bounding box center [266, 72] width 63 height 9
type input "بيتزا"
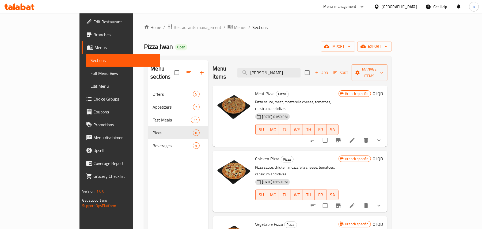
drag, startPoint x: 279, startPoint y: 73, endPoint x: 262, endPoint y: 103, distance: 34.9
click at [243, 82] on div "Menu items بيتزا Add Sort Manage items Meat Pizza Pizza Pizza sauce, meat, mozz…" at bounding box center [297, 174] width 179 height 229
click at [286, 69] on input "search" at bounding box center [268, 72] width 63 height 9
paste input "فاهيتا"
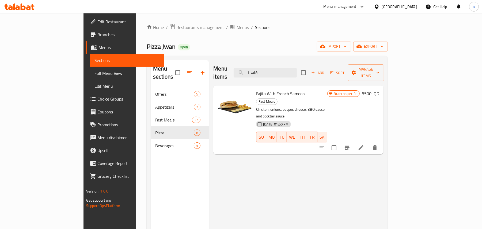
type input "فاهيتا"
click at [354, 141] on button "Branch-specific-item" at bounding box center [347, 147] width 13 height 13
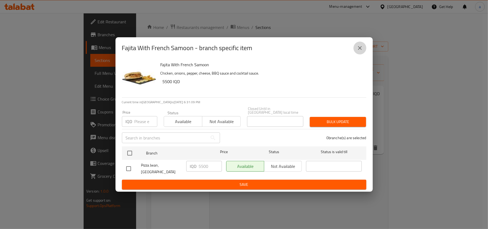
click at [359, 51] on icon "close" at bounding box center [359, 48] width 6 height 6
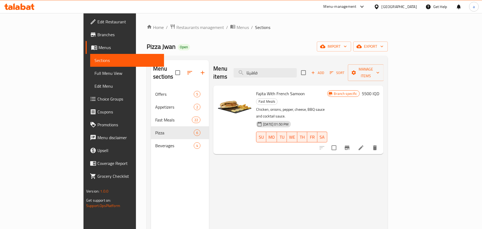
click at [350, 145] on icon "Branch-specific-item" at bounding box center [347, 147] width 5 height 4
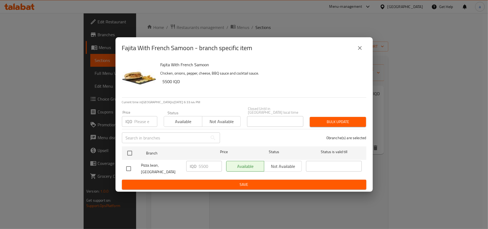
click at [130, 167] on input "checkbox" at bounding box center [128, 168] width 11 height 11
checkbox input "true"
click at [204, 167] on input "5500" at bounding box center [210, 166] width 23 height 11
paste input "100"
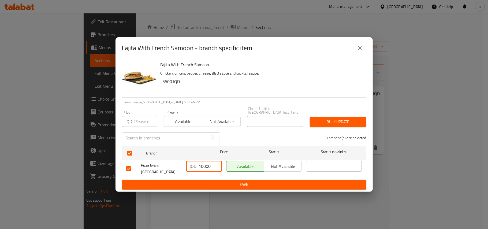
type input "10000"
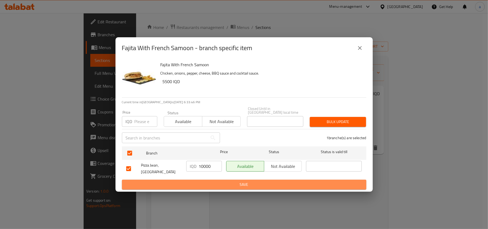
click at [209, 183] on span "Save" at bounding box center [244, 184] width 236 height 7
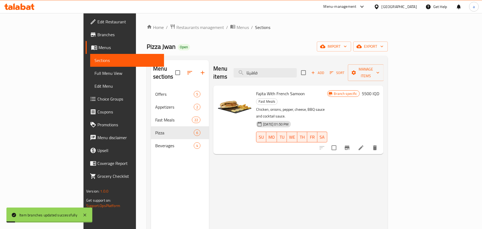
drag, startPoint x: 299, startPoint y: 70, endPoint x: 224, endPoint y: 82, distance: 76.2
click at [224, 82] on div "Menu items فاهيتا Add Sort Manage items Fajita With French Samoon Fast Meals Ch…" at bounding box center [296, 174] width 175 height 229
paste input "انسيسكو"
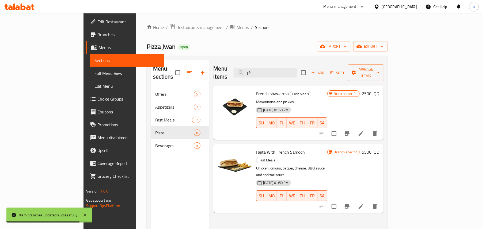
type input "ف"
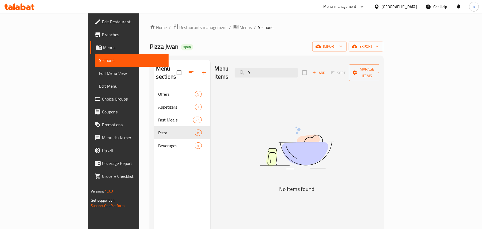
type input "f"
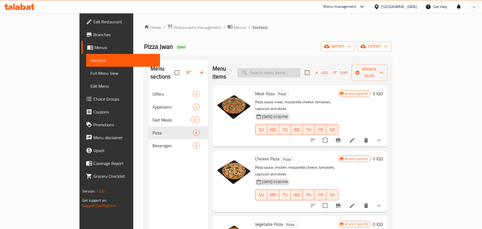
click at [281, 71] on input "search" at bounding box center [268, 72] width 63 height 9
paste input "تشكن باربكيو"
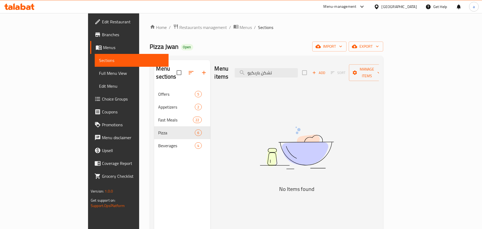
drag, startPoint x: 309, startPoint y: 69, endPoint x: 255, endPoint y: 72, distance: 54.2
click at [255, 72] on div "Menu items تشكن باربكيو Add Sort Manage items" at bounding box center [297, 72] width 164 height 25
type input "g"
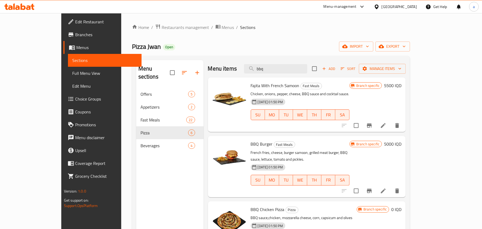
drag, startPoint x: 292, startPoint y: 70, endPoint x: 243, endPoint y: 80, distance: 50.4
click at [246, 81] on div "Menu items bbq Add Sort Manage items Fajita With French Samoon Fast Meals Chick…" at bounding box center [305, 174] width 202 height 229
paste input "هان"
type input "هان"
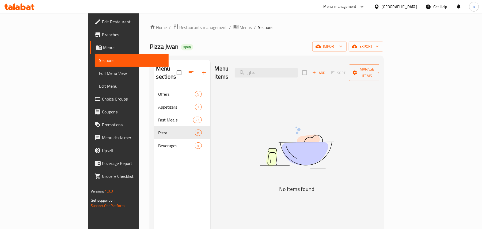
drag, startPoint x: 292, startPoint y: 72, endPoint x: 246, endPoint y: 78, distance: 45.9
click at [247, 78] on div "Menu items هان Add Sort Manage items" at bounding box center [297, 72] width 164 height 25
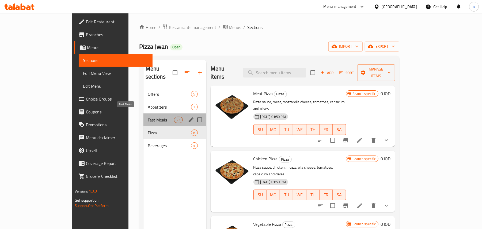
click at [148, 116] on span "Fast Meals" at bounding box center [161, 119] width 27 height 6
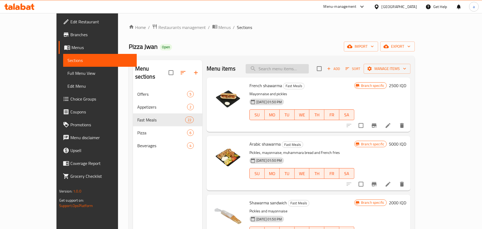
click at [274, 70] on input "search" at bounding box center [277, 68] width 63 height 9
paste input "كرسبي"
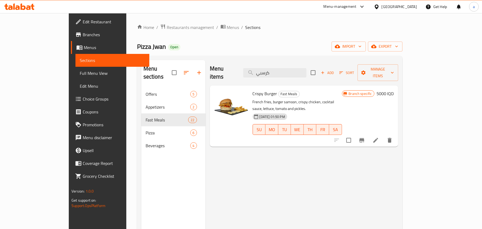
click at [253, 89] on span "Crispy Burger" at bounding box center [265, 93] width 25 height 8
copy span "Crispy"
drag, startPoint x: 246, startPoint y: 81, endPoint x: 260, endPoint y: 85, distance: 14.1
click at [240, 82] on div "Menu items كرسبي Add Sort Manage items Crispy Burger Fast Meals French fries, b…" at bounding box center [302, 174] width 193 height 229
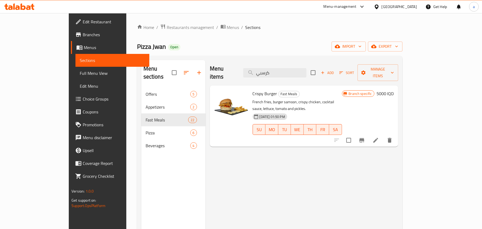
paste input "Crispy"
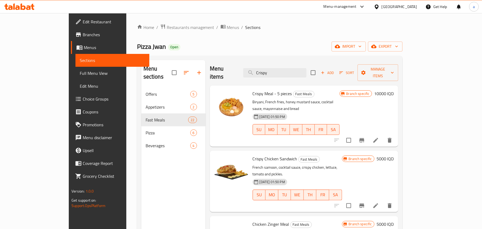
type input "Crispy"
click at [365, 202] on icon "Branch-specific-item" at bounding box center [362, 205] width 6 height 6
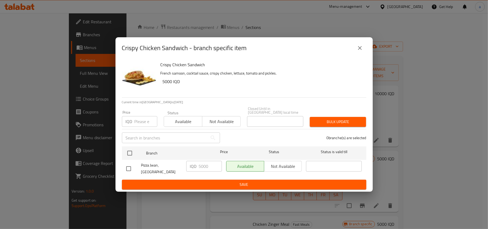
click at [130, 167] on input "checkbox" at bounding box center [128, 168] width 11 height 11
checkbox input "true"
click at [202, 169] on input "5000" at bounding box center [210, 166] width 23 height 11
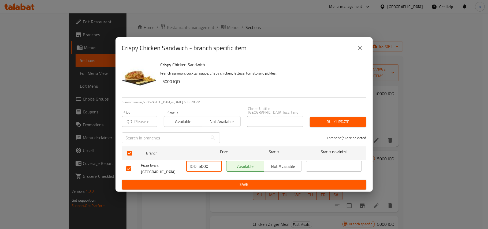
paste input "10"
type input "10000"
click at [208, 181] on span "Save" at bounding box center [244, 184] width 236 height 7
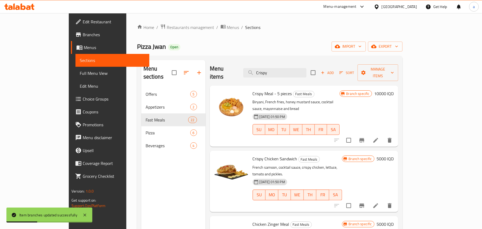
drag, startPoint x: 289, startPoint y: 72, endPoint x: 226, endPoint y: 78, distance: 63.0
click at [220, 74] on div "Menu items Crispy Add Sort Manage items" at bounding box center [304, 72] width 188 height 25
paste input "زنجر"
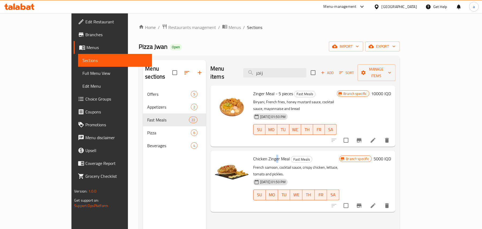
click at [260, 154] on span "Chicken Zinger Meal" at bounding box center [271, 158] width 37 height 8
copy span "e"
click at [256, 154] on span "Chicken Zinger Meal" at bounding box center [271, 158] width 37 height 8
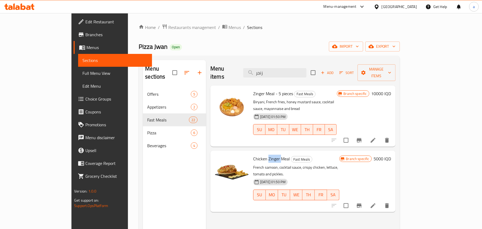
copy span "Zinger"
drag, startPoint x: 291, startPoint y: 69, endPoint x: 210, endPoint y: 78, distance: 81.2
click at [210, 78] on div "Menu items زنجر Add Sort Manage items" at bounding box center [302, 72] width 185 height 25
paste
drag, startPoint x: 270, startPoint y: 74, endPoint x: 262, endPoint y: 78, distance: 9.6
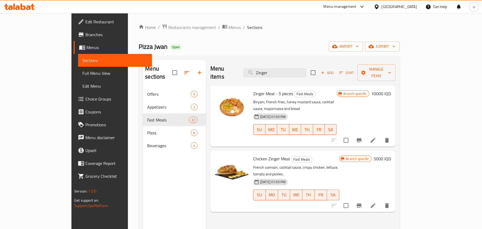
click at [252, 77] on div "Menu items Zinger Add Sort Manage items" at bounding box center [302, 72] width 185 height 25
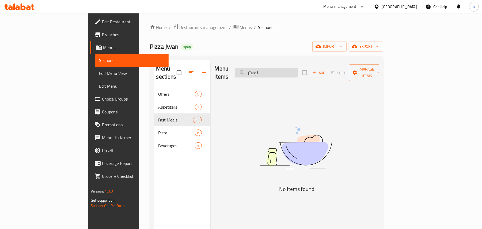
click at [281, 73] on input "توستر" at bounding box center [266, 72] width 63 height 9
click at [295, 72] on input "توسيتر" at bounding box center [266, 72] width 63 height 9
type input "ت"
drag, startPoint x: 289, startPoint y: 71, endPoint x: 240, endPoint y: 77, distance: 48.7
click at [240, 77] on div "Menu items twi Add Sort Manage items" at bounding box center [297, 72] width 164 height 25
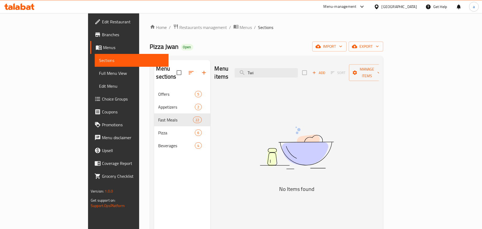
drag, startPoint x: 289, startPoint y: 72, endPoint x: 244, endPoint y: 77, distance: 45.2
click at [245, 77] on div "Menu items Twi Add Sort Manage items" at bounding box center [297, 72] width 164 height 25
type input "ب"
type input "ج"
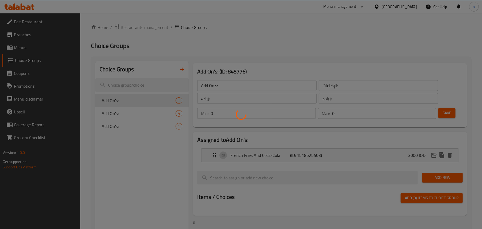
click at [24, 50] on div at bounding box center [241, 114] width 482 height 229
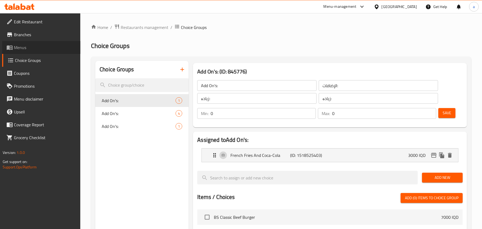
click at [24, 50] on span "Menus" at bounding box center [45, 47] width 62 height 6
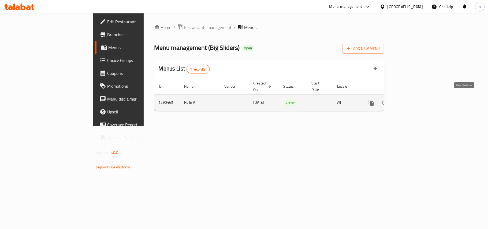
click at [413, 99] on icon "enhanced table" at bounding box center [409, 102] width 6 height 6
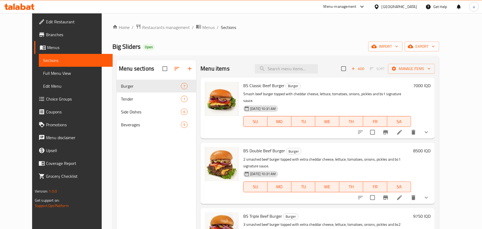
click at [135, 128] on span "Beverages" at bounding box center [151, 124] width 60 height 6
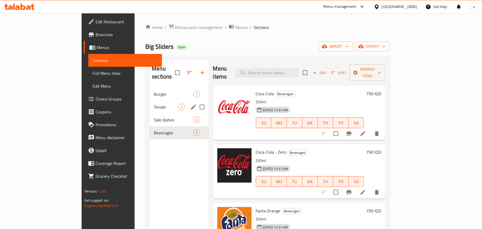
click at [154, 91] on span "Burger" at bounding box center [173, 94] width 39 height 6
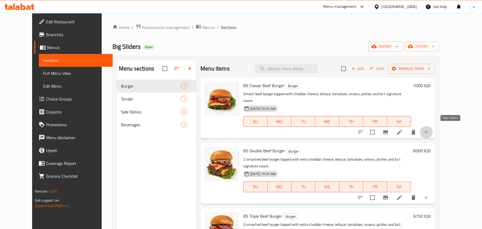
click at [430, 131] on icon "show more" at bounding box center [426, 132] width 6 height 6
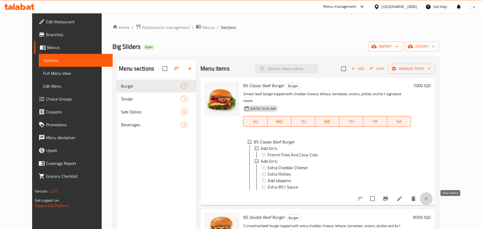
click at [430, 202] on icon "show more" at bounding box center [426, 198] width 6 height 6
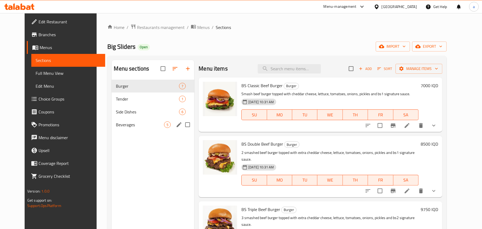
click at [134, 127] on span "Beverages" at bounding box center [140, 124] width 48 height 6
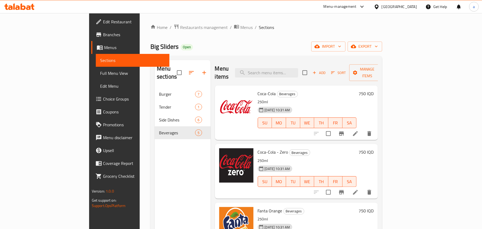
click at [363, 133] on li at bounding box center [355, 134] width 15 height 10
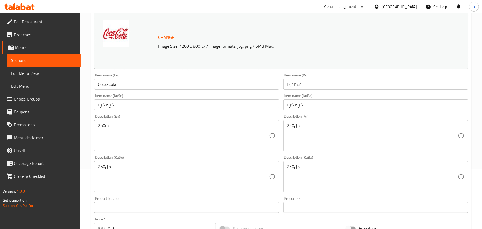
scroll to position [83, 0]
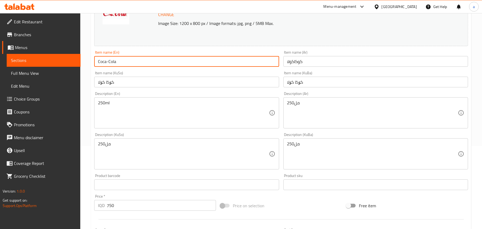
click at [109, 67] on input "Coca-Cola" at bounding box center [186, 61] width 185 height 11
click at [297, 69] on div "Item name (Ar) كوكاكولا Item name (Ar)" at bounding box center [375, 58] width 189 height 21
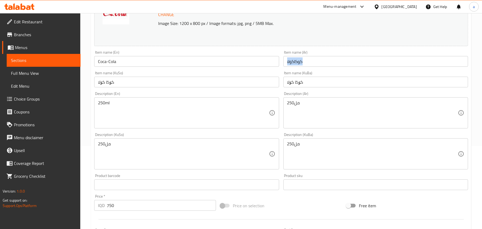
click at [297, 69] on div "Item name (Ar) كوكاكولا Item name (Ar)" at bounding box center [375, 58] width 189 height 21
copy div "Item name (Ar)"
click at [114, 87] on input "کۆکا کۆلا" at bounding box center [186, 82] width 185 height 11
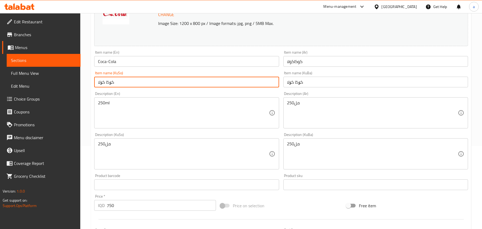
click at [114, 87] on input "کۆکا کۆلا" at bounding box center [186, 82] width 185 height 11
click at [102, 80] on input "کۆکا کۆلا" at bounding box center [186, 82] width 185 height 11
click at [104, 83] on input "کۆکا کۆلا" at bounding box center [186, 82] width 185 height 11
click at [105, 83] on input "کۆکا کۆلا" at bounding box center [186, 82] width 185 height 11
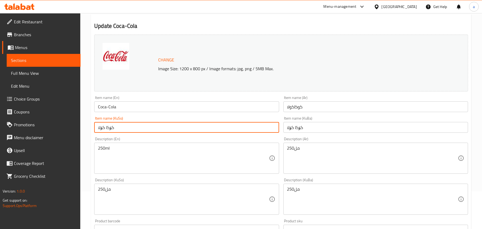
scroll to position [0, 0]
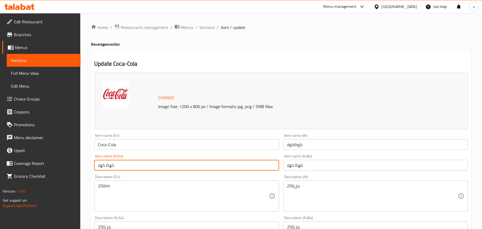
click at [215, 28] on span "Sections" at bounding box center [206, 27] width 15 height 6
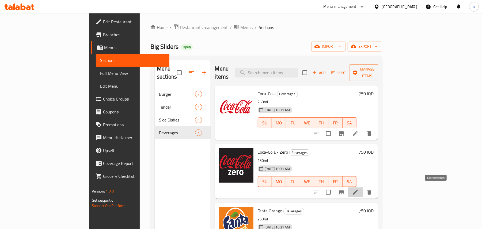
click at [359, 189] on icon at bounding box center [355, 192] width 6 height 6
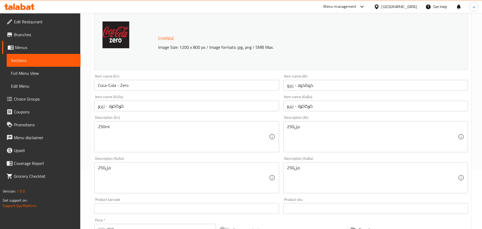
scroll to position [83, 0]
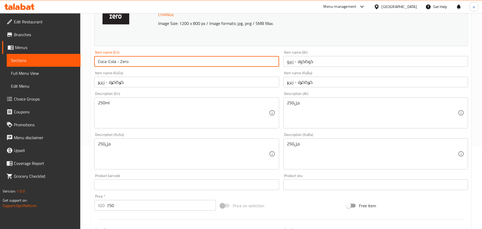
click at [118, 67] on input "Coca-Cola - Zero" at bounding box center [186, 61] width 185 height 11
click at [287, 66] on input "كوكاكولا - زيرو" at bounding box center [376, 61] width 185 height 11
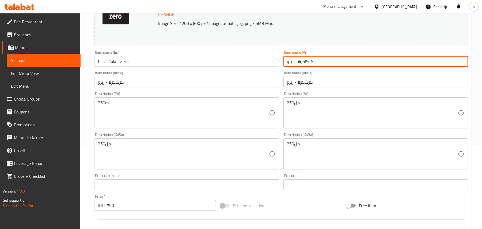
click at [287, 66] on input "كوكاكولا - زيرو" at bounding box center [376, 61] width 185 height 11
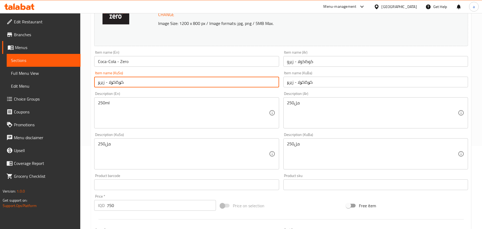
click at [115, 85] on input "کۆکاکۆلا - زیرۆ" at bounding box center [186, 82] width 185 height 11
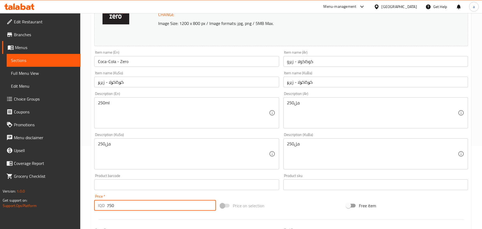
click at [111, 210] on input "750" at bounding box center [161, 205] width 109 height 11
drag, startPoint x: 111, startPoint y: 214, endPoint x: 119, endPoint y: 206, distance: 11.0
click at [111, 210] on input "750" at bounding box center [161, 205] width 109 height 11
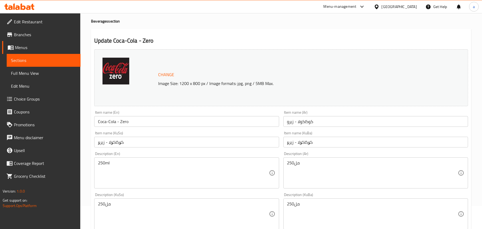
scroll to position [0, 0]
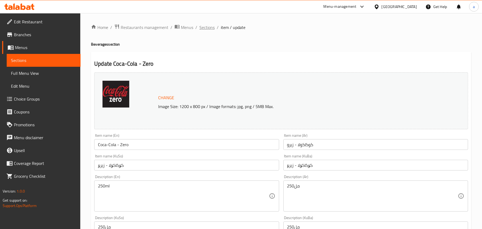
click at [214, 28] on span "Sections" at bounding box center [206, 27] width 15 height 6
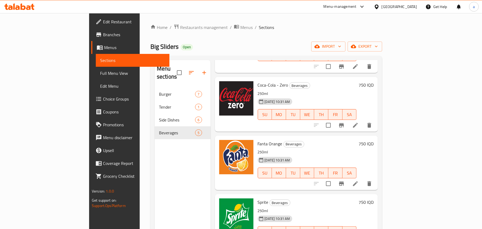
scroll to position [83, 0]
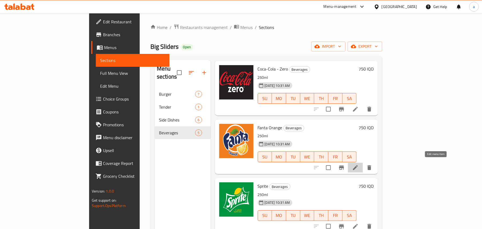
click at [359, 166] on icon at bounding box center [355, 167] width 6 height 6
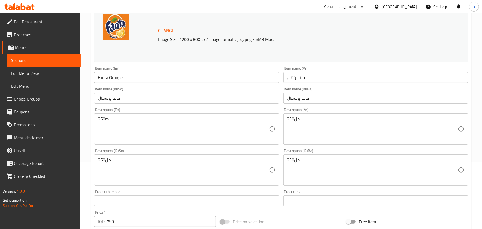
scroll to position [83, 0]
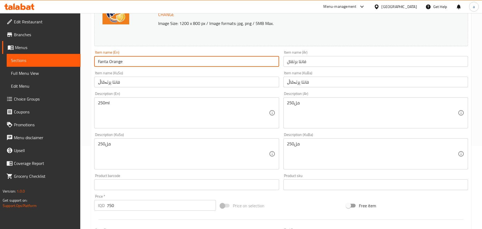
click at [116, 65] on input "Fanta Orange" at bounding box center [186, 61] width 185 height 11
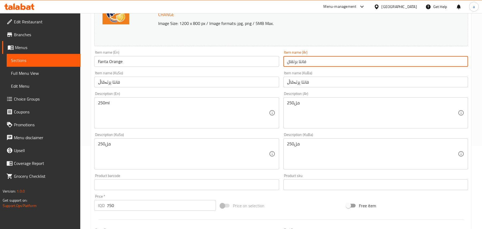
click at [296, 62] on input "فانتا برتقال" at bounding box center [376, 61] width 185 height 11
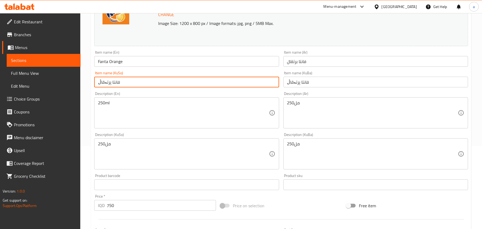
click at [112, 81] on input "فانتا پرتەقاڵ" at bounding box center [186, 82] width 185 height 11
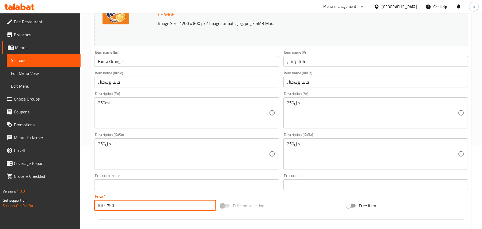
drag, startPoint x: 117, startPoint y: 210, endPoint x: 102, endPoint y: 210, distance: 15.3
click at [102, 210] on div "IQD 750 Price *" at bounding box center [155, 205] width 122 height 11
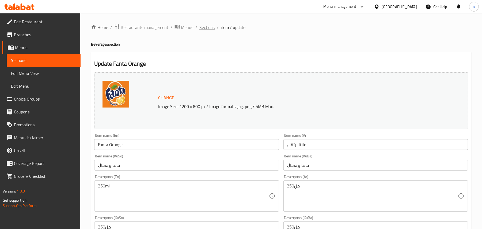
click at [211, 26] on span "Sections" at bounding box center [206, 27] width 15 height 6
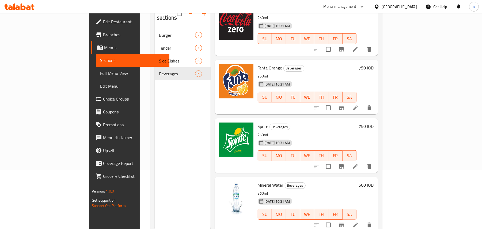
scroll to position [76, 0]
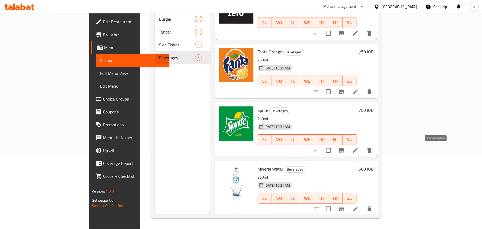
click at [359, 147] on icon at bounding box center [355, 150] width 6 height 6
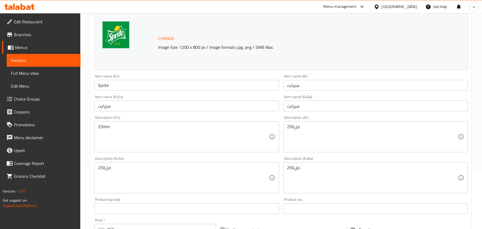
scroll to position [83, 0]
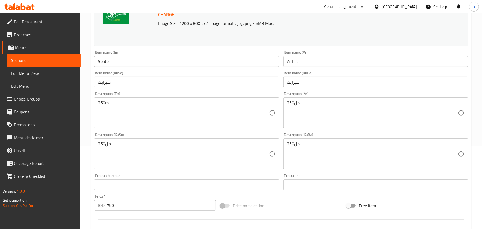
click at [108, 63] on input "Sprite" at bounding box center [186, 61] width 185 height 11
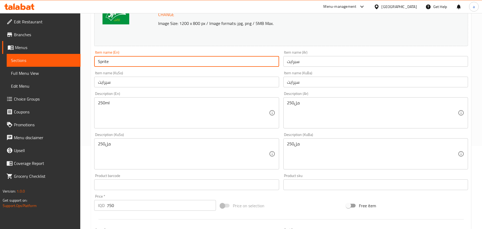
click at [108, 63] on input "Sprite" at bounding box center [186, 61] width 185 height 11
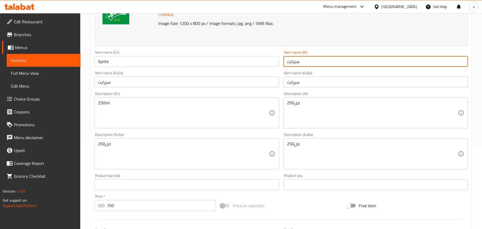
click at [298, 67] on input "سبرايت" at bounding box center [376, 61] width 185 height 11
drag, startPoint x: 298, startPoint y: 67, endPoint x: 281, endPoint y: 68, distance: 16.9
click at [298, 67] on input "سبرايت" at bounding box center [376, 61] width 185 height 11
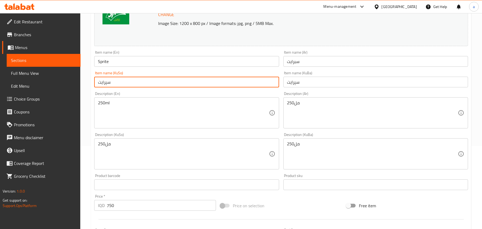
click at [104, 87] on input "سپرایت" at bounding box center [186, 82] width 185 height 11
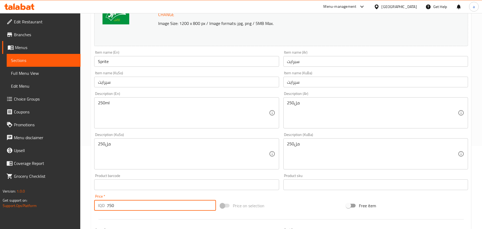
drag, startPoint x: 115, startPoint y: 215, endPoint x: 103, endPoint y: 211, distance: 12.6
click at [103, 210] on div "IQD 750 Price *" at bounding box center [155, 205] width 122 height 11
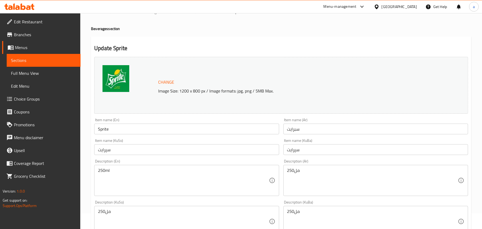
scroll to position [0, 0]
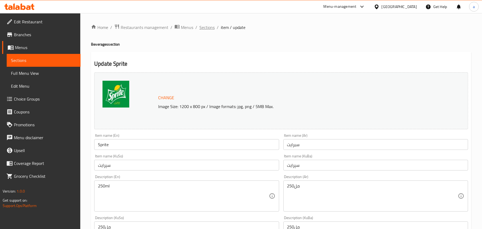
click at [210, 27] on span "Sections" at bounding box center [206, 27] width 15 height 6
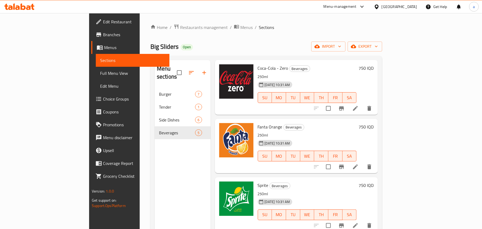
scroll to position [76, 0]
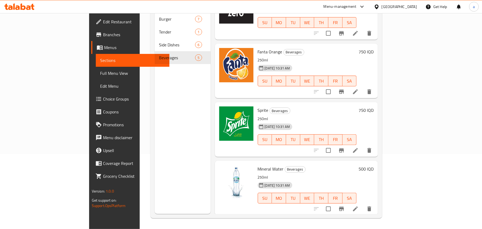
click at [359, 208] on icon at bounding box center [355, 208] width 6 height 6
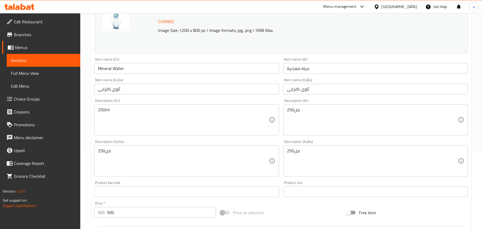
scroll to position [83, 0]
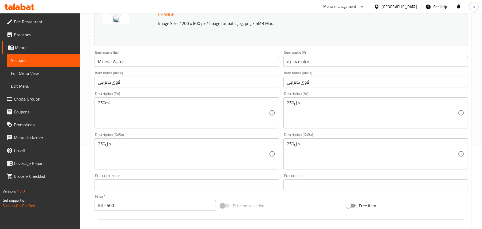
drag, startPoint x: 129, startPoint y: 64, endPoint x: 69, endPoint y: 62, distance: 60.3
click at [65, 64] on div "Edit Restaurant Branches Menus Sections Full Menu View Edit Menu Choice Groups …" at bounding box center [241, 147] width 482 height 435
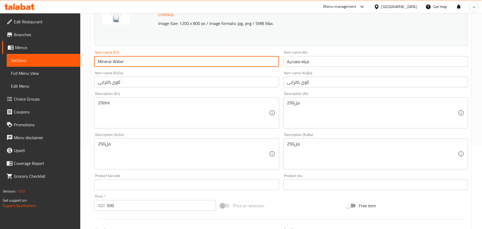
click at [300, 66] on input "مياه معدنية" at bounding box center [376, 61] width 185 height 11
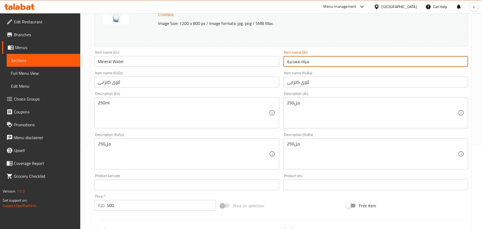
click at [300, 66] on input "مياه معدنية" at bounding box center [376, 61] width 185 height 11
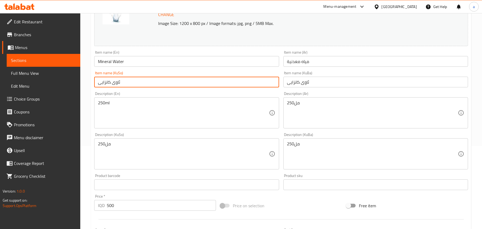
click at [121, 83] on input "ئاوی کانزایی" at bounding box center [186, 82] width 185 height 11
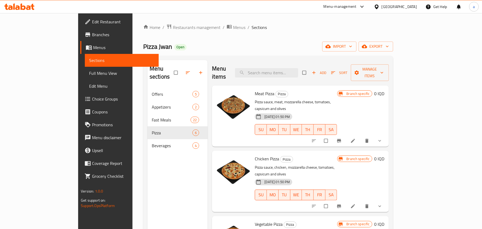
click at [172, 27] on ol "Home / Restaurants management / Menus / Sections" at bounding box center [268, 27] width 250 height 7
click at [173, 28] on span "Restaurants management" at bounding box center [197, 27] width 48 height 6
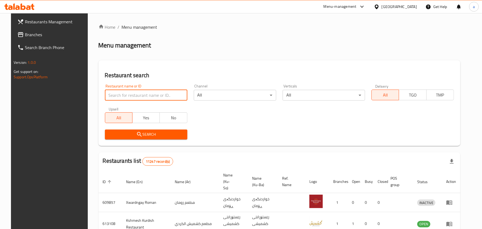
click at [139, 98] on input "search" at bounding box center [146, 95] width 82 height 11
paste input "662951"
type input "662951"
click button "Search" at bounding box center [146, 134] width 82 height 10
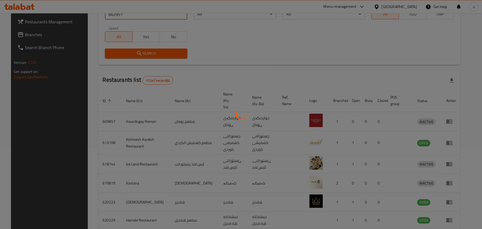
scroll to position [3, 0]
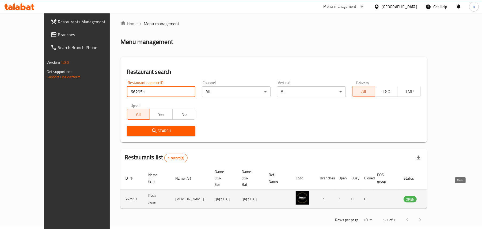
click at [442, 195] on link "enhanced table" at bounding box center [437, 198] width 10 height 6
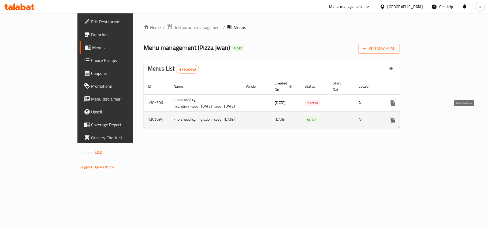
click at [434, 116] on icon "enhanced table" at bounding box center [431, 119] width 6 height 6
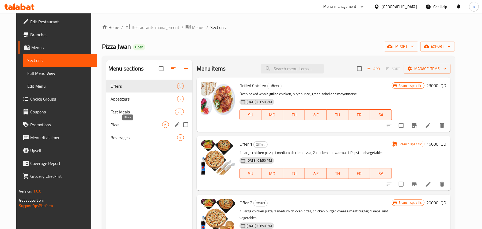
click at [130, 126] on span "Pizza" at bounding box center [137, 124] width 52 height 6
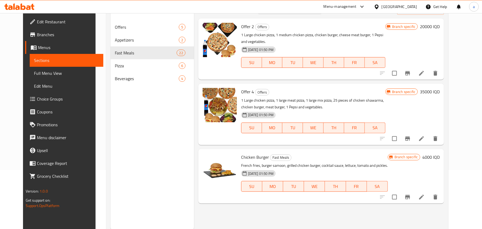
scroll to position [76, 0]
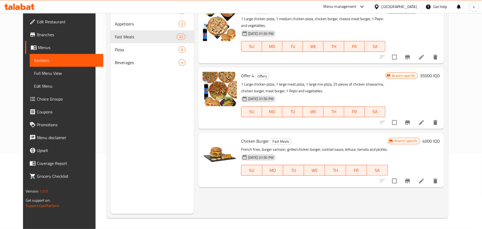
type input "chicken burger"
click at [410, 183] on icon "Branch-specific-item" at bounding box center [407, 181] width 5 height 4
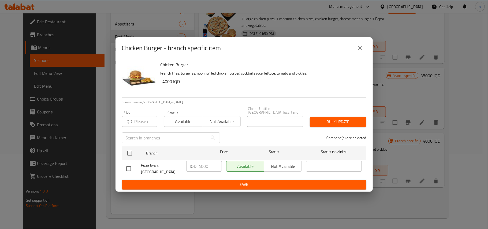
click at [130, 166] on input "checkbox" at bounding box center [128, 168] width 11 height 11
checkbox input "true"
click at [205, 169] on input "4000" at bounding box center [210, 166] width 23 height 11
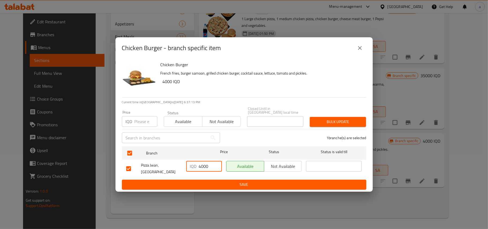
paste input "10"
type input "10000"
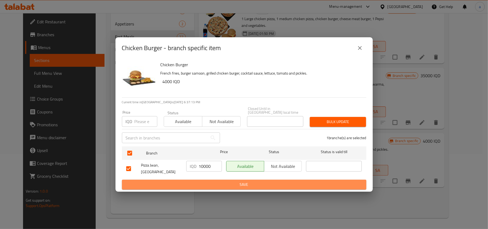
click at [203, 181] on span "Save" at bounding box center [244, 184] width 236 height 7
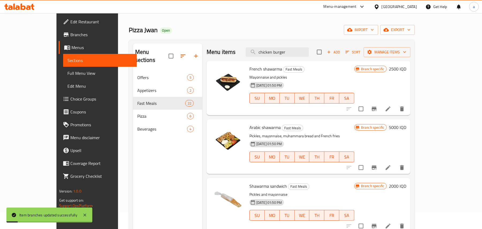
scroll to position [0, 0]
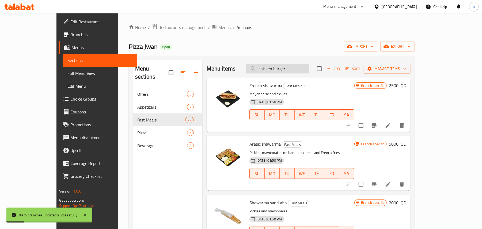
click at [282, 73] on input "chicken burger" at bounding box center [277, 68] width 63 height 9
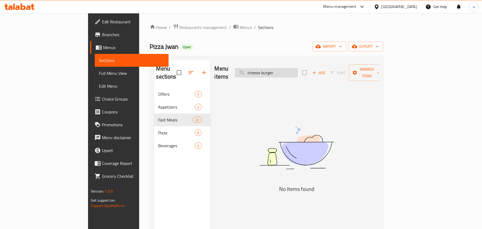
click at [294, 73] on input "cheese burger" at bounding box center [266, 72] width 63 height 9
click at [293, 73] on input "cheese burger" at bounding box center [266, 72] width 63 height 9
click at [292, 72] on input "cheese burger" at bounding box center [266, 72] width 63 height 9
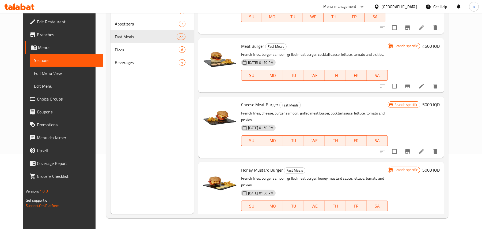
scroll to position [57, 0]
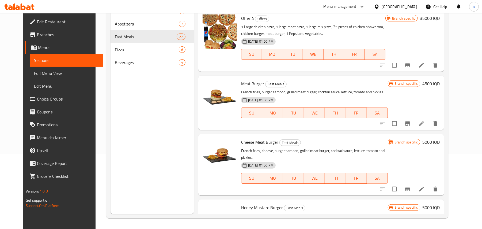
type input "meat burger"
click at [411, 127] on icon "Branch-specific-item" at bounding box center [408, 123] width 6 height 6
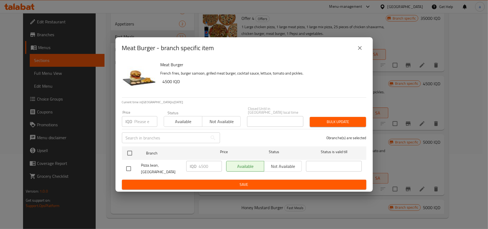
click at [127, 165] on input "checkbox" at bounding box center [128, 168] width 11 height 11
checkbox input "true"
click at [205, 167] on input "4500" at bounding box center [210, 166] width 23 height 11
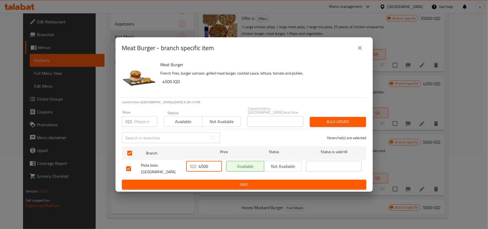
paste input "100"
type input "10000"
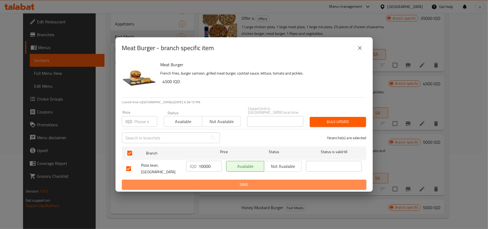
click at [213, 181] on span "Save" at bounding box center [244, 184] width 236 height 7
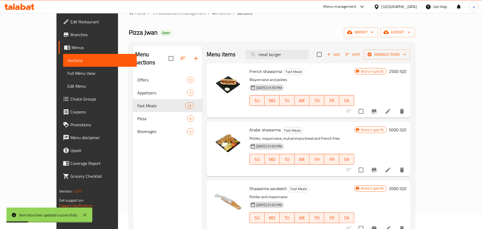
scroll to position [0, 0]
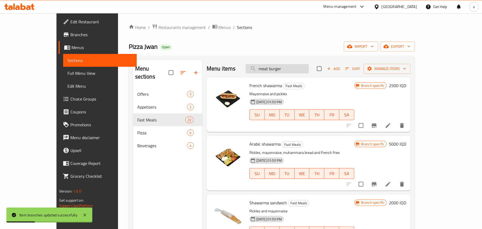
click at [283, 72] on input "meat burger" at bounding box center [277, 68] width 63 height 9
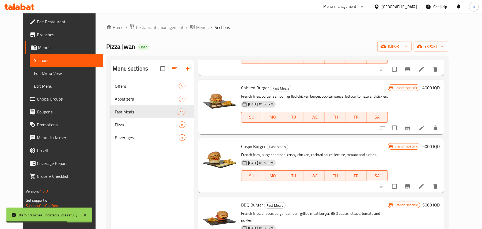
scroll to position [333, 0]
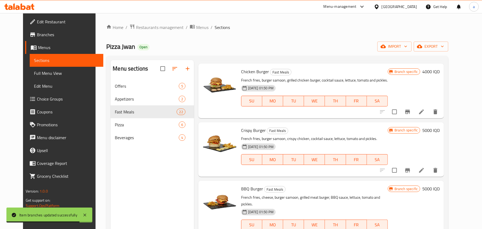
type input "burger"
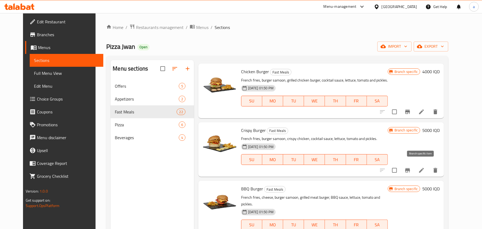
click at [410, 168] on icon "Branch-specific-item" at bounding box center [407, 170] width 5 height 4
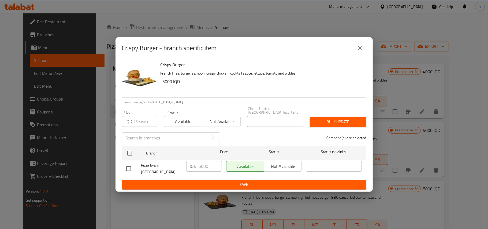
click at [129, 166] on input "checkbox" at bounding box center [128, 168] width 11 height 11
checkbox input "true"
click at [199, 167] on input "5000" at bounding box center [210, 166] width 23 height 11
click at [200, 167] on input "5000" at bounding box center [210, 166] width 23 height 11
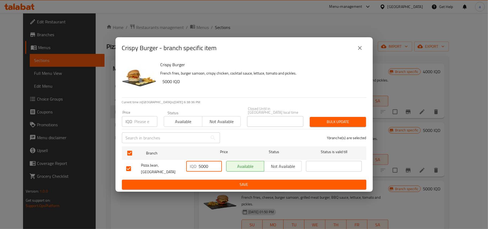
paste input "85"
type input "8500"
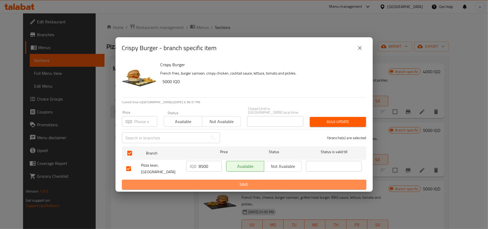
click at [197, 181] on span "Save" at bounding box center [244, 184] width 236 height 7
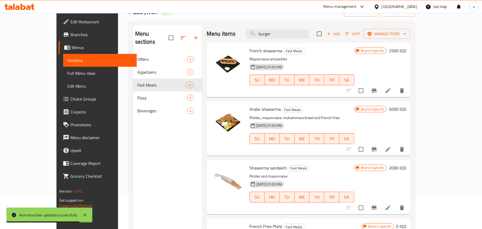
scroll to position [0, 0]
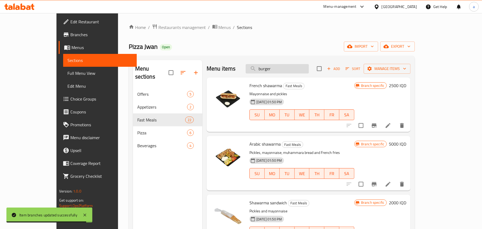
click at [294, 67] on input "burger" at bounding box center [277, 68] width 63 height 9
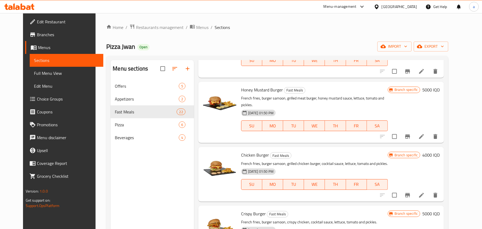
scroll to position [167, 0]
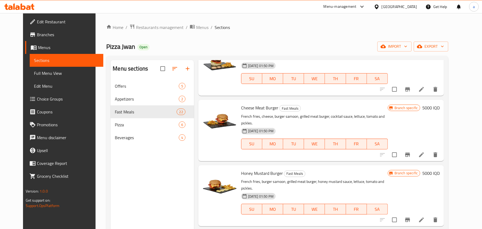
type input "burge"
click at [259, 167] on div "Honey Mustard Burger Fast Meals French fries, burger samoon, grilled meat burge…" at bounding box center [321, 195] width 246 height 61
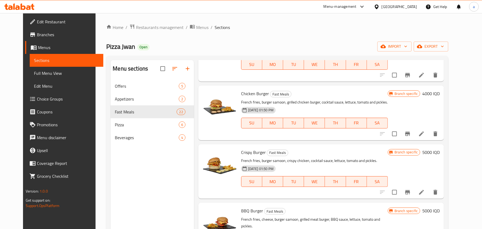
scroll to position [343, 0]
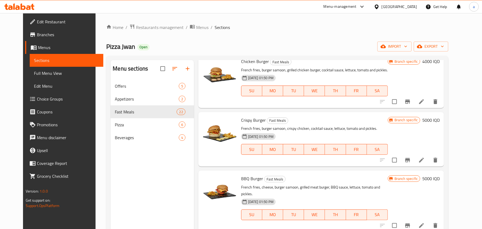
click at [410, 223] on icon "Branch-specific-item" at bounding box center [407, 225] width 5 height 4
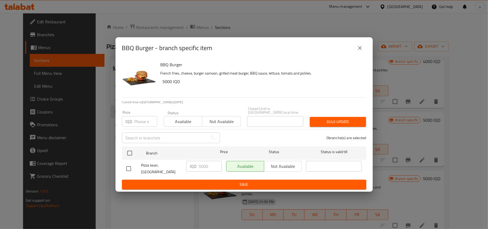
click at [126, 167] on input "checkbox" at bounding box center [128, 168] width 11 height 11
checkbox input "true"
click at [202, 168] on input "5000" at bounding box center [210, 166] width 23 height 11
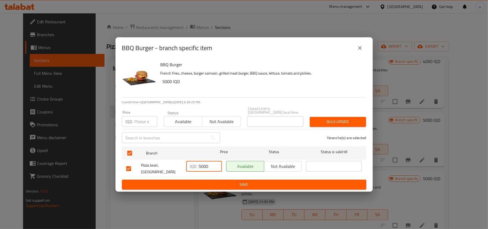
paste input "10"
type input "10000"
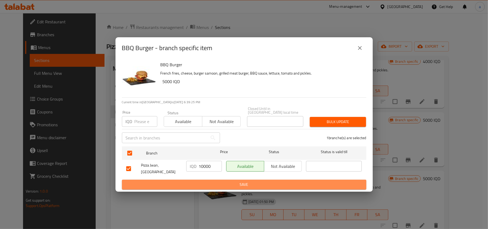
click at [201, 181] on span "Save" at bounding box center [244, 184] width 236 height 7
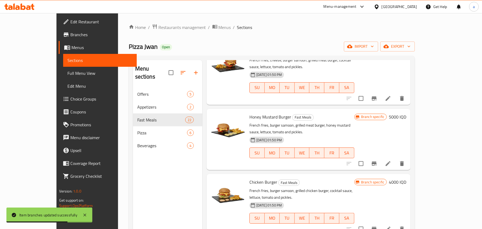
scroll to position [1093, 0]
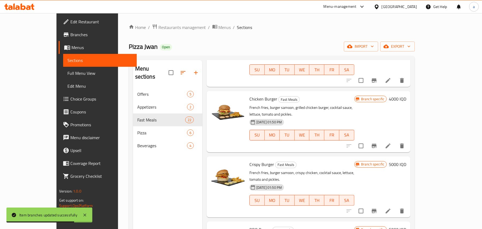
click at [250, 160] on span "Crispy Burger" at bounding box center [262, 164] width 25 height 8
copy h6 "Crispy Burger"
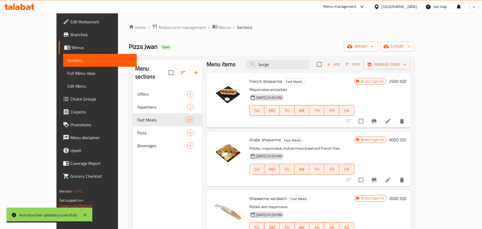
scroll to position [0, 0]
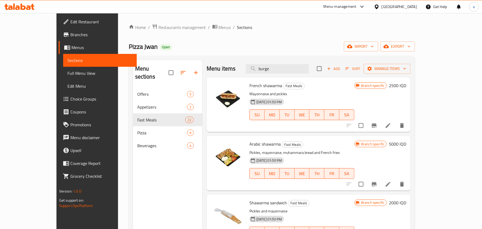
drag, startPoint x: 295, startPoint y: 70, endPoint x: 218, endPoint y: 87, distance: 77.9
click at [219, 87] on div "Menu items burge Add Sort Manage items French shawarma Fast Meals Mayonnaise an…" at bounding box center [306, 174] width 208 height 229
paste input "Crispy Burger"
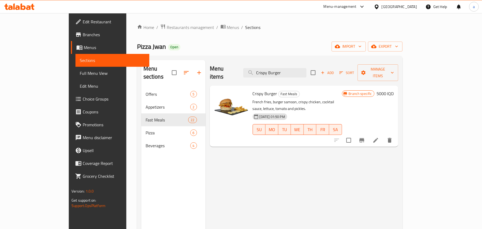
drag, startPoint x: 307, startPoint y: 71, endPoint x: 246, endPoint y: 75, distance: 61.5
click at [246, 75] on div "Menu items Crispy Burger Add Sort Manage items" at bounding box center [304, 72] width 188 height 25
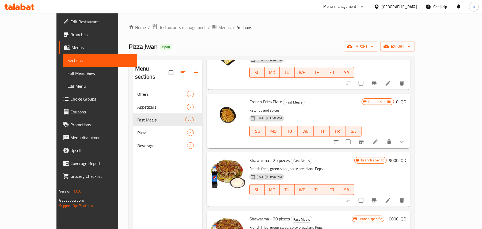
scroll to position [83, 0]
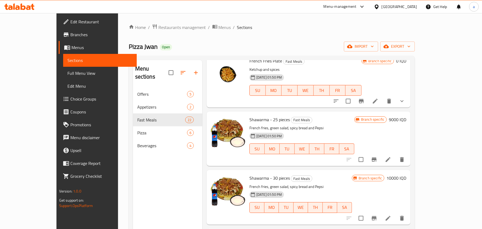
type input "french fries"
click at [409, 107] on button "show more" at bounding box center [402, 101] width 13 height 13
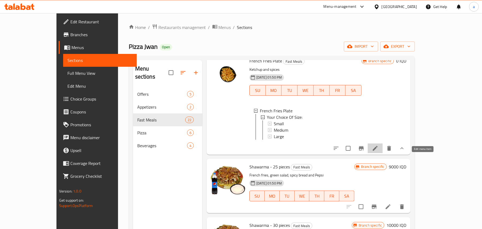
click at [379, 151] on icon at bounding box center [375, 148] width 6 height 6
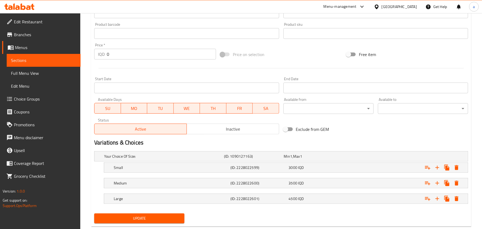
scroll to position [256, 0]
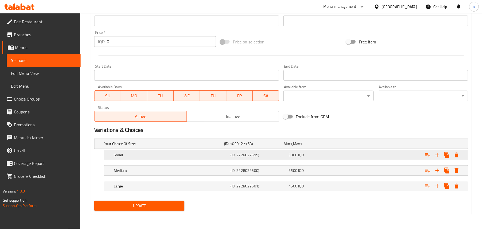
click at [290, 147] on span "3000" at bounding box center [287, 143] width 6 height 7
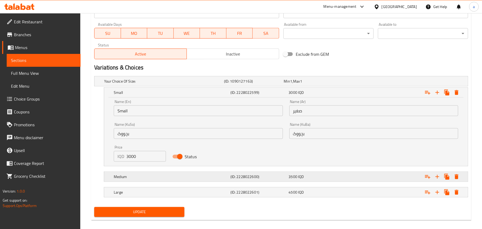
scroll to position [326, 0]
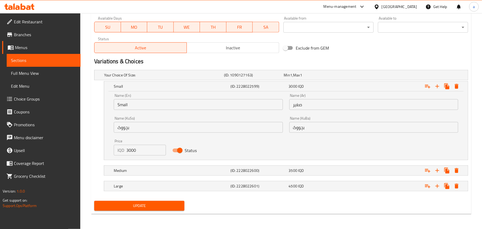
drag, startPoint x: 145, startPoint y: 149, endPoint x: 72, endPoint y: 150, distance: 72.8
paste input "65"
type input "6500"
click at [188, 78] on h5 "Medium" at bounding box center [163, 74] width 118 height 5
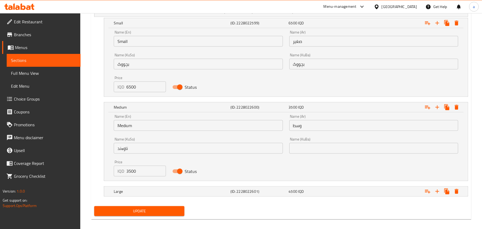
scroll to position [395, 0]
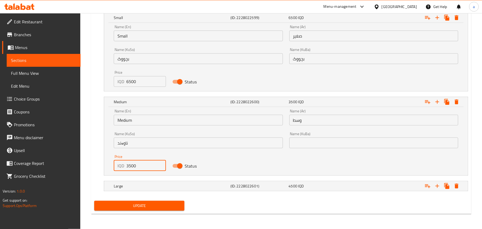
drag, startPoint x: 140, startPoint y: 164, endPoint x: 56, endPoint y: 165, distance: 83.5
paste input "7"
type input "7500"
click at [141, 9] on h5 "Large" at bounding box center [163, 6] width 118 height 5
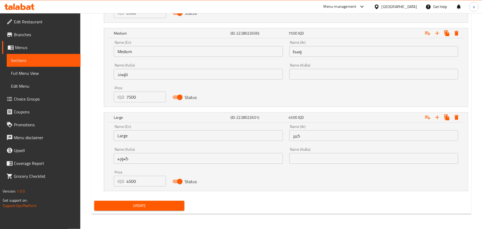
scroll to position [464, 0]
drag, startPoint x: 122, startPoint y: 182, endPoint x: 110, endPoint y: 182, distance: 11.8
click at [110, 182] on div "Name (En) Large Name (En) Name (Ar) كبير Name (Ar) Name (KuSo) گەورە Name (KuSo…" at bounding box center [286, 156] width 364 height 68
paste input "8"
type input "8500"
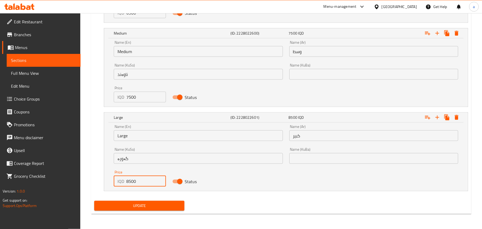
click at [148, 201] on button "Update" at bounding box center [139, 206] width 90 height 10
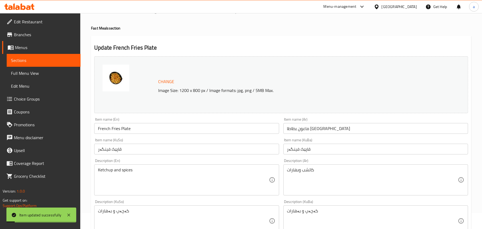
scroll to position [0, 0]
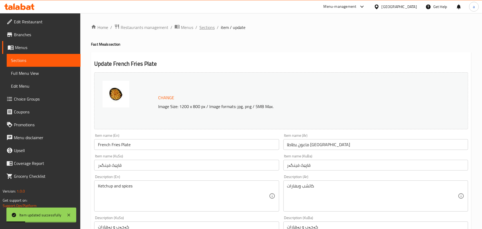
click at [211, 28] on span "Sections" at bounding box center [206, 27] width 15 height 6
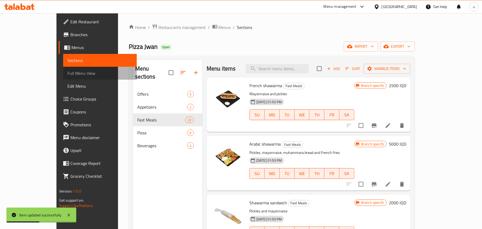
click at [67, 75] on span "Full Menu View" at bounding box center [99, 73] width 65 height 6
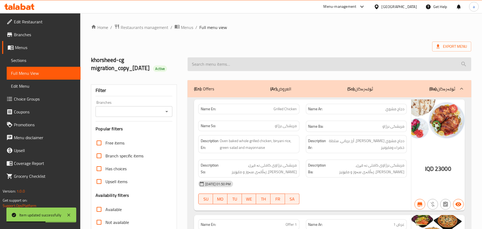
click at [243, 70] on input "search" at bounding box center [330, 64] width 284 height 14
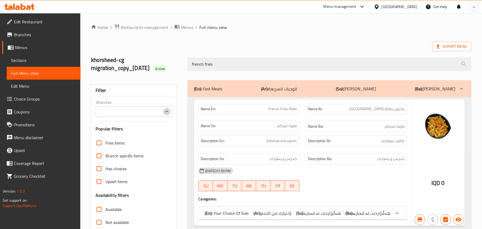
click at [167, 115] on icon "Open" at bounding box center [167, 111] width 6 height 6
type input "french fries"
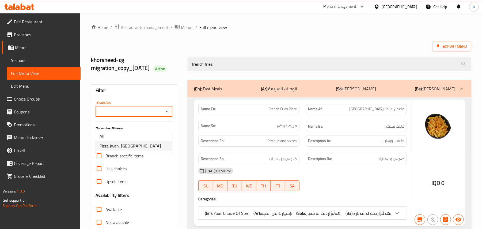
click at [139, 146] on li "Pizza Jwan, Havalan" at bounding box center [133, 146] width 77 height 10
type input "Pizza Jwan, Havalan"
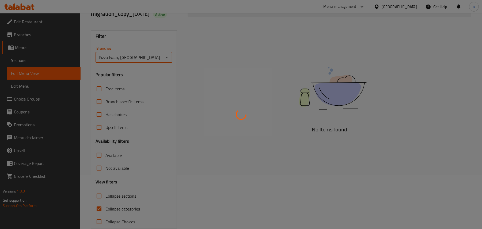
scroll to position [82, 0]
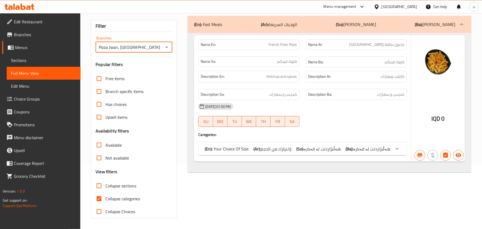
click at [103, 196] on input "Collapse categories" at bounding box center [99, 198] width 13 height 13
checkbox input "false"
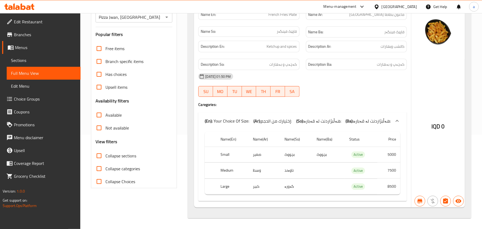
scroll to position [110, 0]
click at [26, 61] on span "Sections" at bounding box center [43, 60] width 65 height 6
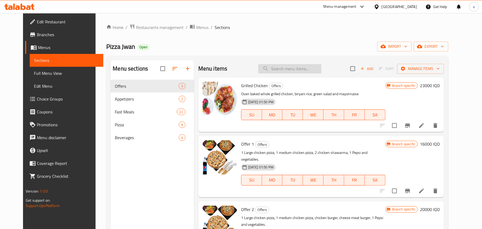
click at [284, 73] on input "search" at bounding box center [289, 68] width 63 height 9
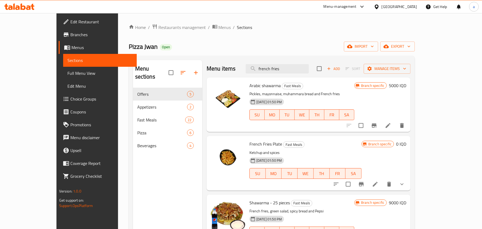
type input "french fries"
click at [378, 186] on icon at bounding box center [375, 184] width 5 height 5
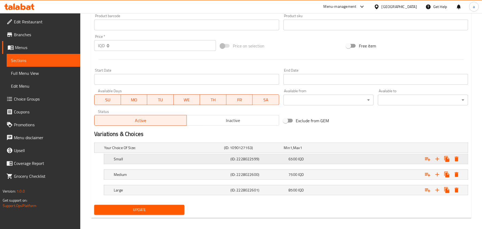
scroll to position [256, 0]
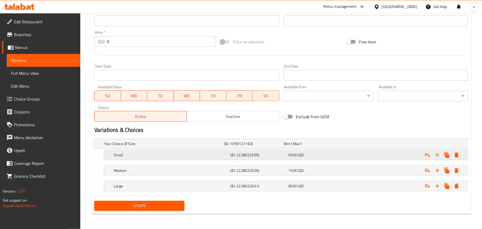
click at [236, 146] on h5 "(ID: 2228022599)" at bounding box center [253, 143] width 58 height 5
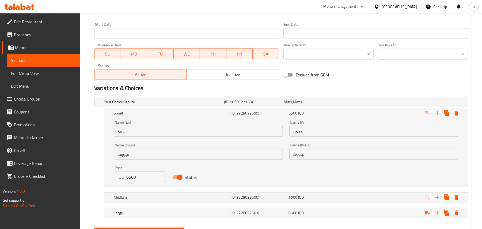
scroll to position [326, 0]
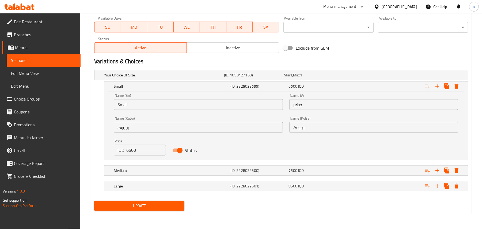
click at [154, 201] on button "Update" at bounding box center [139, 206] width 90 height 10
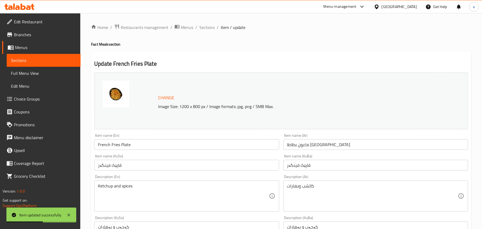
click at [122, 146] on input "French Fries Plate" at bounding box center [186, 144] width 185 height 11
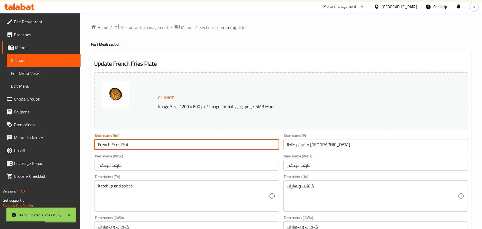
click at [122, 146] on input "French Fries Plate" at bounding box center [186, 144] width 185 height 11
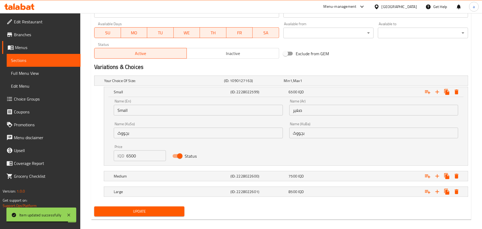
scroll to position [326, 0]
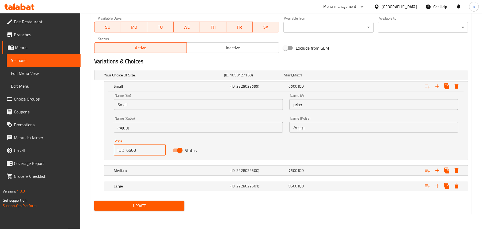
drag, startPoint x: 149, startPoint y: 148, endPoint x: 122, endPoint y: 148, distance: 26.8
click at [122, 148] on div "IQD 6500 Price" at bounding box center [140, 150] width 52 height 11
click at [171, 206] on span "Update" at bounding box center [140, 205] width 82 height 7
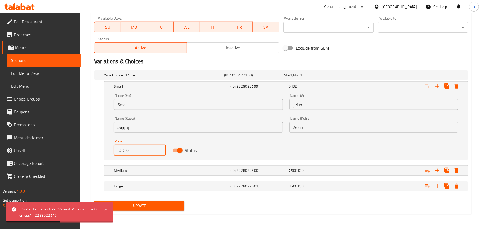
drag, startPoint x: 133, startPoint y: 151, endPoint x: 122, endPoint y: 150, distance: 11.3
click at [122, 150] on div "IQD 0 Price" at bounding box center [140, 150] width 52 height 11
paste input "650"
type input "6500"
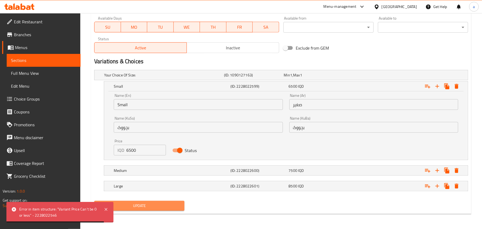
click at [146, 205] on span "Update" at bounding box center [140, 205] width 82 height 7
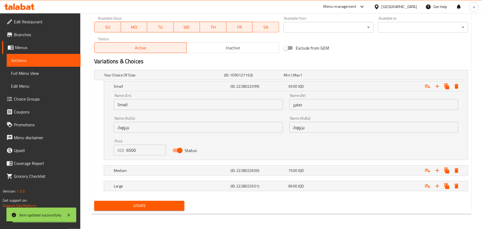
click at [142, 204] on span "Update" at bounding box center [140, 205] width 82 height 7
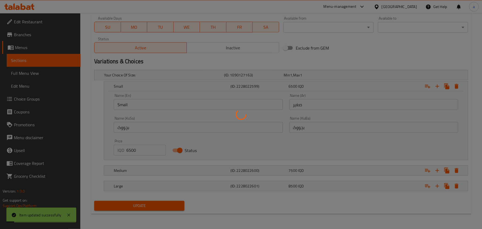
click at [142, 204] on div at bounding box center [241, 114] width 482 height 229
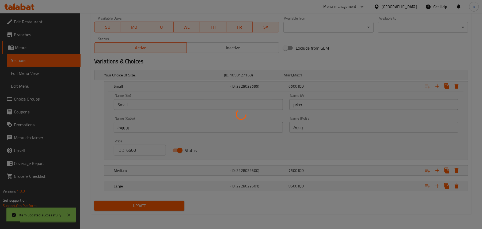
click at [142, 204] on div at bounding box center [241, 114] width 482 height 229
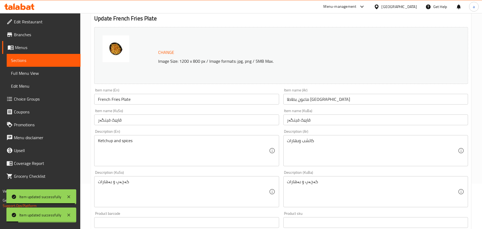
scroll to position [0, 0]
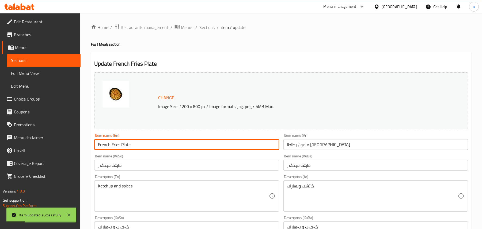
drag, startPoint x: 134, startPoint y: 150, endPoint x: 85, endPoint y: 149, distance: 49.5
click at [220, 27] on ol "Home / Restaurants management / Menus / Sections / item / update" at bounding box center [281, 27] width 380 height 7
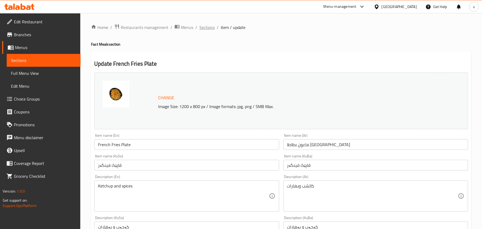
click at [212, 29] on span "Sections" at bounding box center [206, 27] width 15 height 6
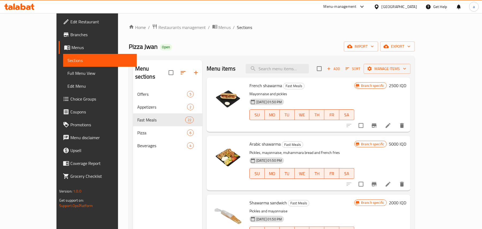
scroll to position [83, 0]
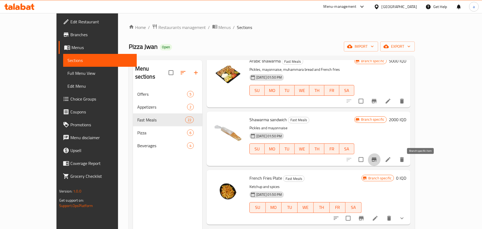
click at [378, 163] on icon "Branch-specific-item" at bounding box center [374, 159] width 6 height 6
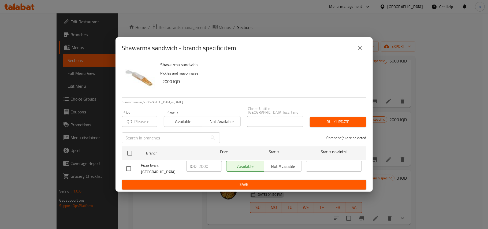
click at [130, 168] on input "checkbox" at bounding box center [128, 168] width 11 height 11
checkbox input "true"
click at [204, 167] on input "2000" at bounding box center [210, 166] width 23 height 11
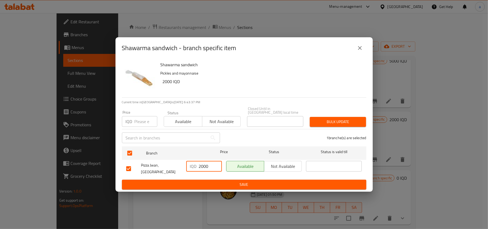
paste input "4"
type input "4000"
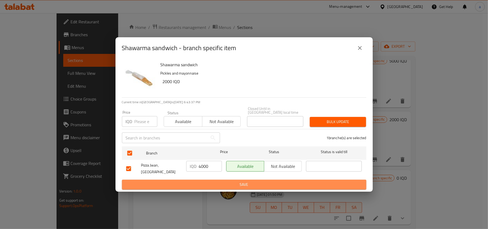
click at [201, 181] on span "Save" at bounding box center [244, 184] width 236 height 7
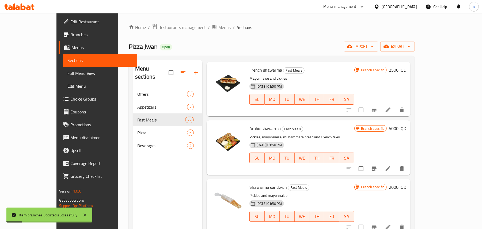
scroll to position [0, 0]
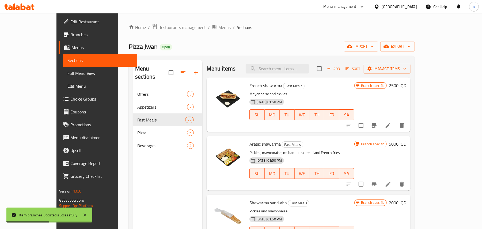
click at [378, 124] on icon "Branch-specific-item" at bounding box center [374, 125] width 6 height 6
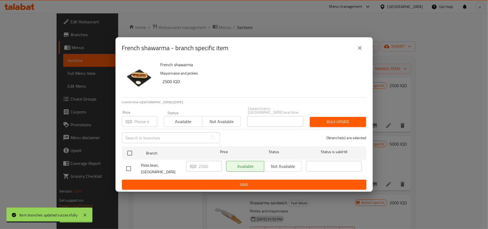
click at [130, 165] on input "checkbox" at bounding box center [128, 168] width 11 height 11
checkbox input "true"
click at [205, 171] on input "2500" at bounding box center [210, 166] width 23 height 11
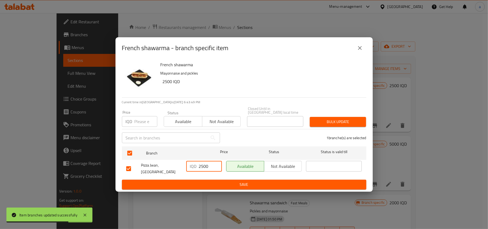
paste input "40"
type input "4000"
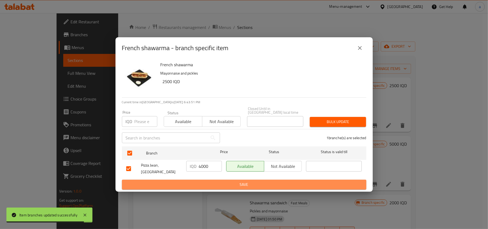
click at [207, 181] on span "Save" at bounding box center [244, 184] width 236 height 7
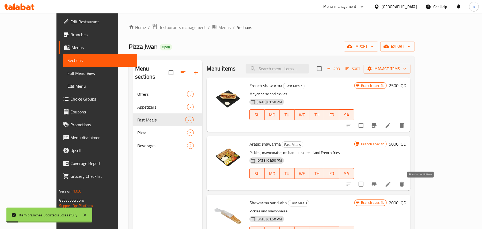
click at [377, 186] on icon "Branch-specific-item" at bounding box center [374, 184] width 5 height 4
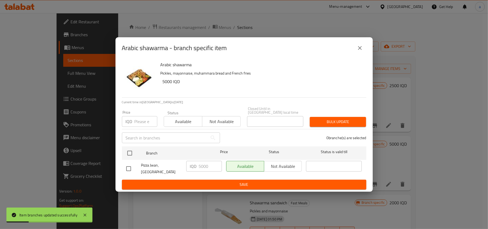
click at [130, 165] on input "checkbox" at bounding box center [128, 168] width 11 height 11
checkbox input "true"
click at [206, 171] on input "5000" at bounding box center [210, 166] width 23 height 11
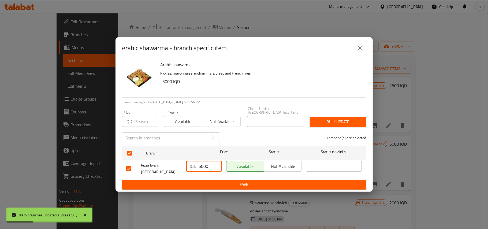
paste input "11"
type input "11000"
click at [202, 181] on span "Save" at bounding box center [244, 184] width 236 height 7
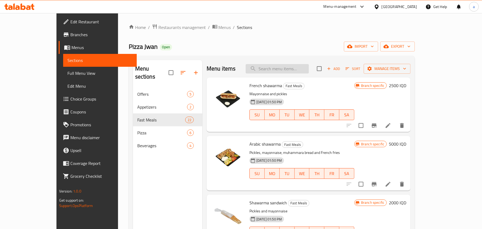
click at [280, 69] on input "search" at bounding box center [277, 68] width 63 height 9
paste input "عرض خاص"
type input "عرض خاص"
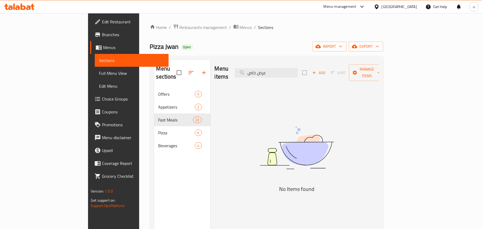
drag, startPoint x: 301, startPoint y: 74, endPoint x: 250, endPoint y: 77, distance: 51.2
click at [255, 80] on div "Menu items عرض خاص Add Sort Manage items No Items found" at bounding box center [294, 174] width 169 height 229
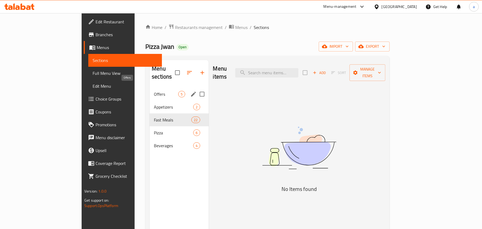
click at [154, 91] on span "Offers" at bounding box center [166, 94] width 24 height 6
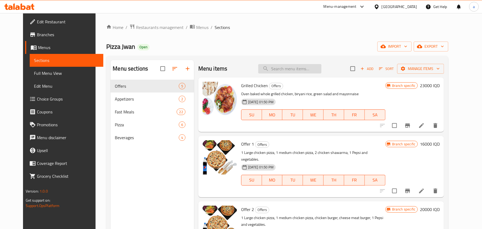
click at [280, 71] on input "search" at bounding box center [289, 68] width 63 height 9
paste input "زنجر"
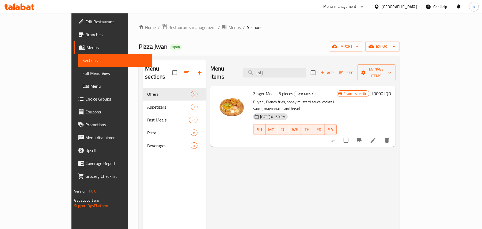
click at [253, 89] on span "Zinger Meal - 5 pieces" at bounding box center [273, 93] width 40 height 8
copy span "Zinger"
paste input "Zinger"
drag, startPoint x: 291, startPoint y: 69, endPoint x: 243, endPoint y: 79, distance: 48.4
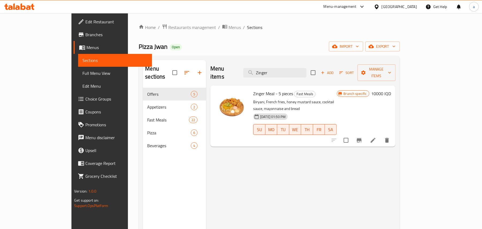
click at [243, 79] on div "Menu items Zinger Add Sort Manage items Zinger Meal - 5 pieces Fast Meals Birya…" at bounding box center [301, 174] width 190 height 229
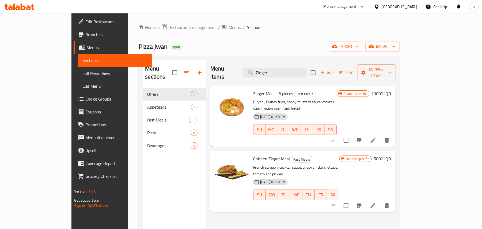
type input "Zinger"
click at [363, 202] on icon "Branch-specific-item" at bounding box center [359, 205] width 6 height 6
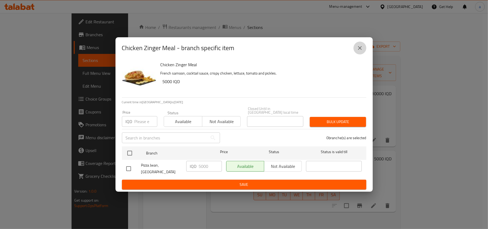
click at [359, 54] on button "close" at bounding box center [359, 47] width 13 height 13
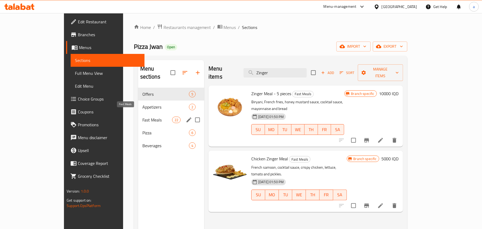
click at [142, 116] on span "Fast Meals" at bounding box center [157, 119] width 30 height 6
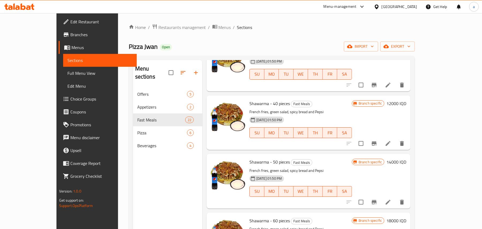
scroll to position [250, 0]
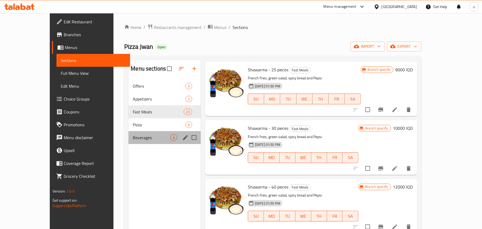
click at [129, 144] on div "Beverages 4" at bounding box center [165, 137] width 72 height 13
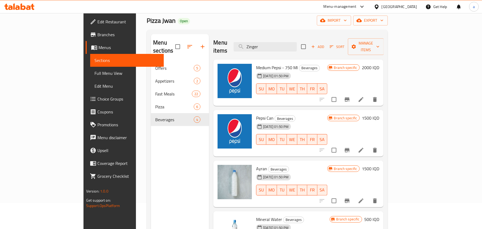
scroll to position [76, 0]
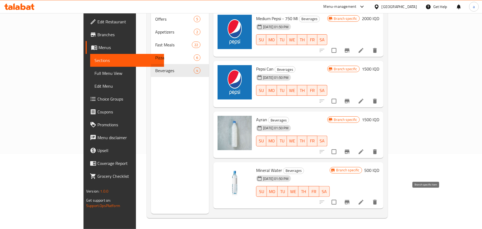
click at [350, 200] on icon "Branch-specific-item" at bounding box center [347, 202] width 5 height 4
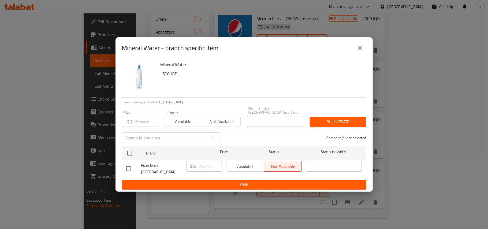
click at [127, 167] on input "checkbox" at bounding box center [128, 168] width 11 height 11
checkbox input "true"
click at [206, 168] on input "number" at bounding box center [210, 166] width 23 height 11
type input "250"
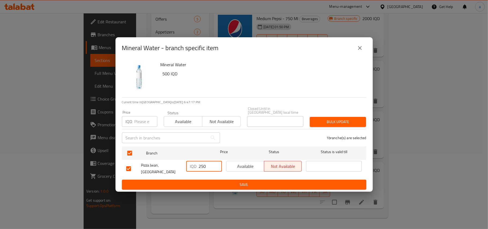
click at [221, 182] on span "Save" at bounding box center [244, 184] width 236 height 7
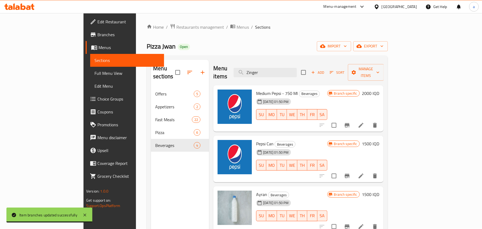
scroll to position [0, 0]
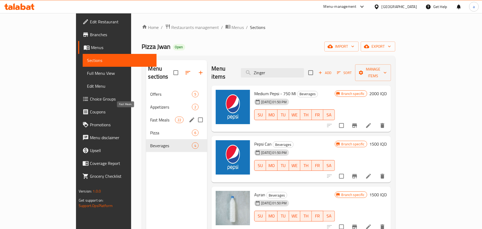
click at [150, 116] on span "Fast Meals" at bounding box center [162, 119] width 25 height 6
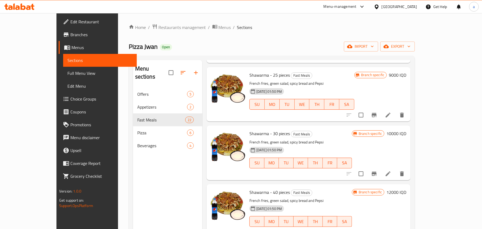
scroll to position [250, 0]
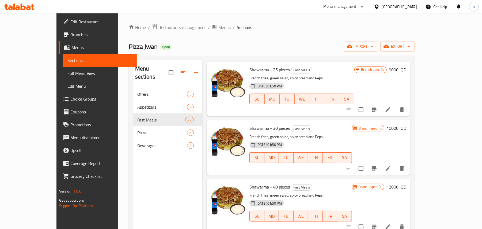
click at [378, 113] on icon "Branch-specific-item" at bounding box center [374, 109] width 6 height 6
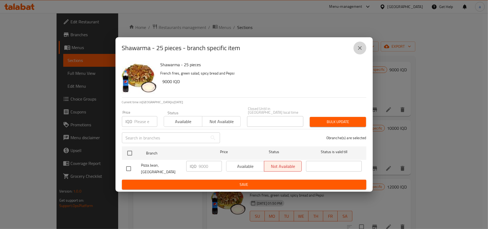
click at [359, 50] on icon "close" at bounding box center [360, 48] width 4 height 4
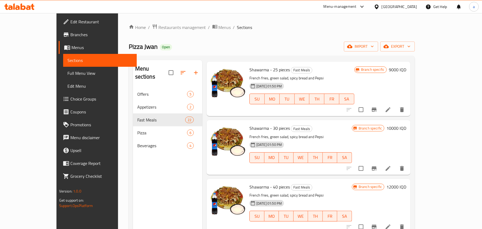
click at [254, 132] on span "Shawarma - 30 pieces" at bounding box center [270, 128] width 40 height 8
copy h6 "Shawarma - 30 pieces"
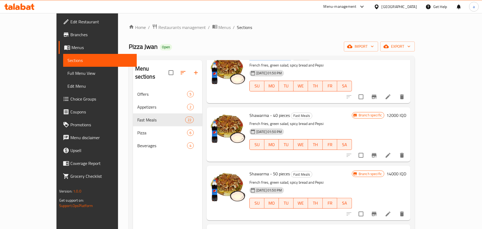
scroll to position [333, 0]
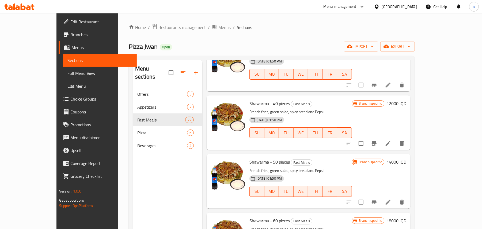
click at [253, 107] on span "Shawarma - 40 pieces" at bounding box center [270, 103] width 40 height 8
copy h6 "Shawarma - 40 pieces"
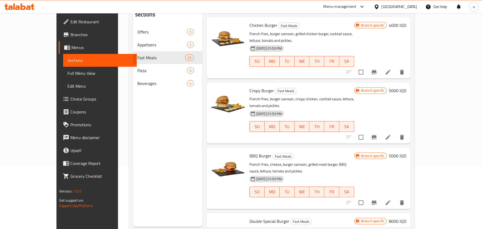
scroll to position [76, 0]
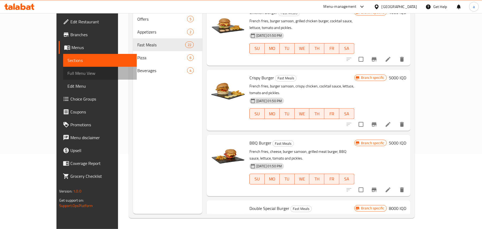
click at [67, 76] on span "Full Menu View" at bounding box center [99, 73] width 65 height 6
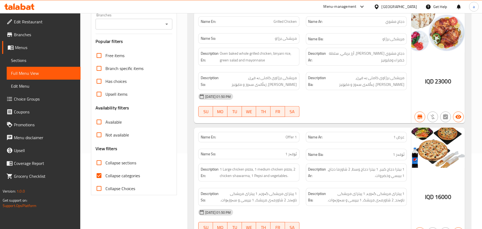
click at [165, 27] on icon "Open" at bounding box center [167, 24] width 6 height 6
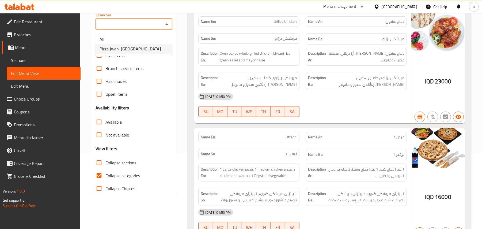
click at [119, 48] on span "Pizza Jwan, Havalan" at bounding box center [130, 49] width 61 height 6
type input "Pizza Jwan, Havalan"
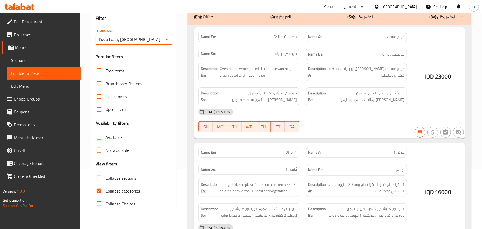
scroll to position [76, 0]
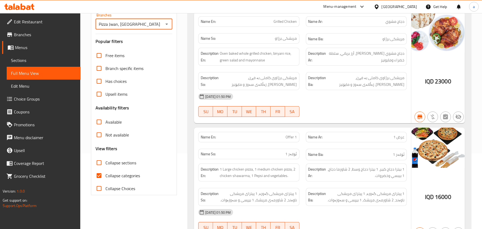
click at [100, 181] on input "Collapse categories" at bounding box center [99, 175] width 13 height 13
checkbox input "false"
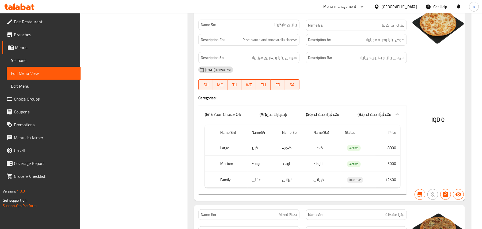
scroll to position [4249, 0]
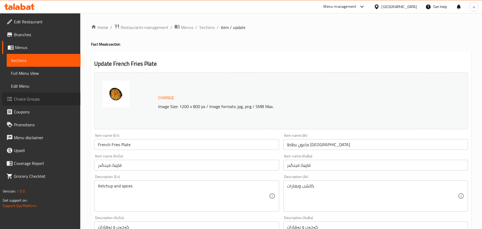
click at [36, 102] on span "Choice Groups" at bounding box center [45, 99] width 62 height 6
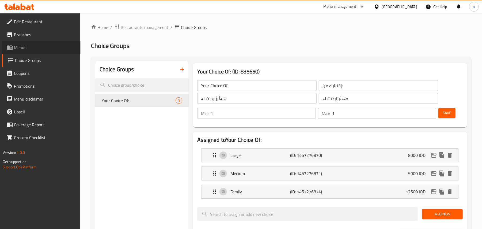
click at [35, 50] on span "Menus" at bounding box center [45, 47] width 62 height 6
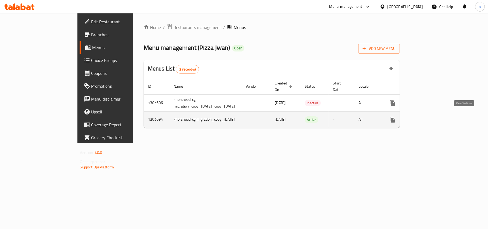
click at [434, 116] on icon "enhanced table" at bounding box center [431, 119] width 6 height 6
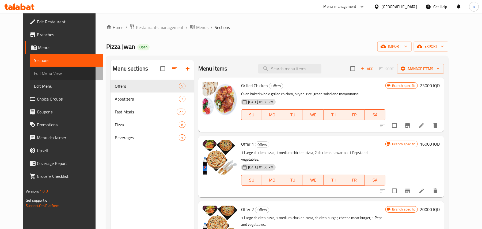
click at [42, 76] on span "Full Menu View" at bounding box center [66, 73] width 65 height 6
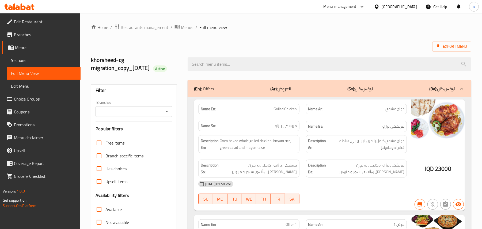
click at [259, 61] on div at bounding box center [329, 64] width 290 height 20
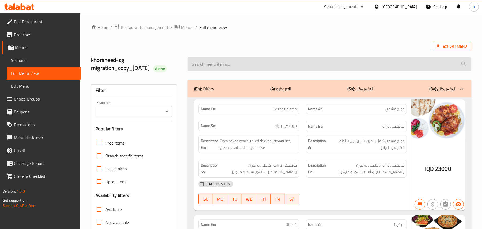
click at [249, 71] on input "search" at bounding box center [330, 64] width 284 height 14
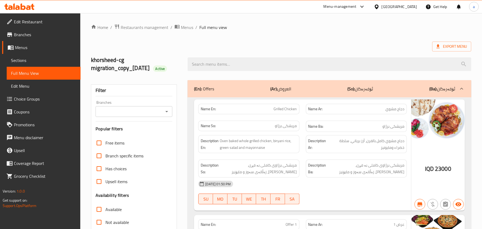
paste input "French Fries Plate"
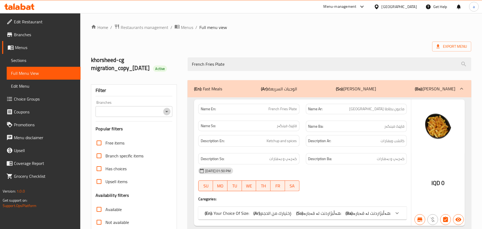
click at [164, 115] on icon "Open" at bounding box center [167, 111] width 6 height 6
type input "French Fries Plate"
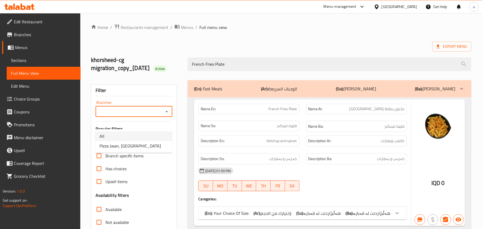
click at [142, 146] on li "Pizza Jwan, [GEOGRAPHIC_DATA]" at bounding box center [133, 146] width 77 height 10
type input "Pizza Jwan, [GEOGRAPHIC_DATA]"
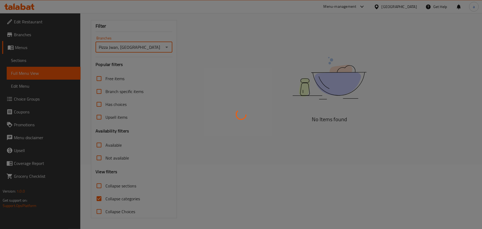
scroll to position [82, 0]
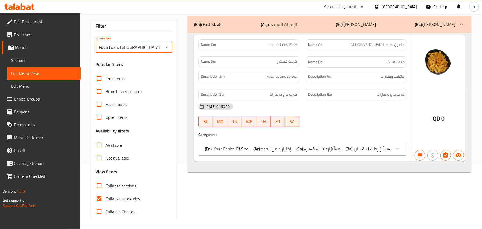
click at [103, 194] on input "Collapse categories" at bounding box center [99, 198] width 13 height 13
checkbox input "false"
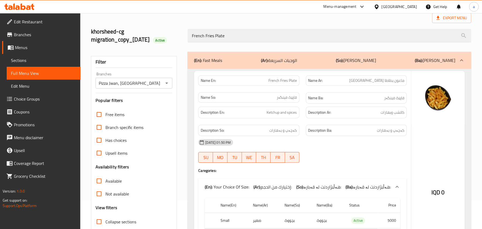
scroll to position [0, 0]
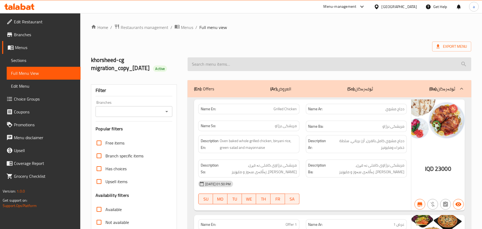
click at [227, 71] on input "search" at bounding box center [330, 64] width 284 height 14
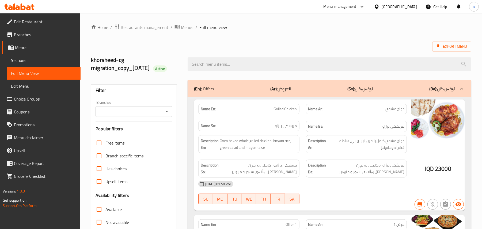
paste input "French Fries Plate"
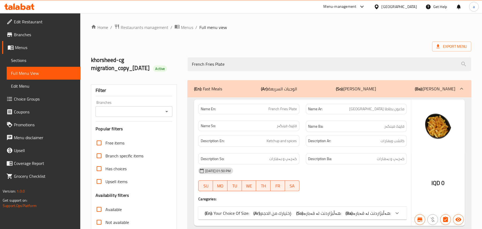
click at [167, 112] on icon "Open" at bounding box center [166, 111] width 3 height 1
type input "French Fries Plate"
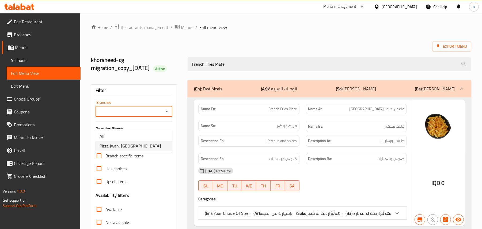
click at [131, 149] on span "Pizza Jwan, [GEOGRAPHIC_DATA]" at bounding box center [130, 145] width 61 height 6
type input "Pizza Jwan, [GEOGRAPHIC_DATA]"
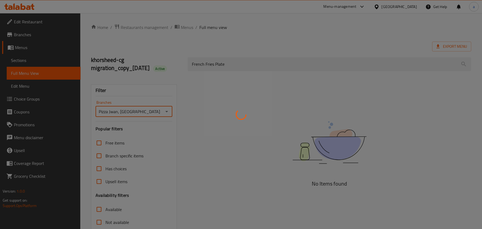
scroll to position [82, 0]
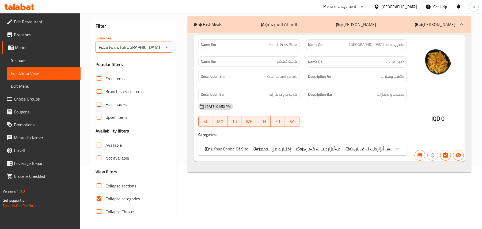
click at [100, 197] on input "Collapse categories" at bounding box center [99, 198] width 13 height 13
checkbox input "false"
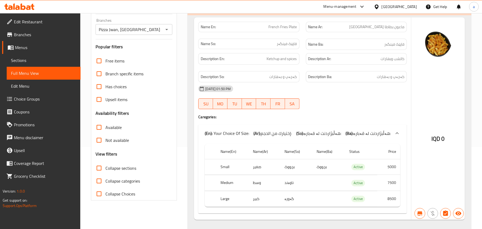
scroll to position [110, 0]
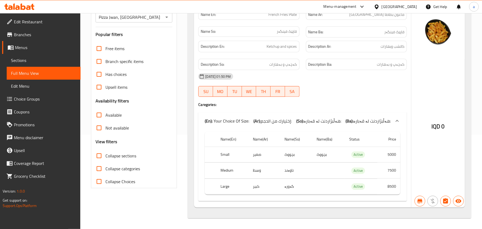
click at [39, 66] on link "Sections" at bounding box center [44, 60] width 74 height 13
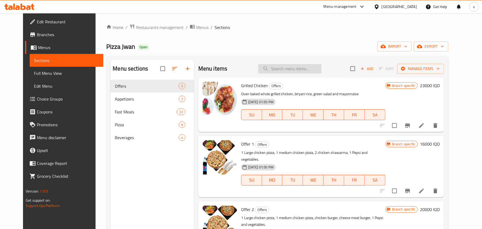
click at [302, 71] on input "search" at bounding box center [289, 68] width 63 height 9
paste input "French Fries Plate"
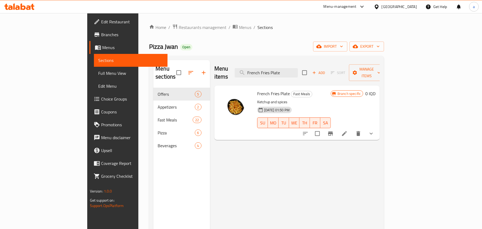
type input "French Fries Plate"
click at [375, 130] on icon "show more" at bounding box center [371, 133] width 6 height 6
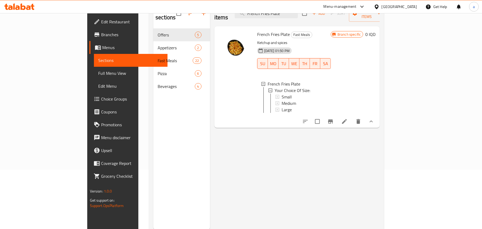
scroll to position [76, 0]
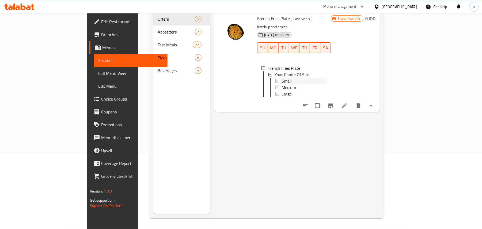
click at [282, 78] on div "Small" at bounding box center [304, 81] width 45 height 6
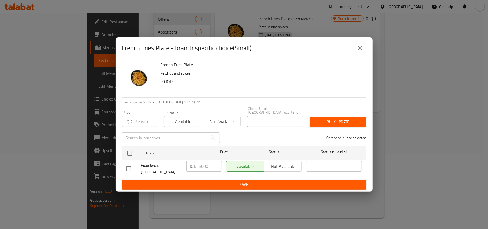
click at [127, 165] on input "checkbox" at bounding box center [128, 168] width 11 height 11
checkbox input "true"
click at [203, 167] on input "5000" at bounding box center [210, 166] width 23 height 11
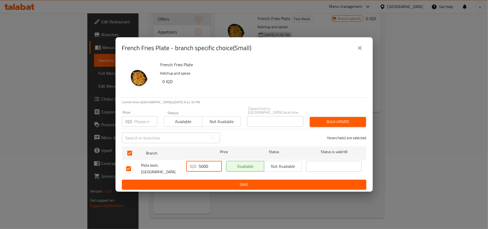
paste input "650"
click at [206, 168] on input "5000" at bounding box center [210, 166] width 23 height 11
paste input "65"
type input "6500"
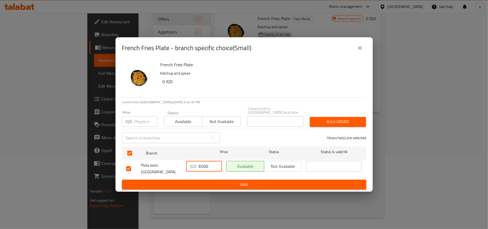
click at [207, 181] on span "Save" at bounding box center [244, 184] width 236 height 7
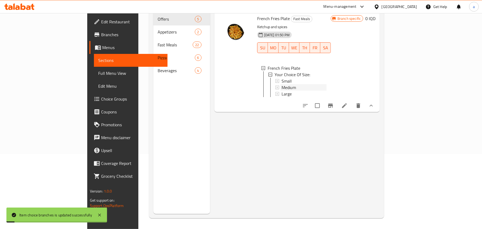
click at [282, 84] on span "Medium" at bounding box center [289, 87] width 14 height 6
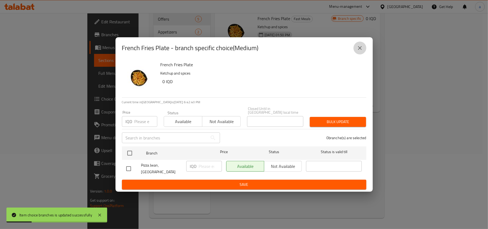
click at [359, 51] on icon "close" at bounding box center [359, 48] width 6 height 6
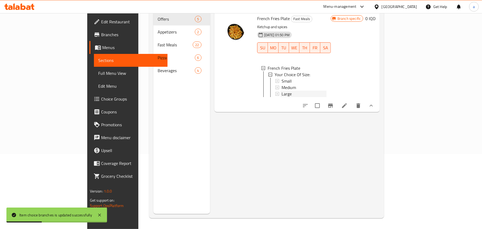
click at [282, 90] on div "Large" at bounding box center [304, 93] width 45 height 6
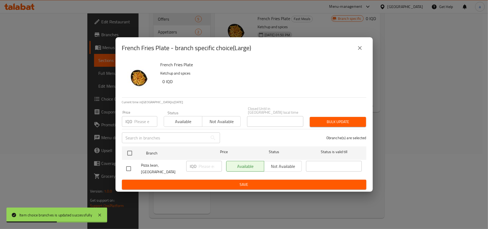
click at [357, 54] on button "close" at bounding box center [359, 47] width 13 height 13
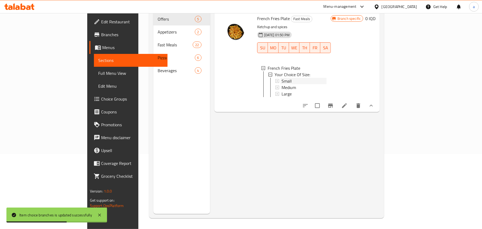
click at [282, 78] on div "Small" at bounding box center [304, 81] width 45 height 6
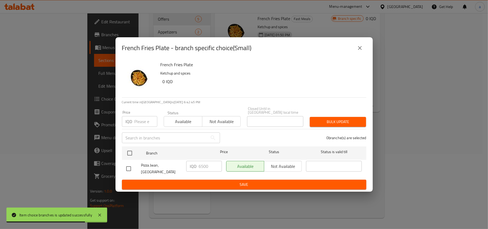
click at [365, 50] on button "close" at bounding box center [359, 47] width 13 height 13
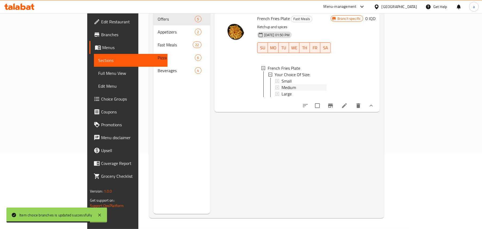
click at [289, 84] on div "Medium" at bounding box center [304, 87] width 45 height 6
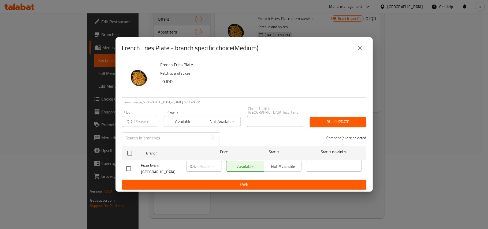
drag, startPoint x: 131, startPoint y: 169, endPoint x: 151, endPoint y: 168, distance: 20.1
click at [131, 169] on input "checkbox" at bounding box center [128, 168] width 11 height 11
checkbox input "true"
drag, startPoint x: 199, startPoint y: 168, endPoint x: 205, endPoint y: 175, distance: 8.2
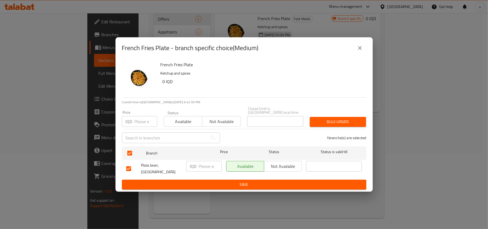
click at [199, 168] on input "number" at bounding box center [210, 166] width 23 height 11
paste input "7500"
type input "7500"
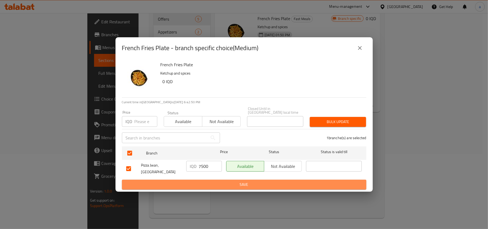
click at [201, 181] on span "Save" at bounding box center [244, 184] width 236 height 7
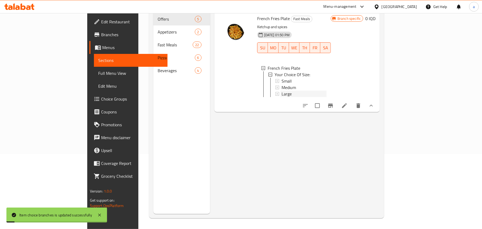
click at [282, 90] on span "Large" at bounding box center [287, 93] width 10 height 6
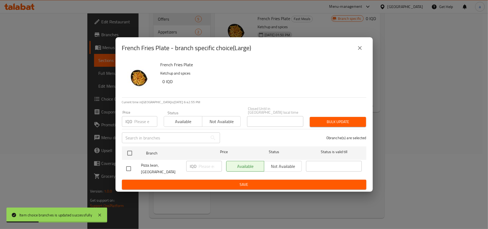
click at [132, 165] on input "checkbox" at bounding box center [128, 168] width 11 height 11
checkbox input "true"
click at [202, 169] on input "number" at bounding box center [210, 166] width 23 height 11
paste input "8500"
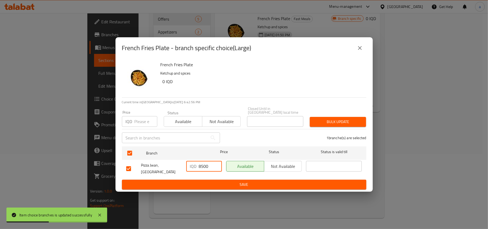
type input "8500"
click at [202, 181] on span "Save" at bounding box center [244, 184] width 236 height 7
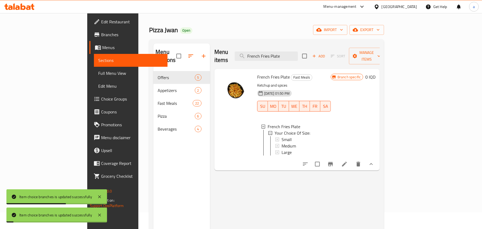
scroll to position [0, 0]
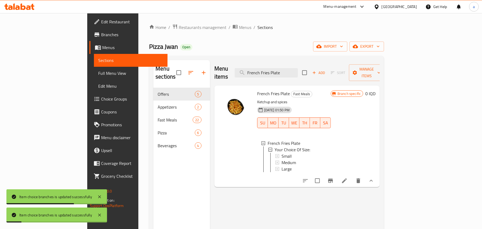
drag, startPoint x: 316, startPoint y: 72, endPoint x: 249, endPoint y: 76, distance: 67.3
click at [250, 76] on div "Menu items French Fries Plate Add Sort Manage items" at bounding box center [297, 72] width 166 height 25
click at [98, 76] on span "Full Menu View" at bounding box center [130, 73] width 65 height 6
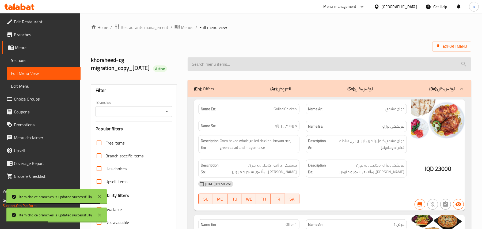
click at [252, 71] on input "search" at bounding box center [330, 64] width 284 height 14
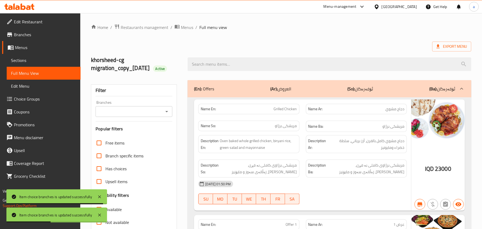
paste input "French Fries Plate"
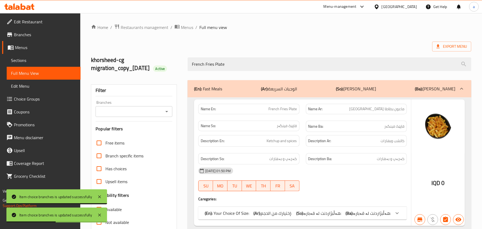
click at [164, 115] on icon "Open" at bounding box center [167, 111] width 6 height 6
type input "French Fries Plate"
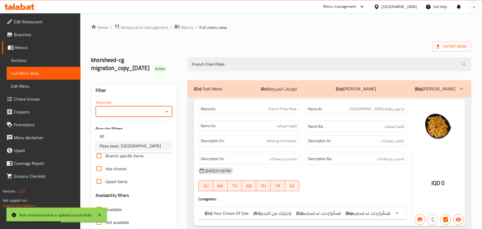
click at [125, 148] on span "Pizza Jwan, [GEOGRAPHIC_DATA]" at bounding box center [130, 145] width 61 height 6
type input "Pizza Jwan, [GEOGRAPHIC_DATA]"
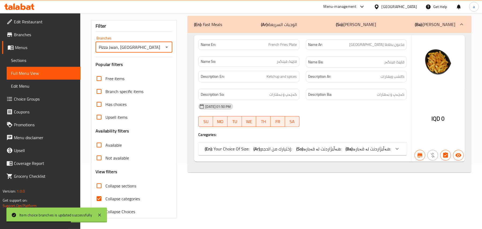
click at [105, 195] on input "Collapse categories" at bounding box center [99, 198] width 13 height 13
checkbox input "false"
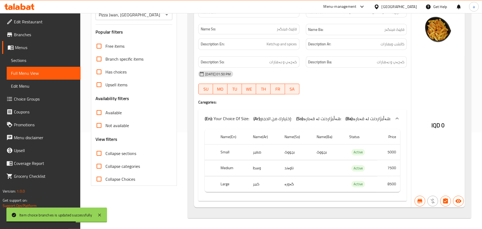
scroll to position [107, 0]
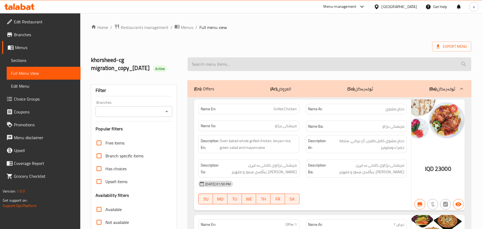
click at [214, 69] on input "search" at bounding box center [330, 64] width 284 height 14
paste input "French Fries Plate"
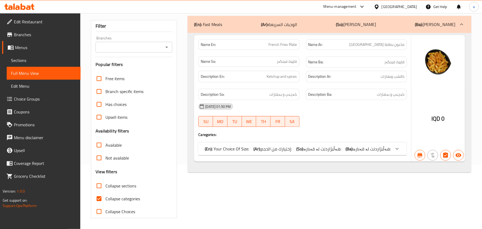
type input "French Fries Plate"
click at [235, 145] on p "(En): Your Choice Of Size:" at bounding box center [227, 148] width 44 height 6
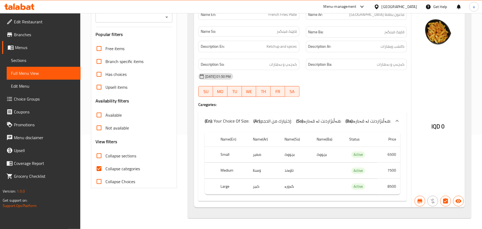
scroll to position [108, 0]
